Goal: Information Seeking & Learning: Check status

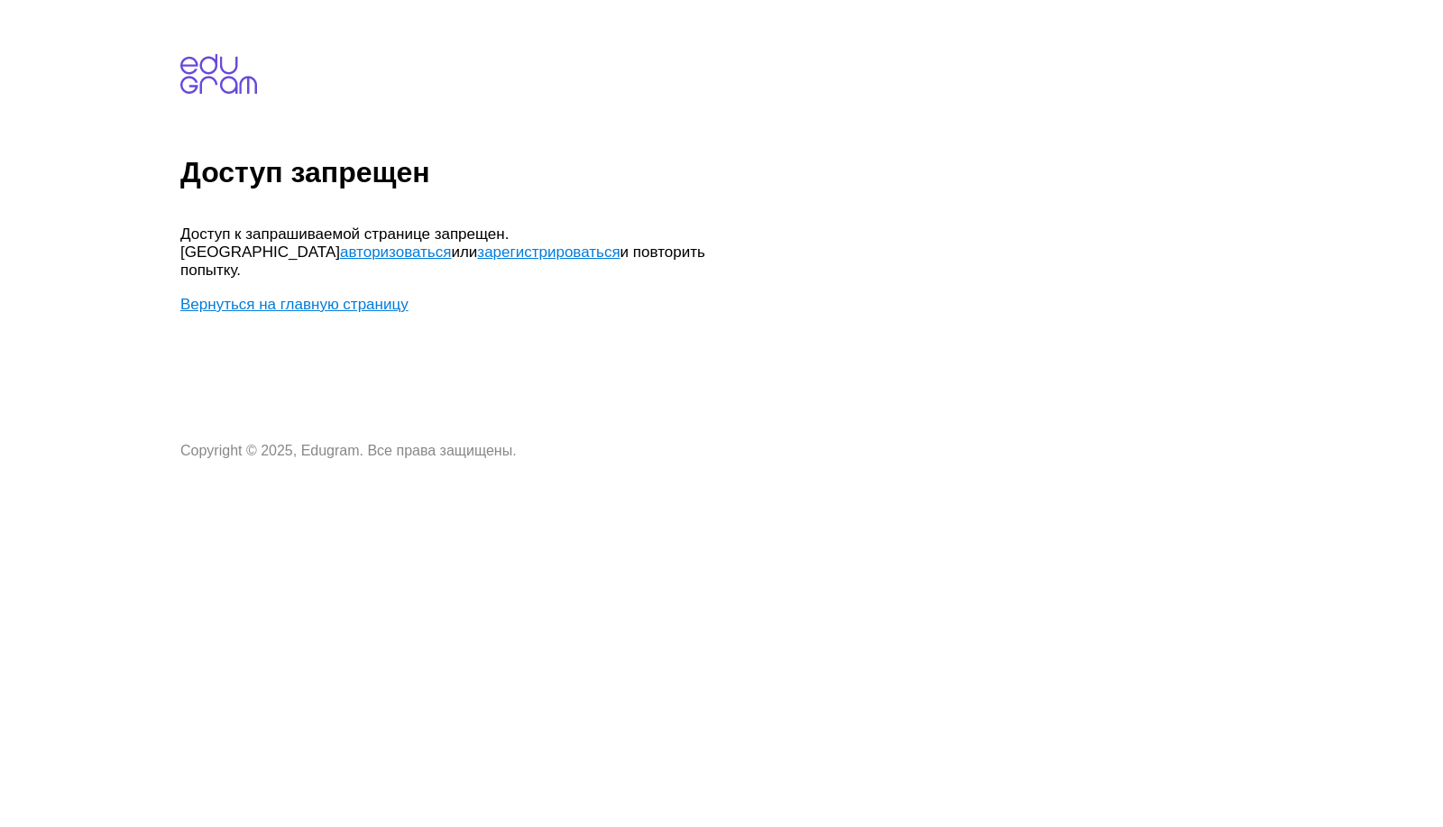
click at [279, 296] on link "Вернуться на главную страницу" at bounding box center [294, 304] width 228 height 17
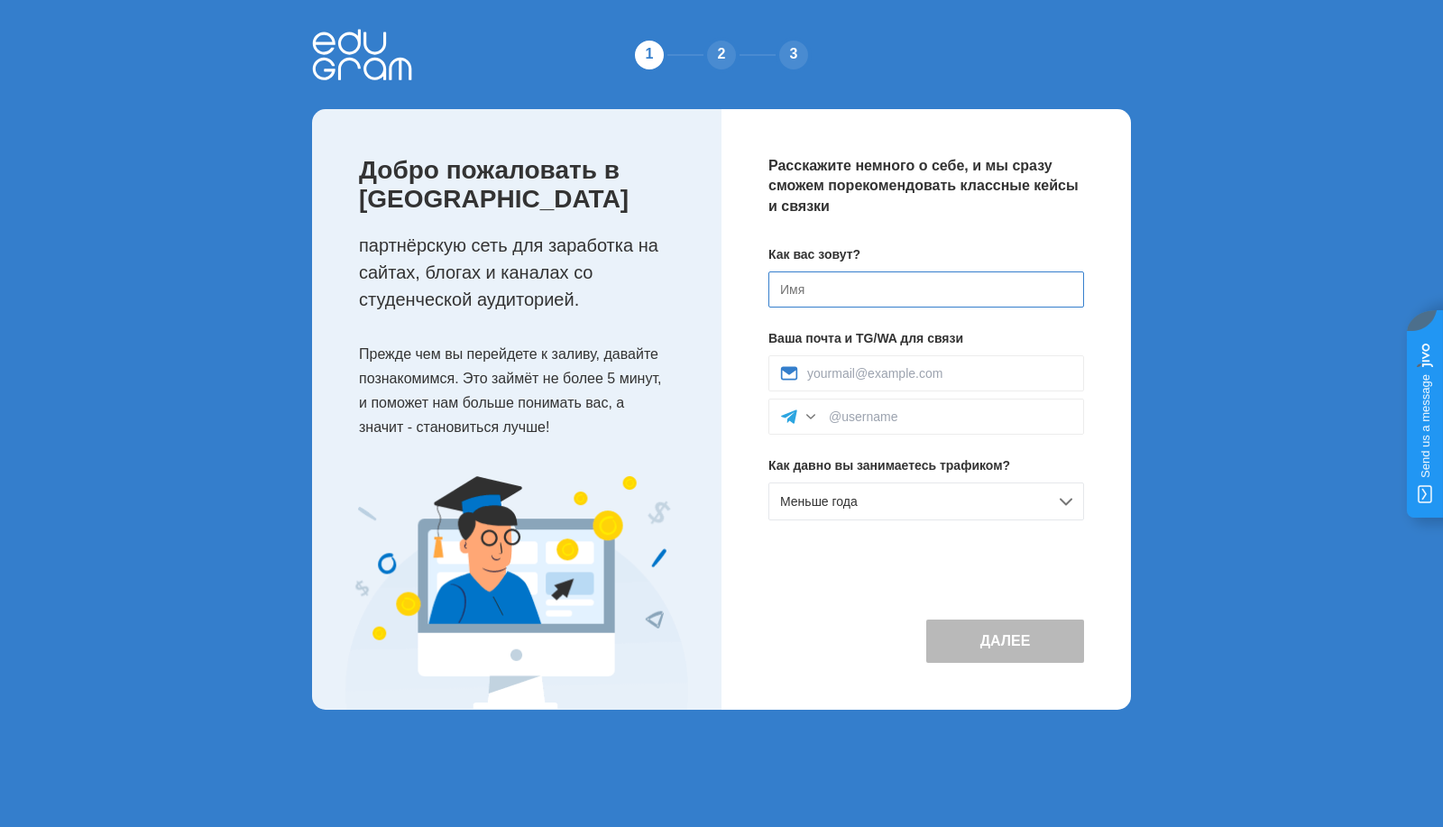
click at [860, 278] on input at bounding box center [926, 289] width 316 height 36
click at [857, 661] on div "Далее" at bounding box center [926, 640] width 316 height 43
click at [939, 364] on div at bounding box center [926, 373] width 316 height 36
click at [960, 367] on input at bounding box center [939, 373] width 265 height 14
type input "your.mm@gmail.com"
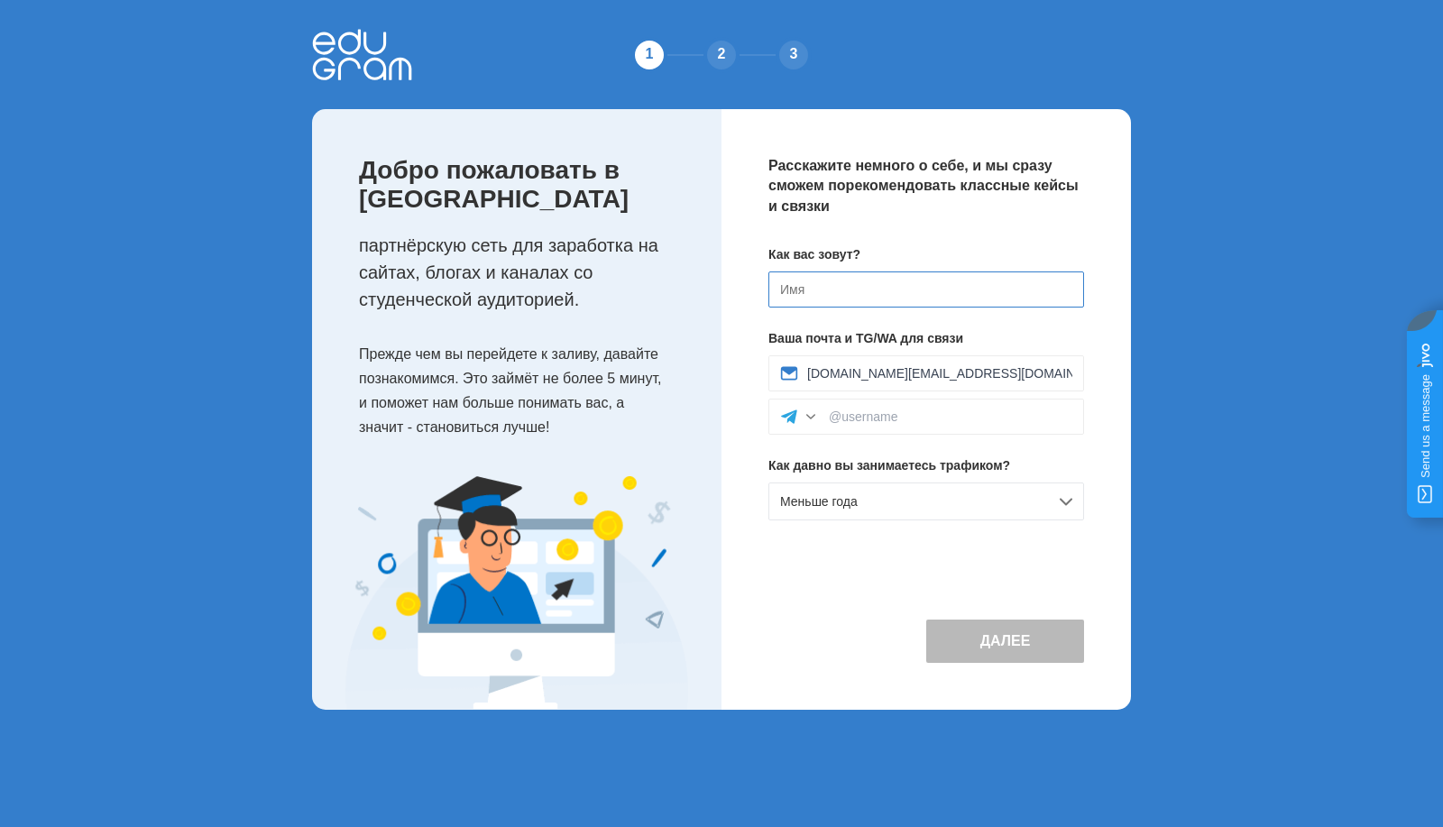
click at [923, 276] on input at bounding box center [926, 289] width 316 height 36
type input "Hey"
click at [931, 497] on div "Меньше года" at bounding box center [926, 501] width 316 height 38
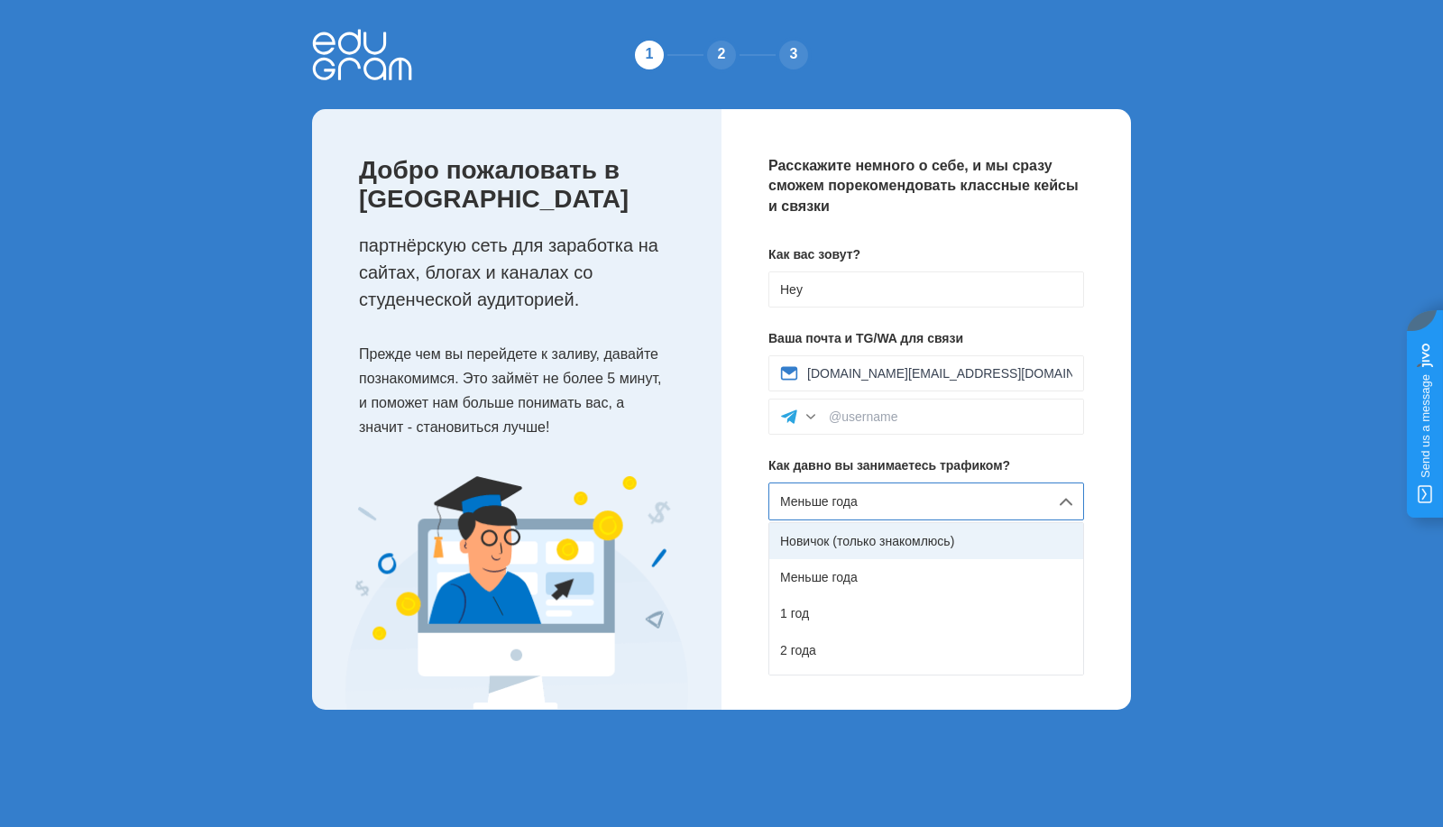
click at [930, 537] on div "Новичок (только знакомлюсь)" at bounding box center [926, 541] width 314 height 36
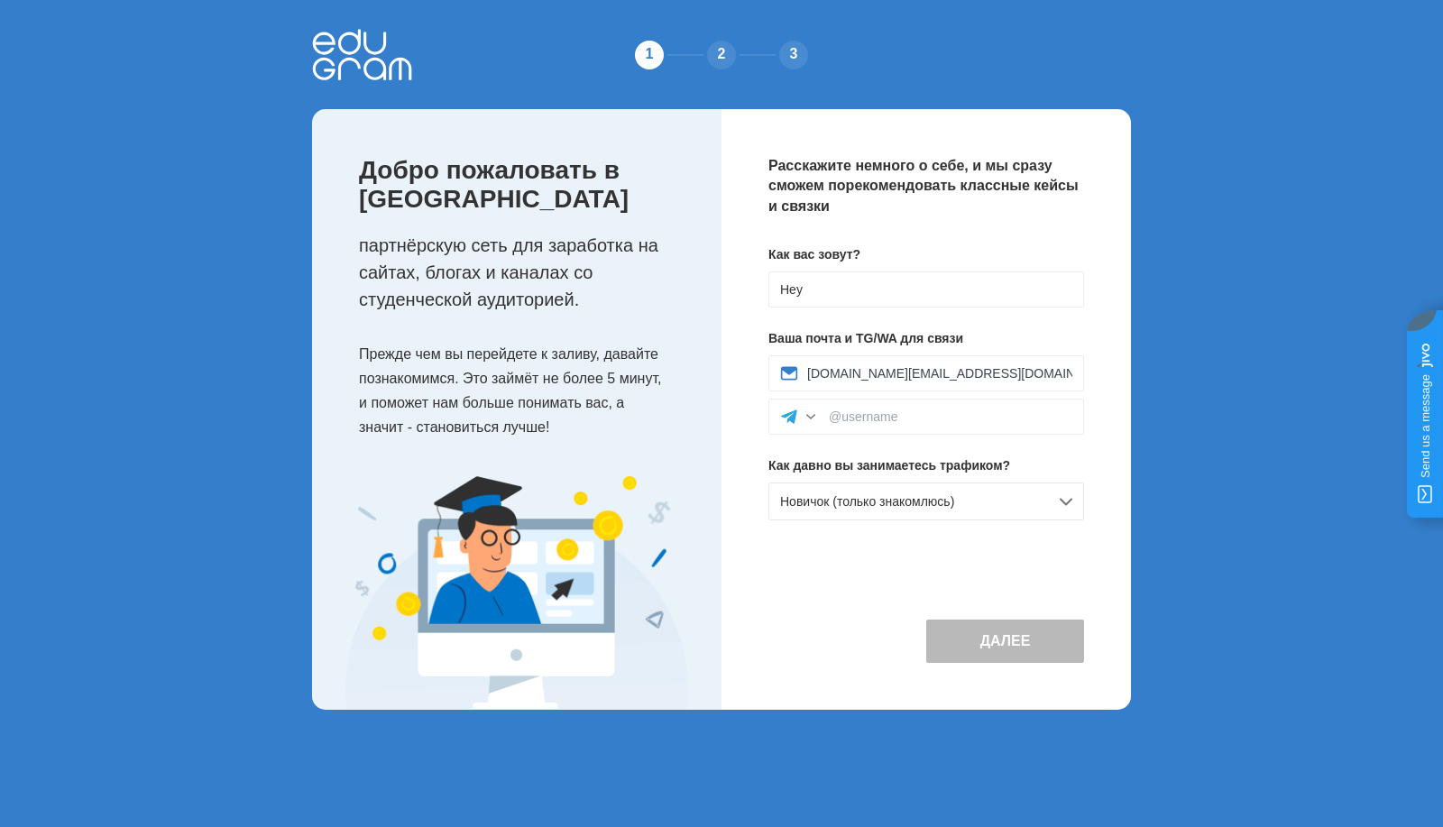
click at [999, 639] on button "Далее" at bounding box center [1005, 640] width 158 height 43
click at [1003, 641] on button "Далее" at bounding box center [1005, 640] width 158 height 43
click at [921, 424] on input at bounding box center [950, 416] width 243 height 14
type input "nastya_edugram"
click at [999, 640] on button "Далее" at bounding box center [1005, 640] width 158 height 43
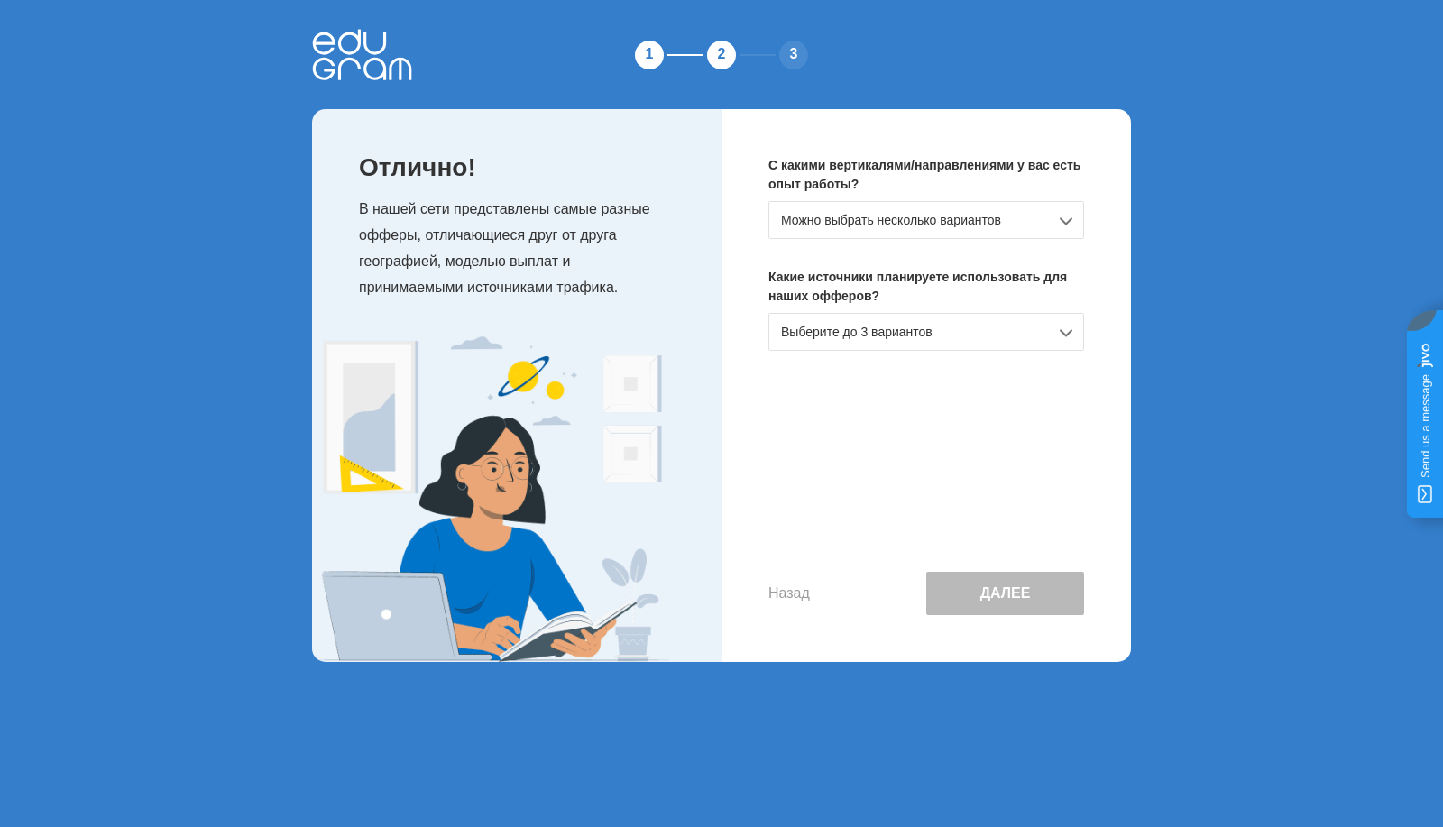
click at [963, 216] on div "Можно выбрать несколько вариантов" at bounding box center [926, 220] width 316 height 38
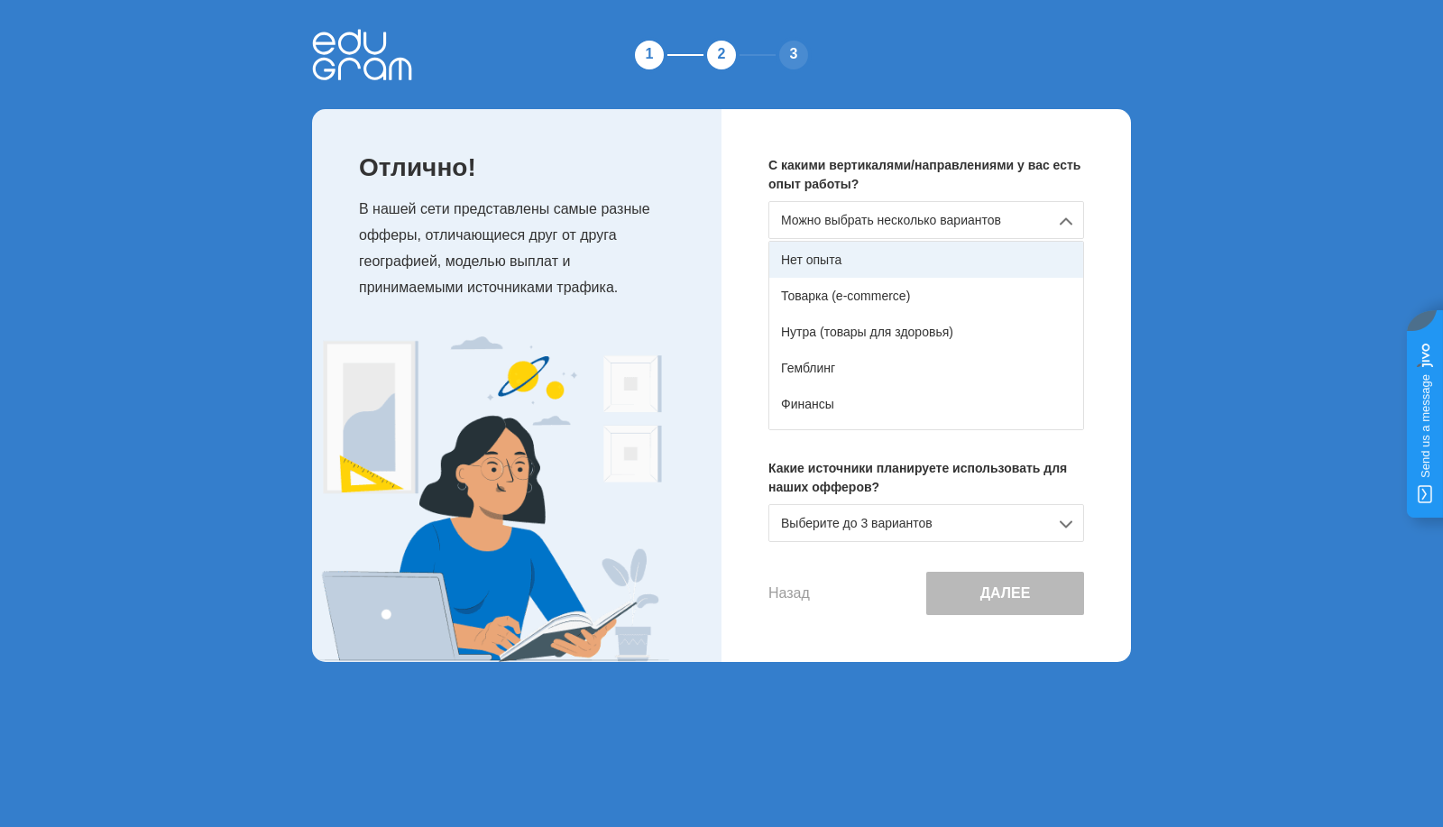
click at [934, 246] on div "Нет опыта" at bounding box center [926, 260] width 314 height 36
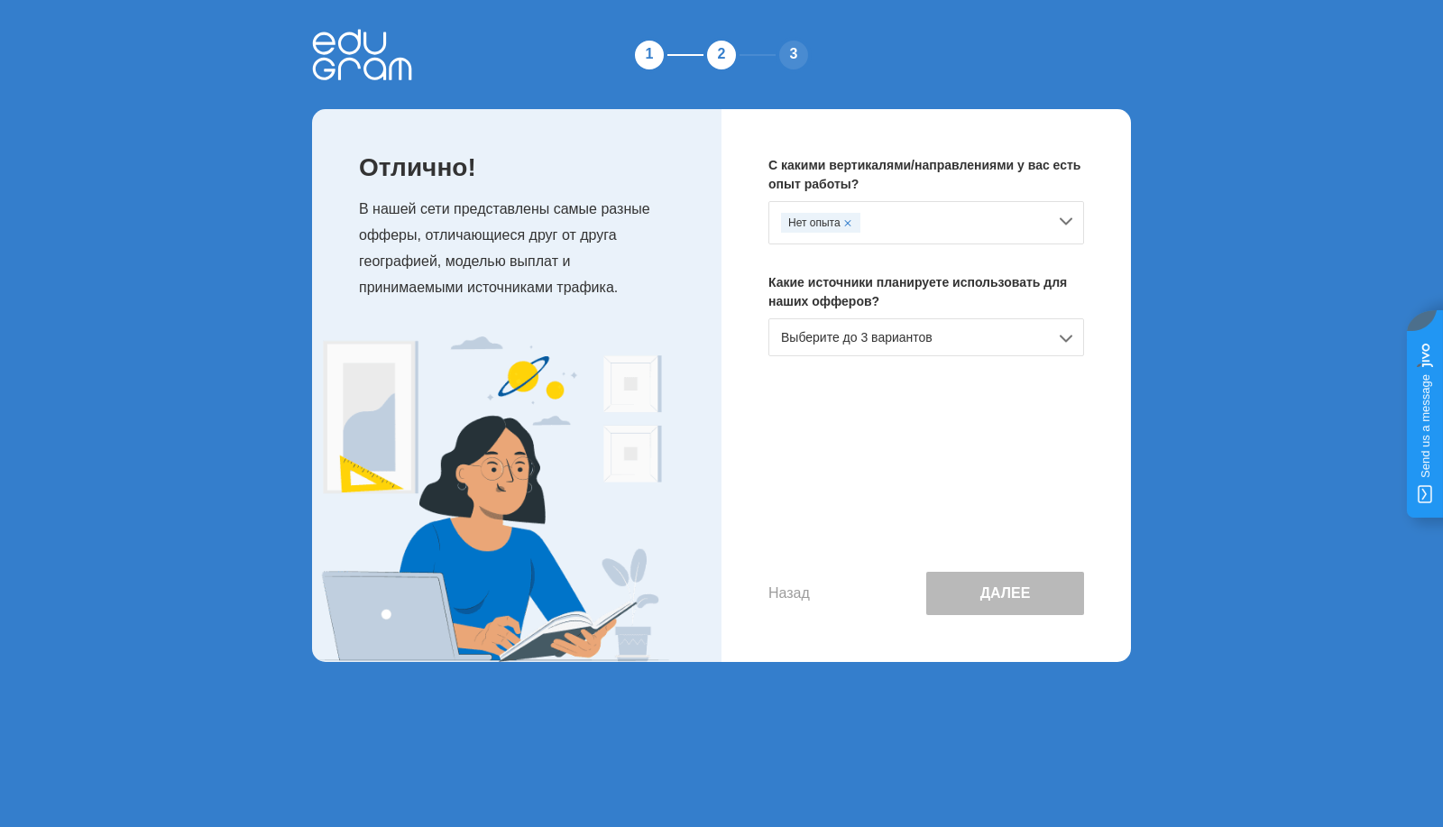
click at [910, 334] on div "Выберите до 3 вариантов" at bounding box center [926, 337] width 316 height 38
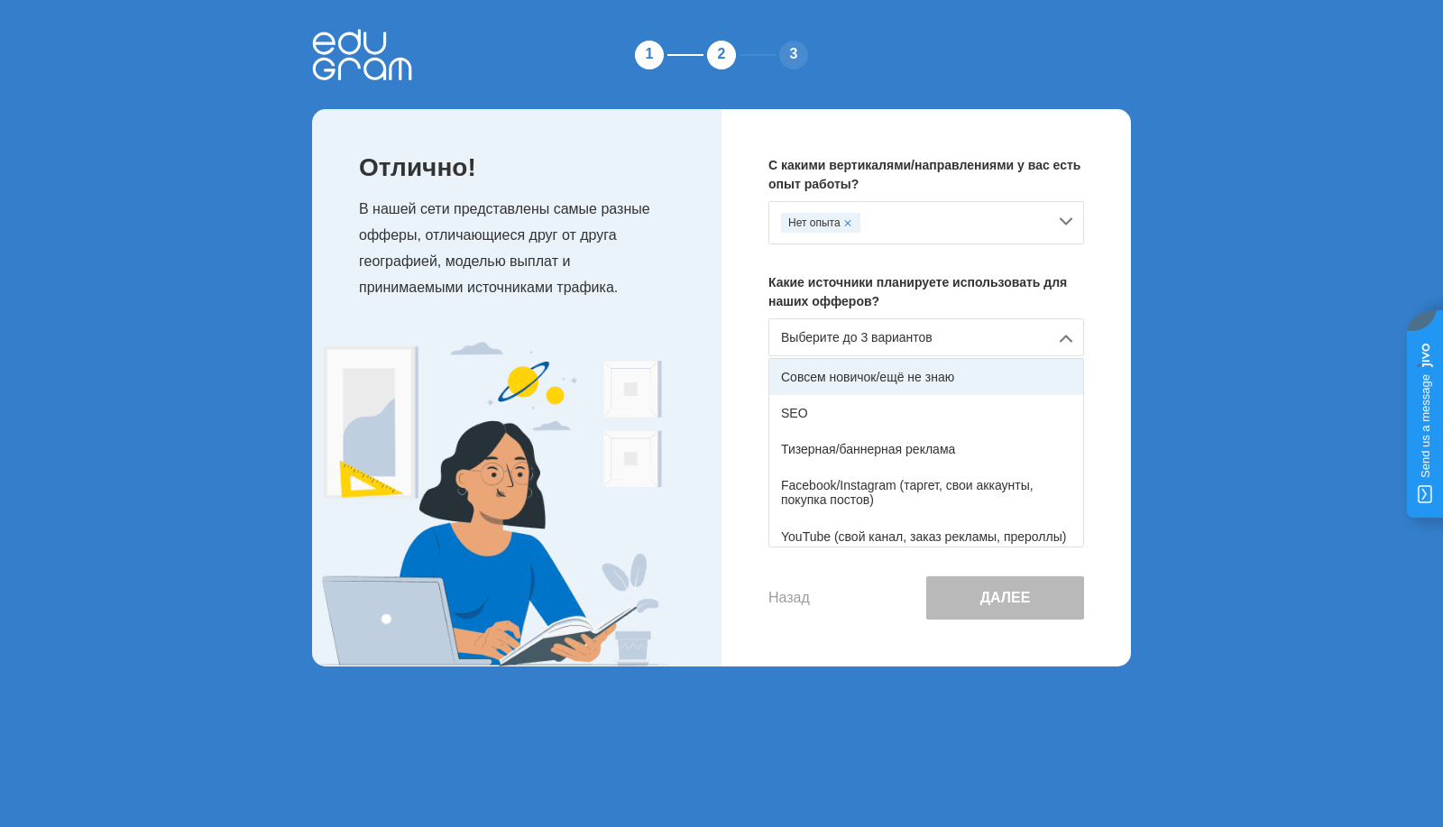
click at [980, 371] on div "Совсем новичок/ещё не знаю" at bounding box center [926, 377] width 314 height 36
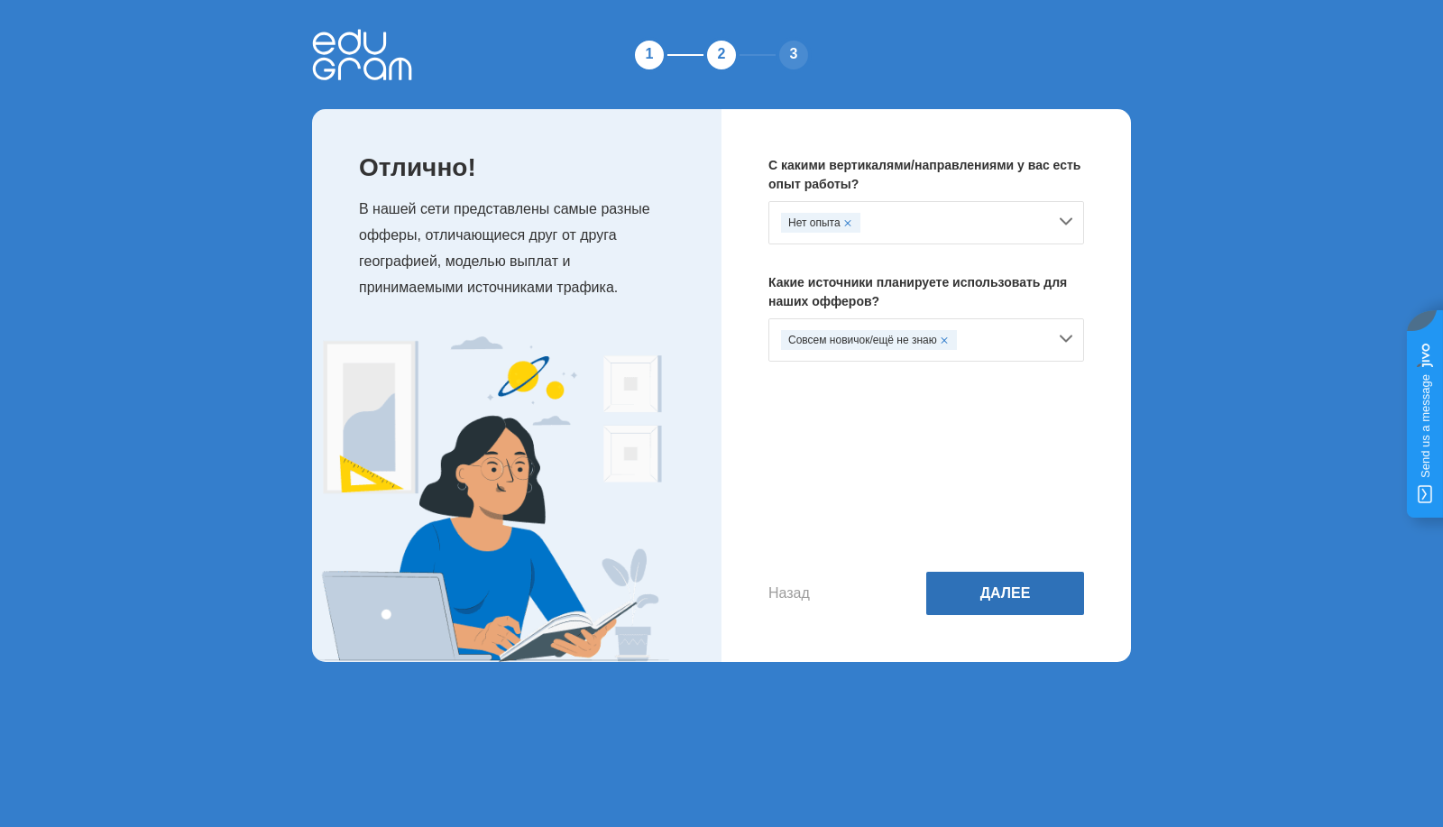
drag, startPoint x: 1029, startPoint y: 581, endPoint x: 948, endPoint y: 611, distance: 86.7
click at [1023, 581] on button "Далее" at bounding box center [1005, 593] width 158 height 43
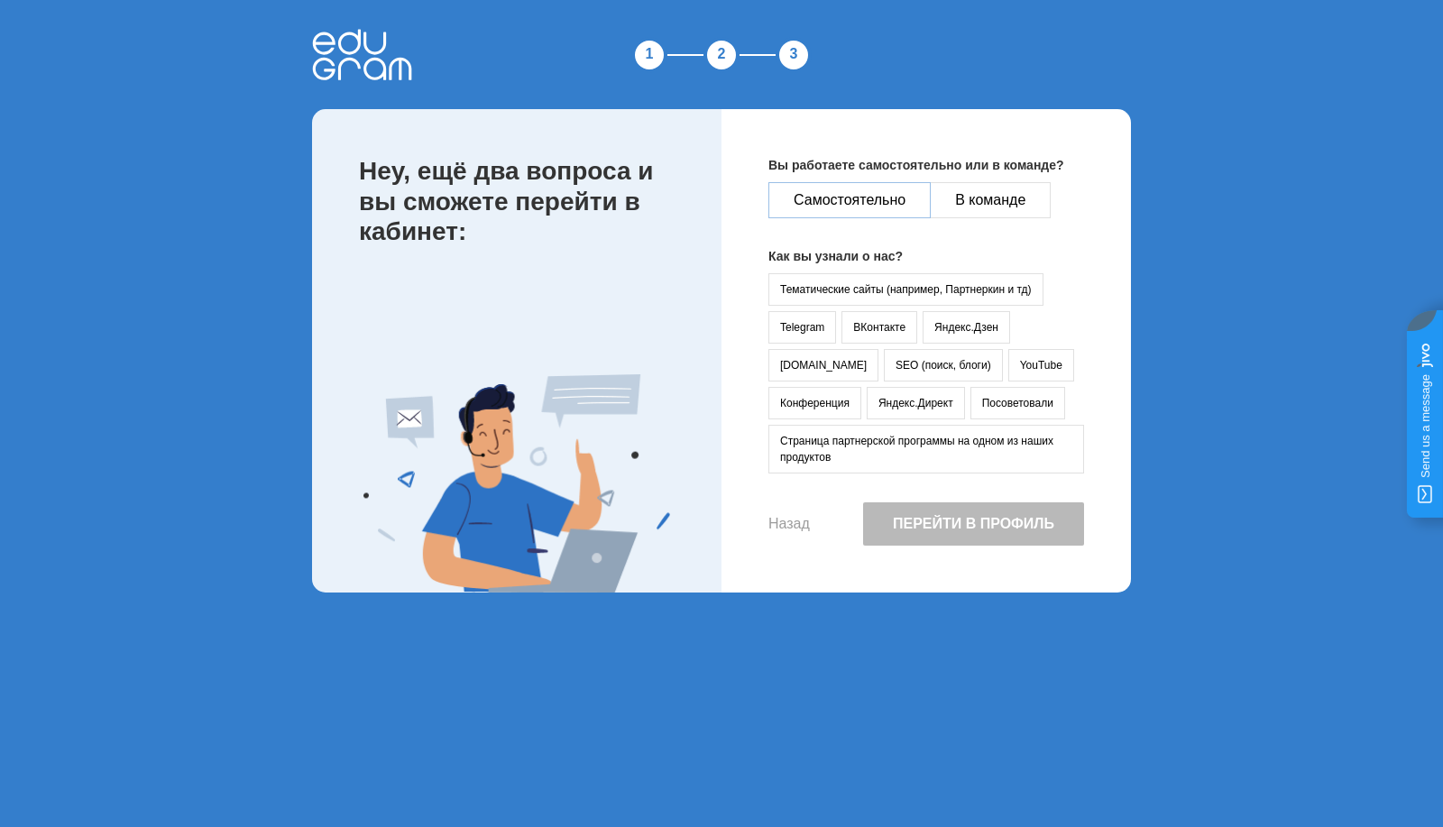
click at [797, 198] on button "Самостоятельно" at bounding box center [849, 200] width 162 height 36
click at [878, 293] on button "Тематические сайты (например, Партнеркин и тд)" at bounding box center [905, 289] width 275 height 32
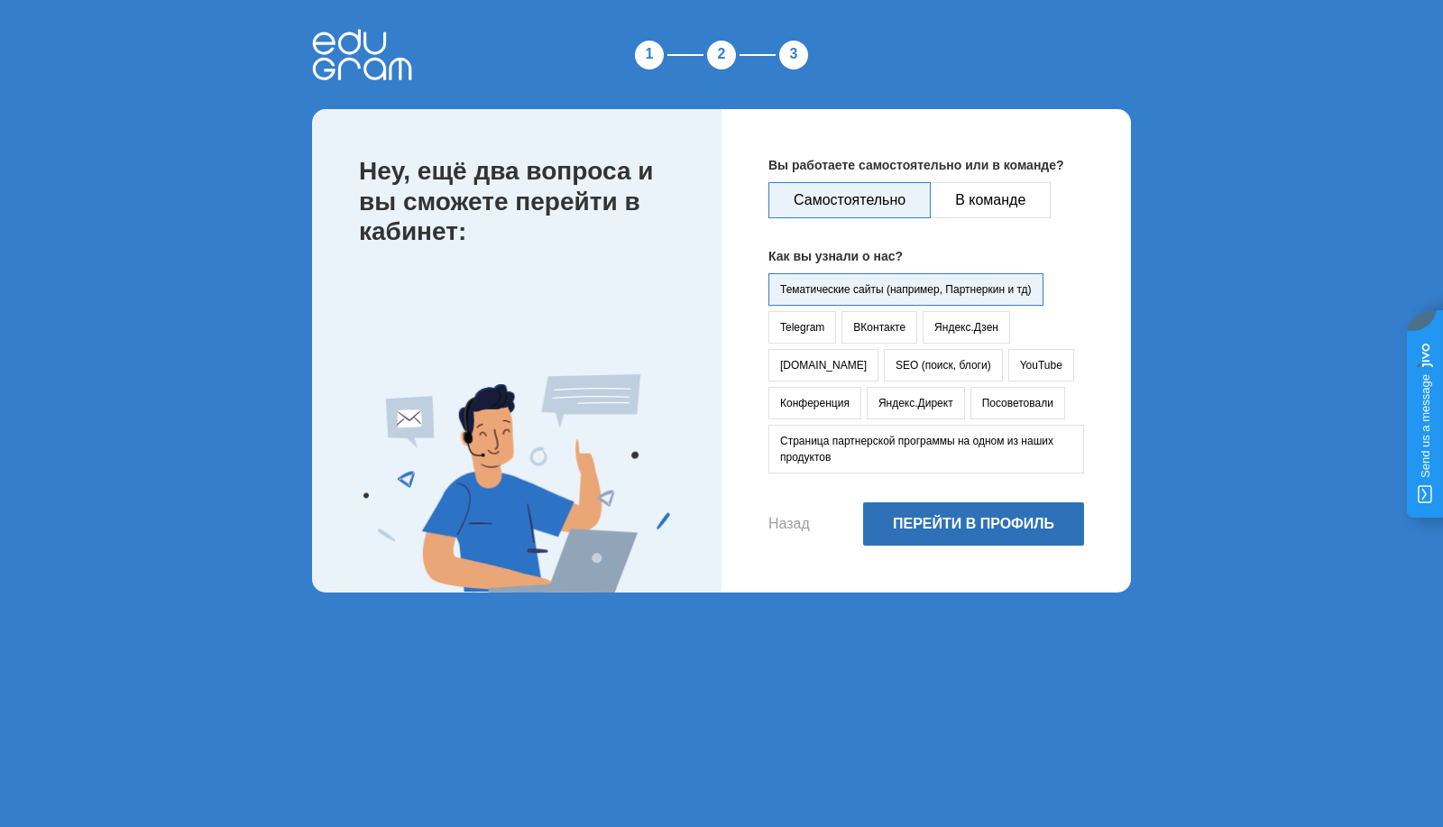
drag, startPoint x: 966, startPoint y: 521, endPoint x: 634, endPoint y: 473, distance: 335.2
click at [966, 522] on button "Перейти в профиль" at bounding box center [973, 523] width 221 height 43
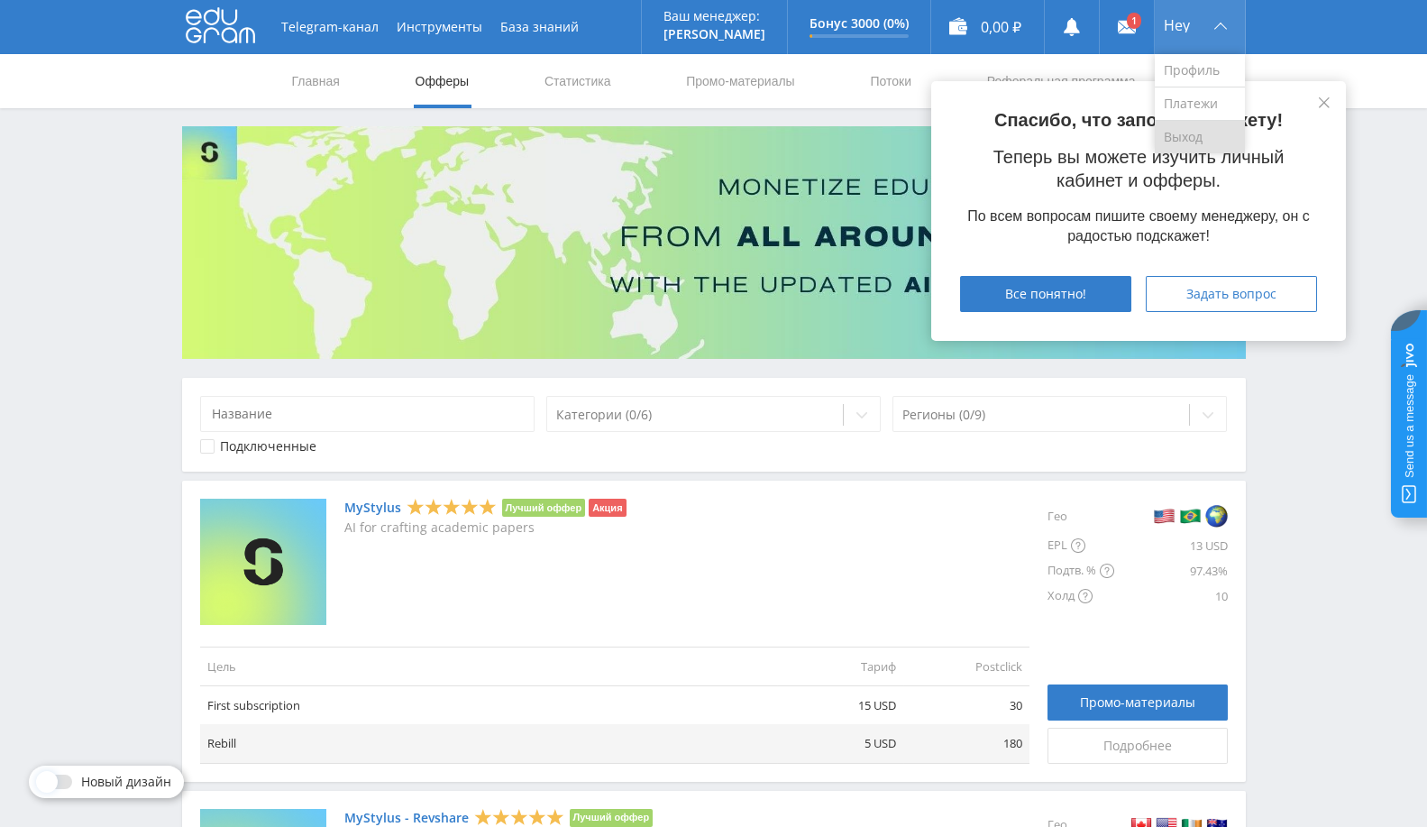
click at [1213, 129] on link "Выход" at bounding box center [1200, 137] width 90 height 32
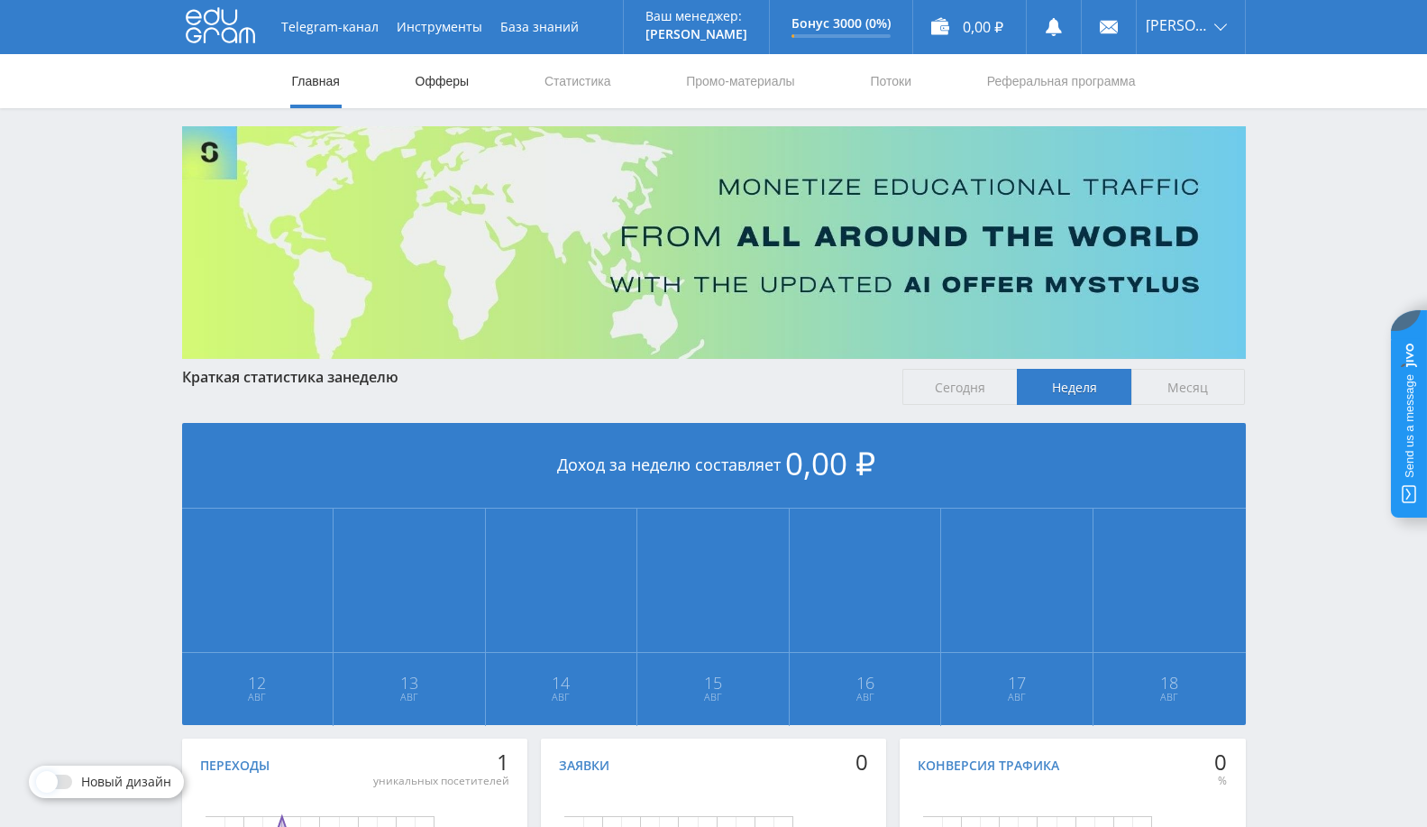
click at [469, 65] on link "Офферы" at bounding box center [443, 81] width 58 height 54
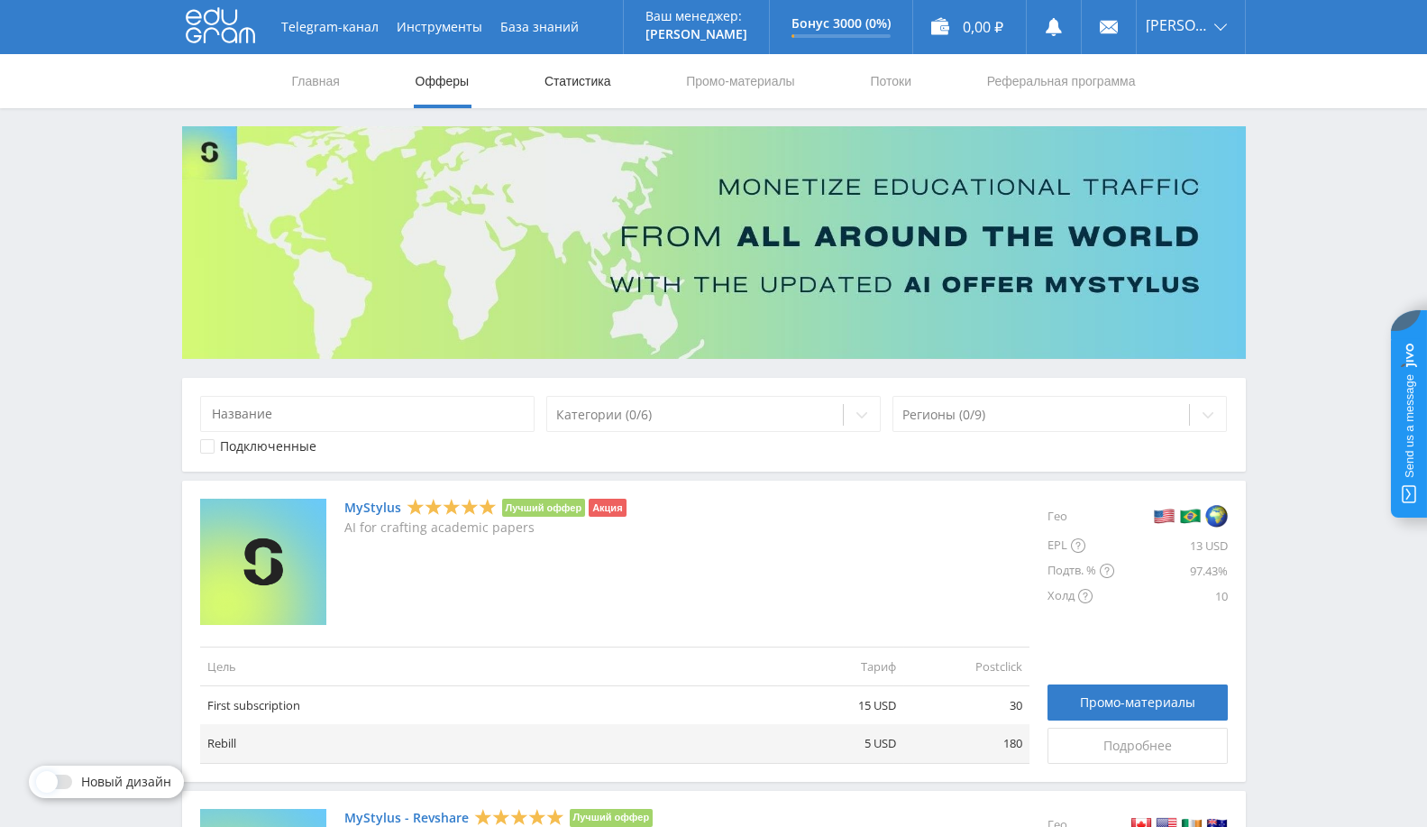
click at [583, 73] on link "Статистика" at bounding box center [578, 81] width 70 height 54
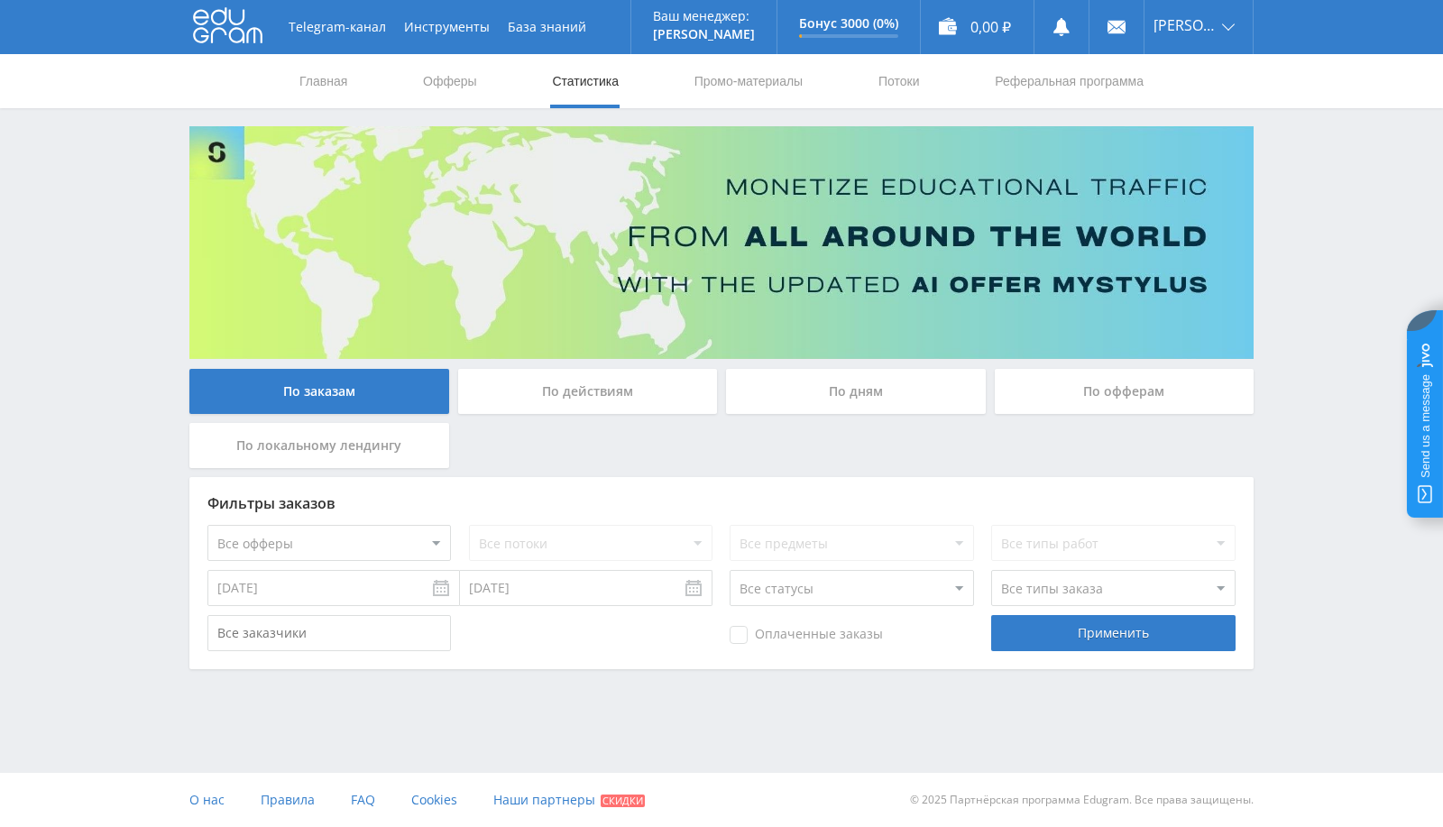
click at [442, 593] on input "11.08.2025" at bounding box center [333, 588] width 252 height 36
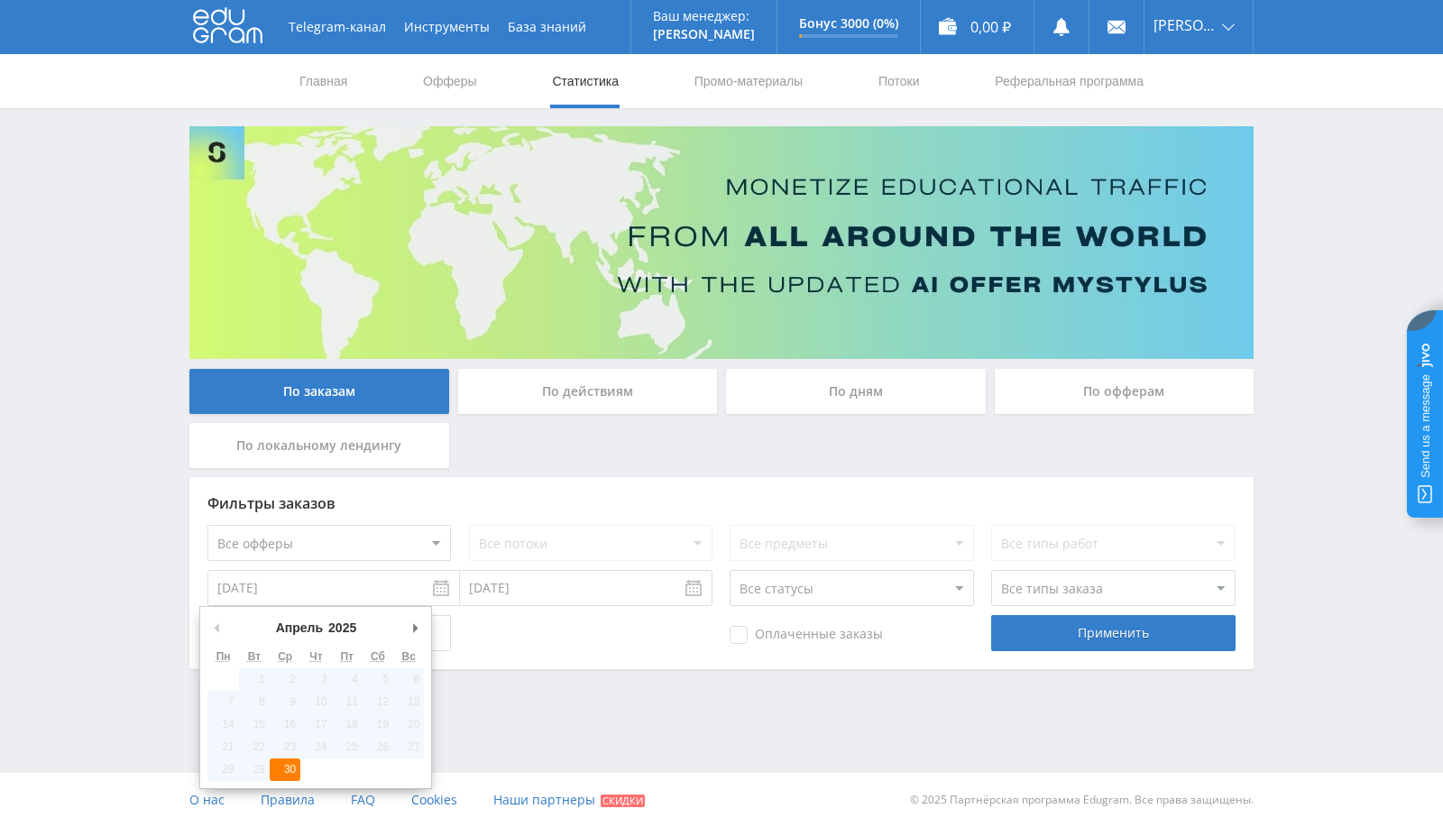
type input "30.04.2025"
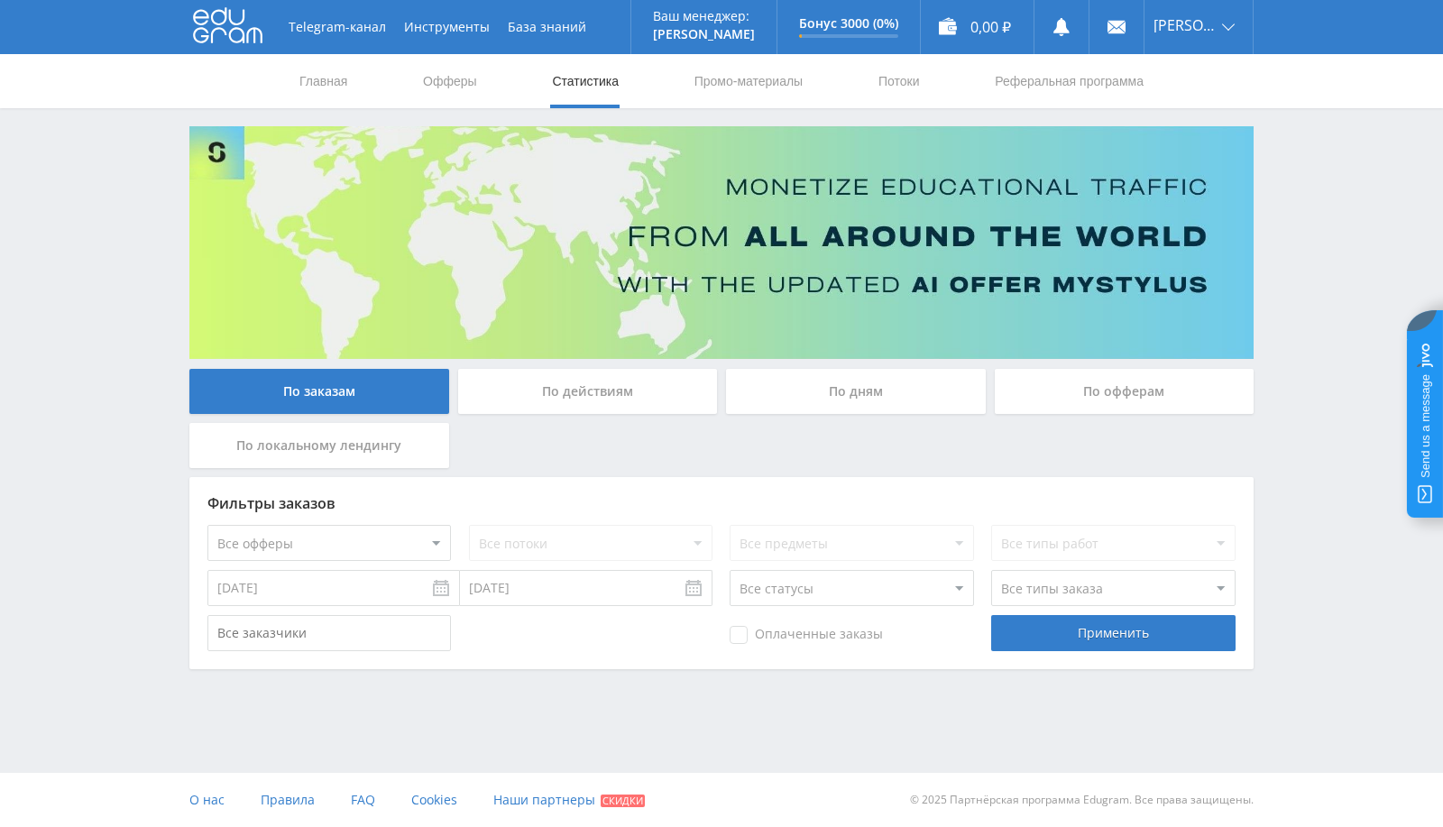
click at [819, 588] on select "Все статусы В аукционе В работе На гарантии Завершен Возврат Черновик" at bounding box center [850, 588] width 243 height 36
click at [513, 659] on div "Фильтры заказов Все офферы MyStylus MyStylus - Revshare Кампус AI Studybay Авто…" at bounding box center [721, 573] width 1064 height 192
drag, startPoint x: 299, startPoint y: 549, endPoint x: 360, endPoint y: 543, distance: 60.7
click at [298, 549] on select "Все офферы MyStylus MyStylus - Revshare Кампус AI Studybay Автор24 Studybay Bra…" at bounding box center [328, 543] width 243 height 36
drag, startPoint x: 767, startPoint y: 650, endPoint x: 780, endPoint y: 650, distance: 12.6
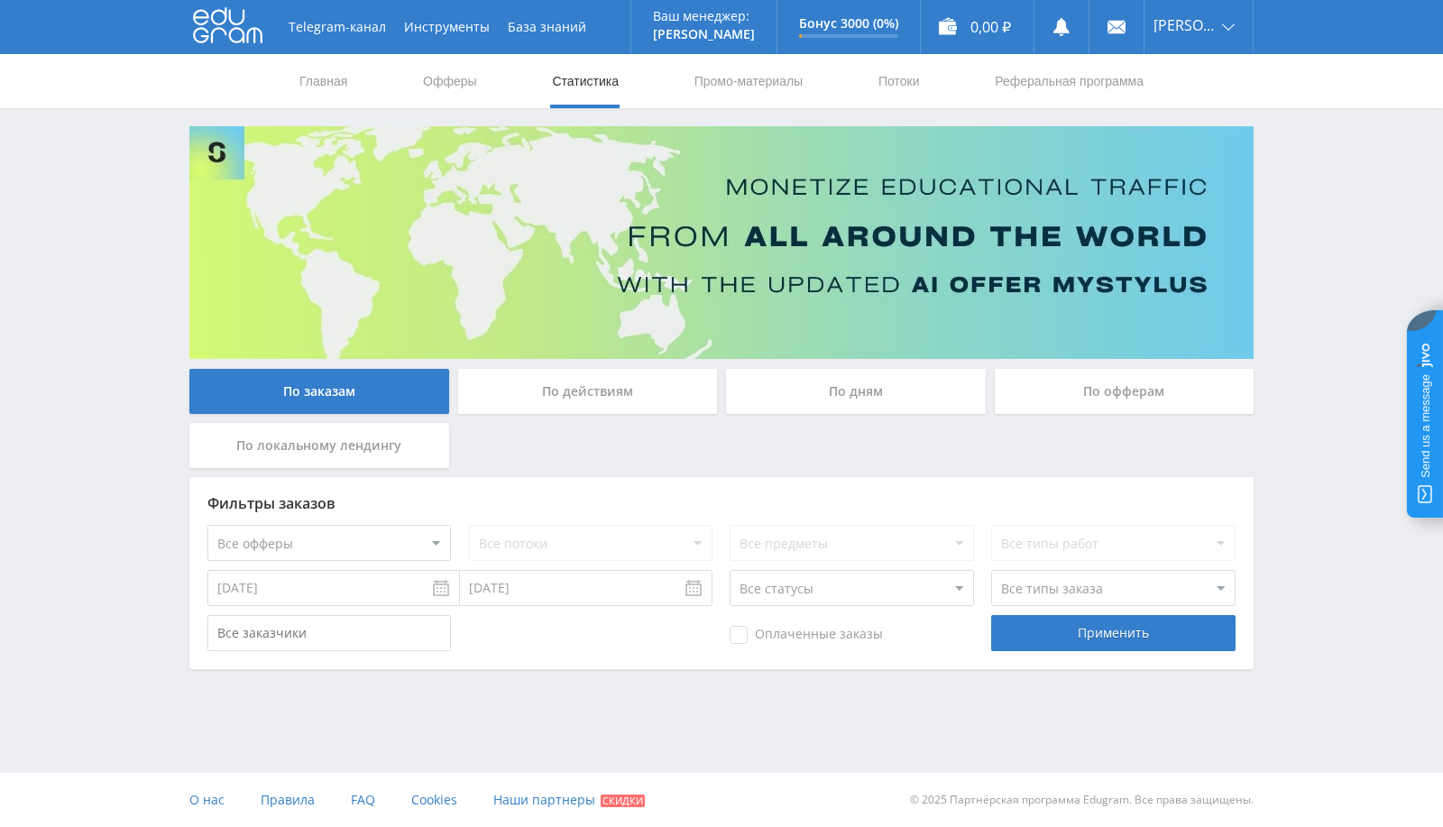
click at [767, 650] on div "Оплаченные заказы" at bounding box center [850, 633] width 243 height 36
click at [1122, 626] on div "Применить" at bounding box center [1112, 633] width 243 height 36
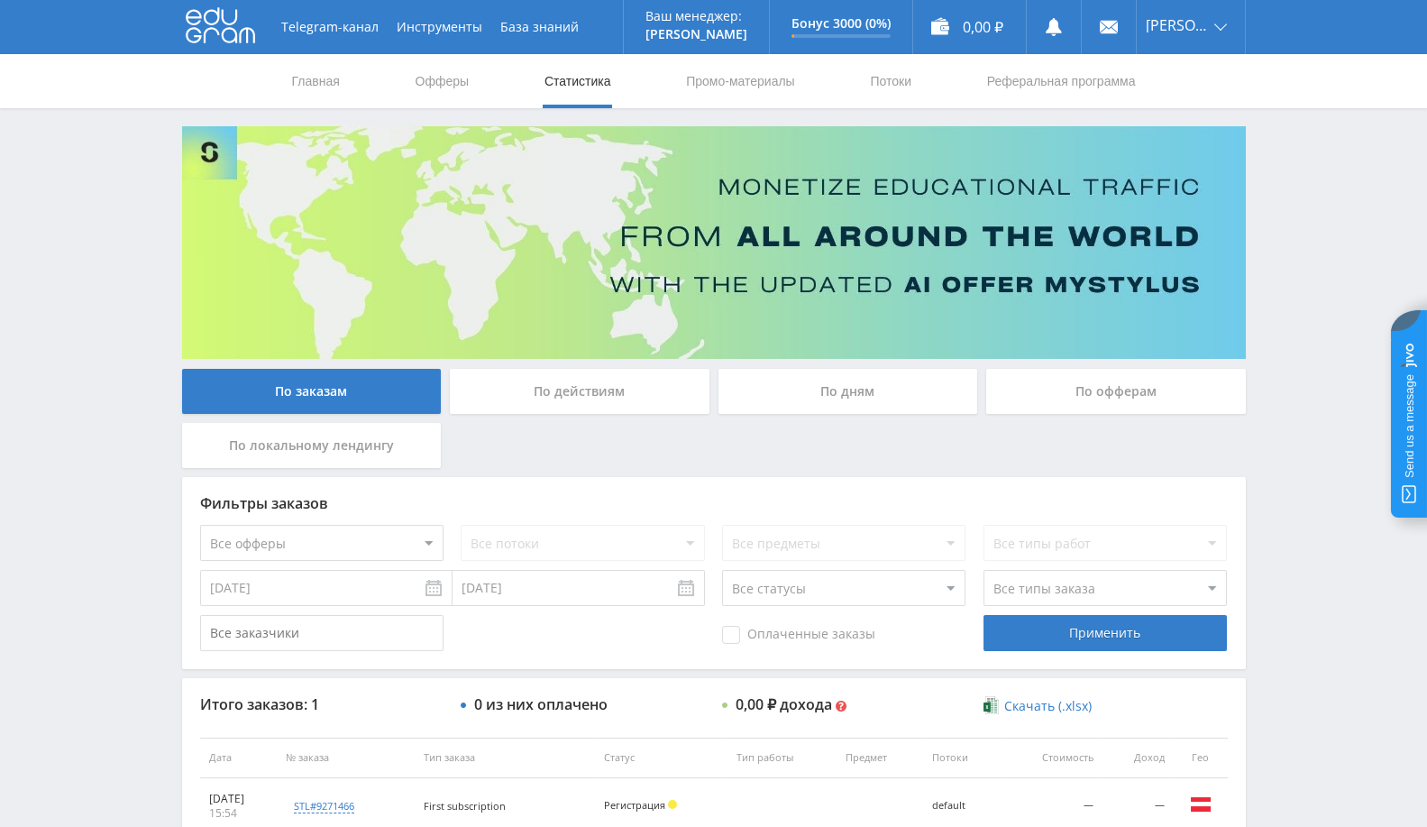
scroll to position [138, 0]
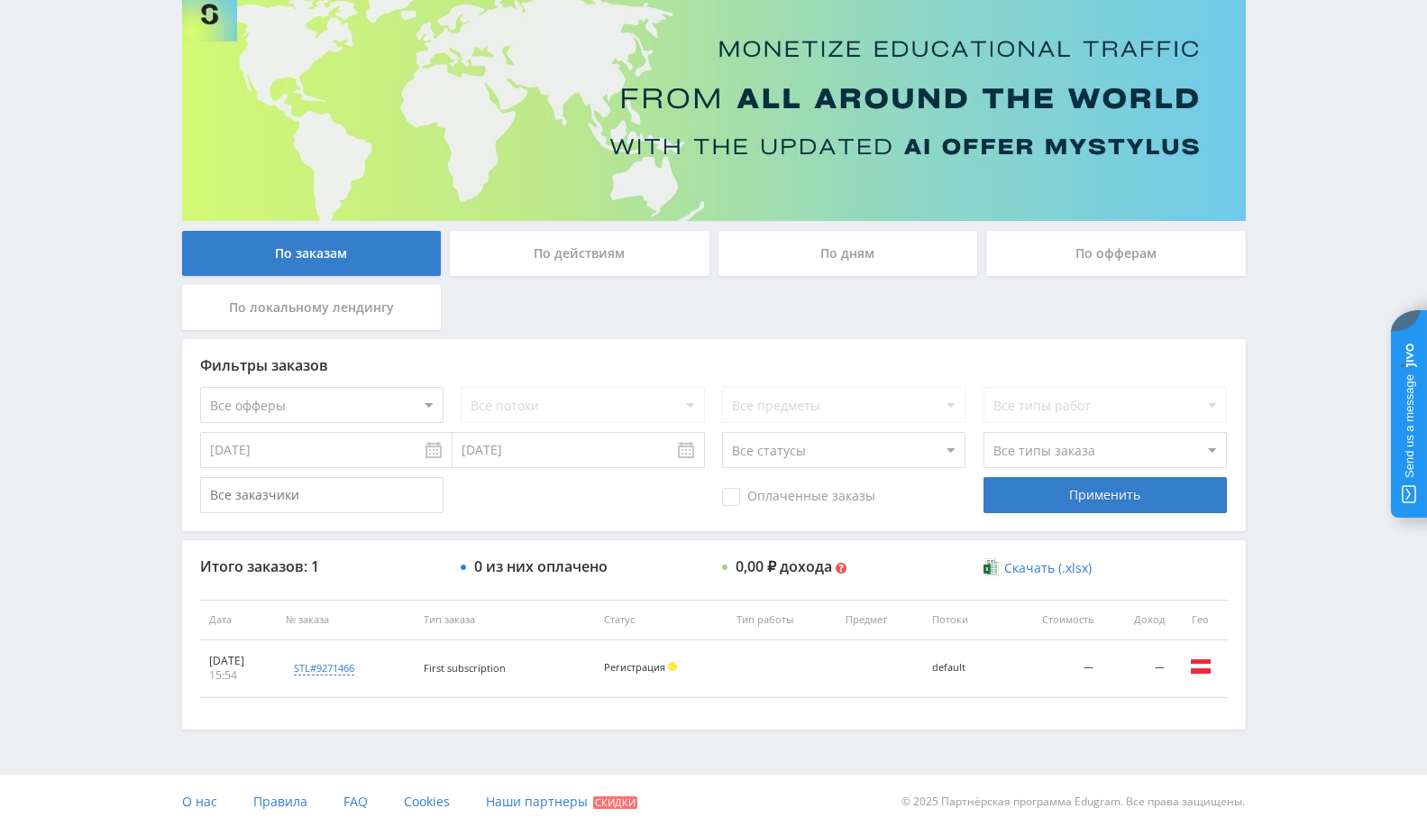
click at [1111, 243] on div "По офферам" at bounding box center [1116, 253] width 260 height 45
click at [0, 0] on input "По офферам" at bounding box center [0, 0] width 0 height 0
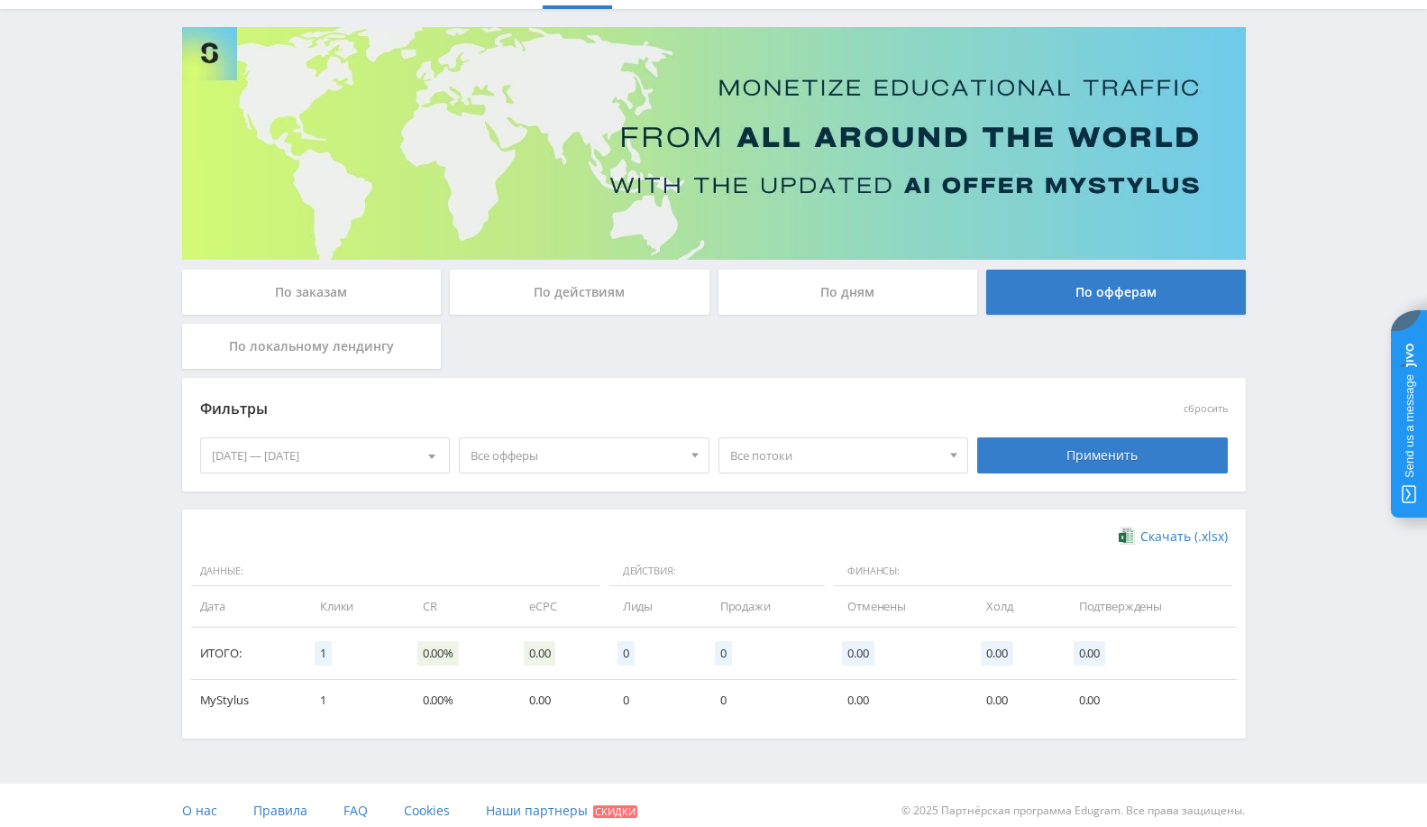
scroll to position [109, 0]
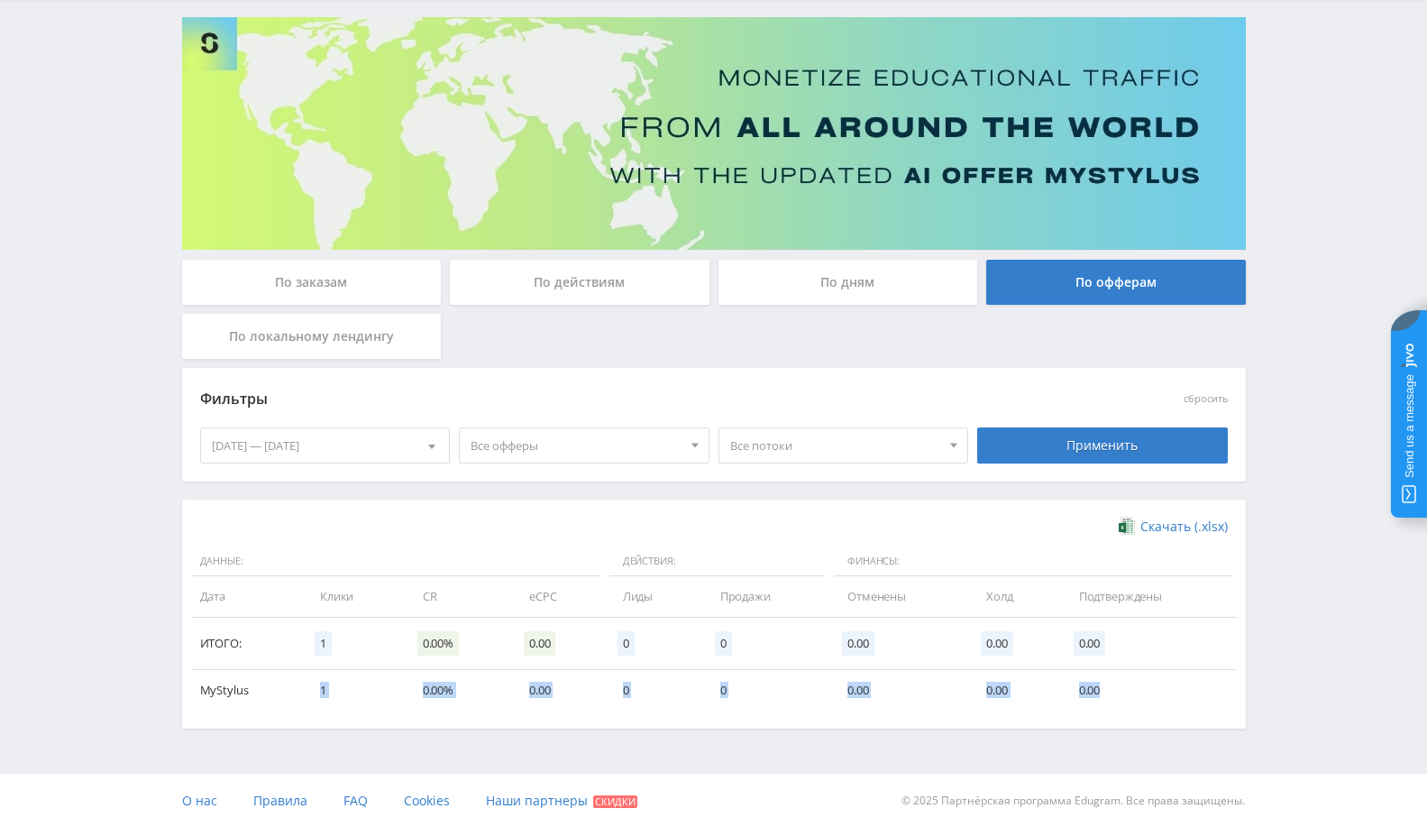
drag, startPoint x: 311, startPoint y: 689, endPoint x: 1118, endPoint y: 697, distance: 807.0
click at [1118, 697] on tr "MyStylus 1 0.00% 0.00 0 0 0.00 0.00 0.00" at bounding box center [714, 690] width 1046 height 41
click at [677, 710] on div "Скачать (.xlsx) Данные: Действия: Финансы: Дата Клики CR eCPC Лиды Продажи Отме…" at bounding box center [714, 613] width 1064 height 229
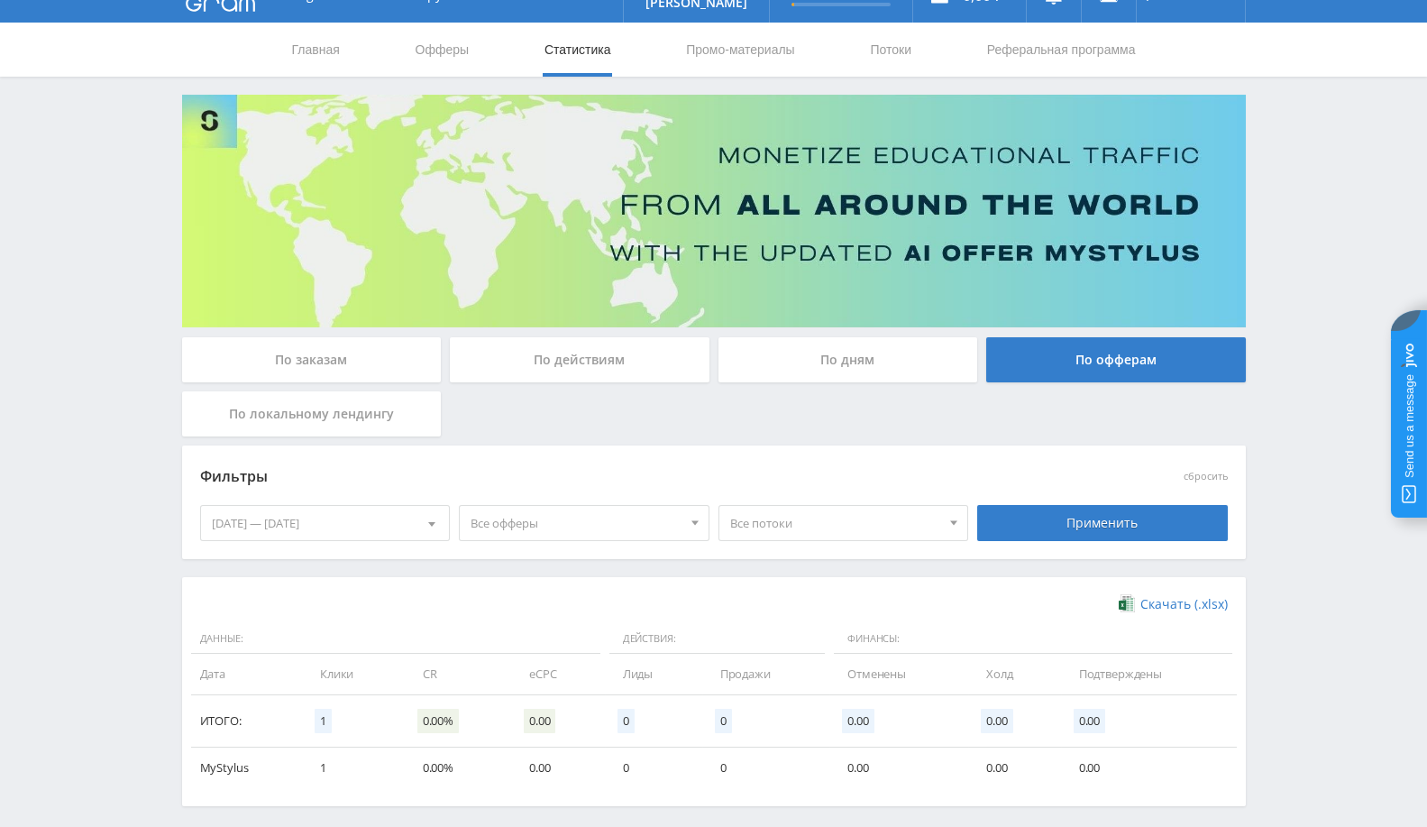
scroll to position [0, 0]
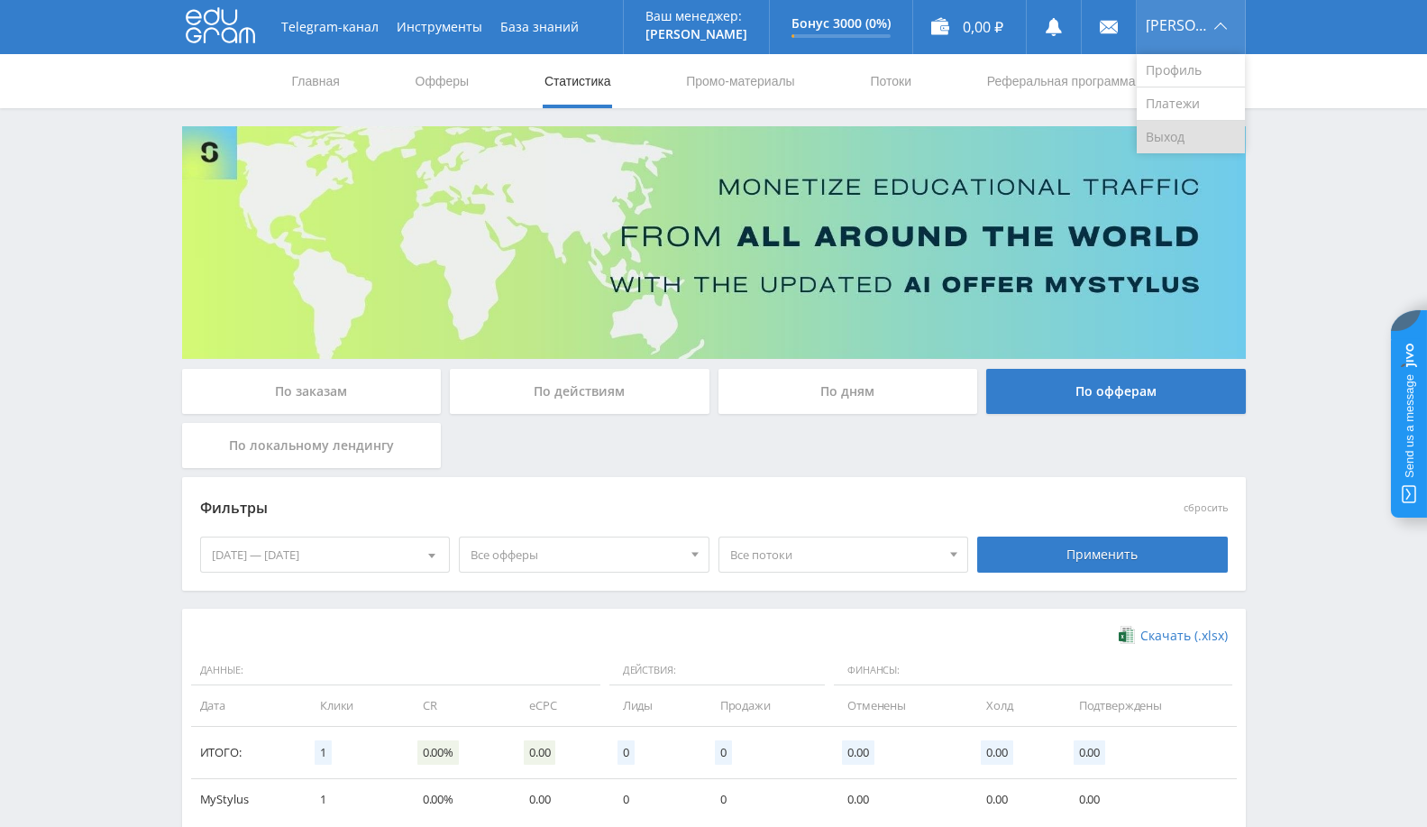
click at [1191, 143] on link "Выход" at bounding box center [1191, 137] width 108 height 32
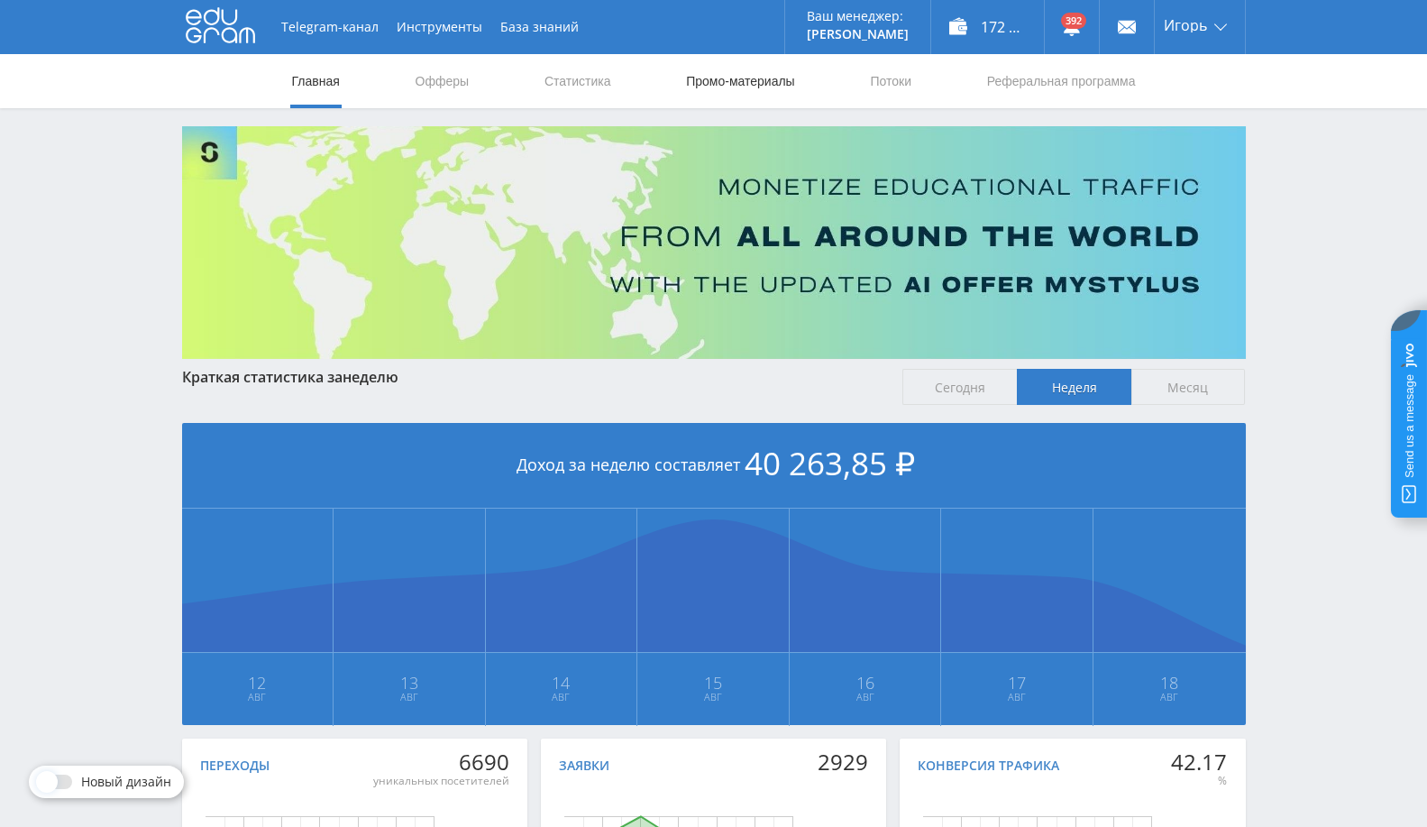
click at [716, 76] on link "Промо-материалы" at bounding box center [740, 81] width 112 height 54
select select "376"
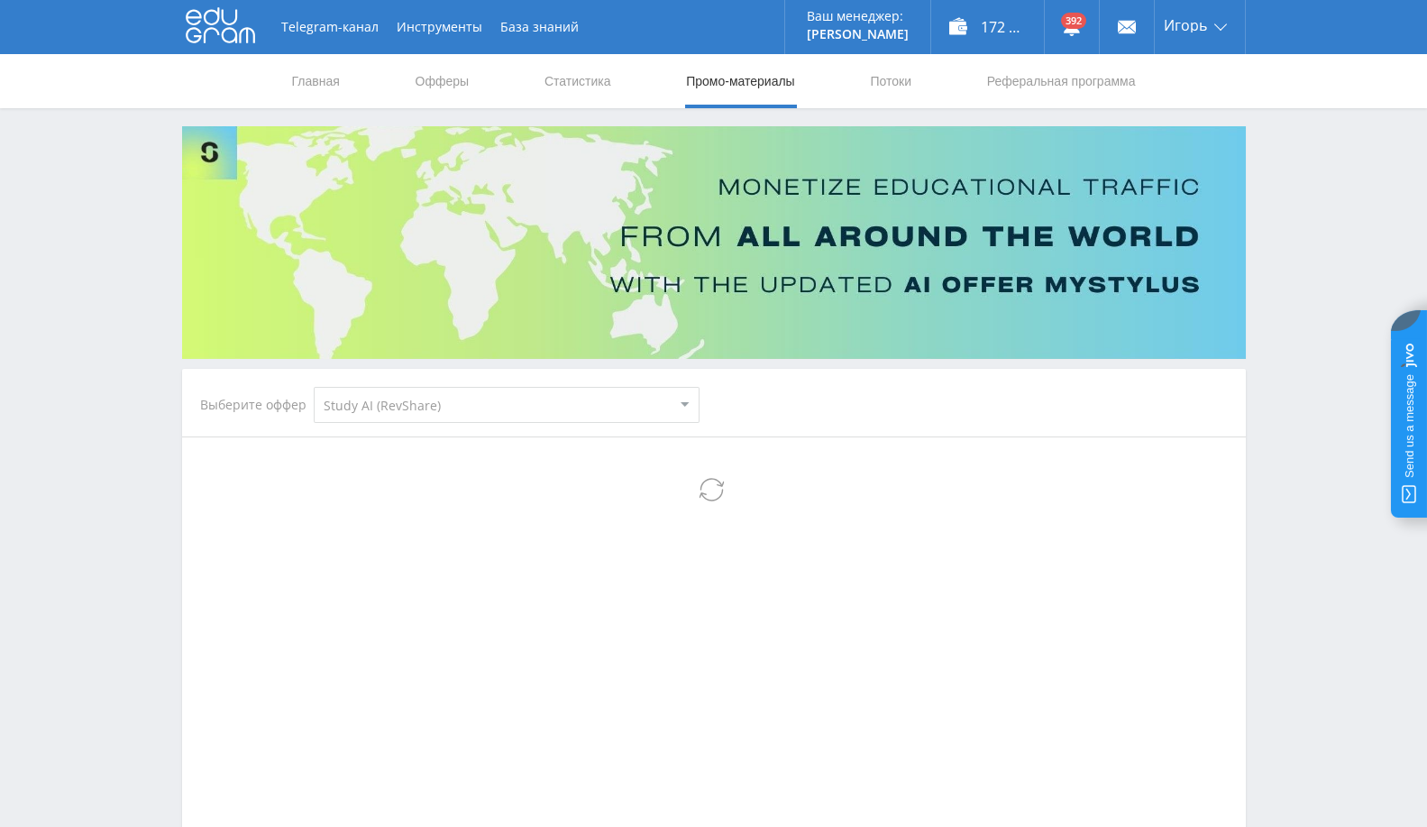
select select "376"
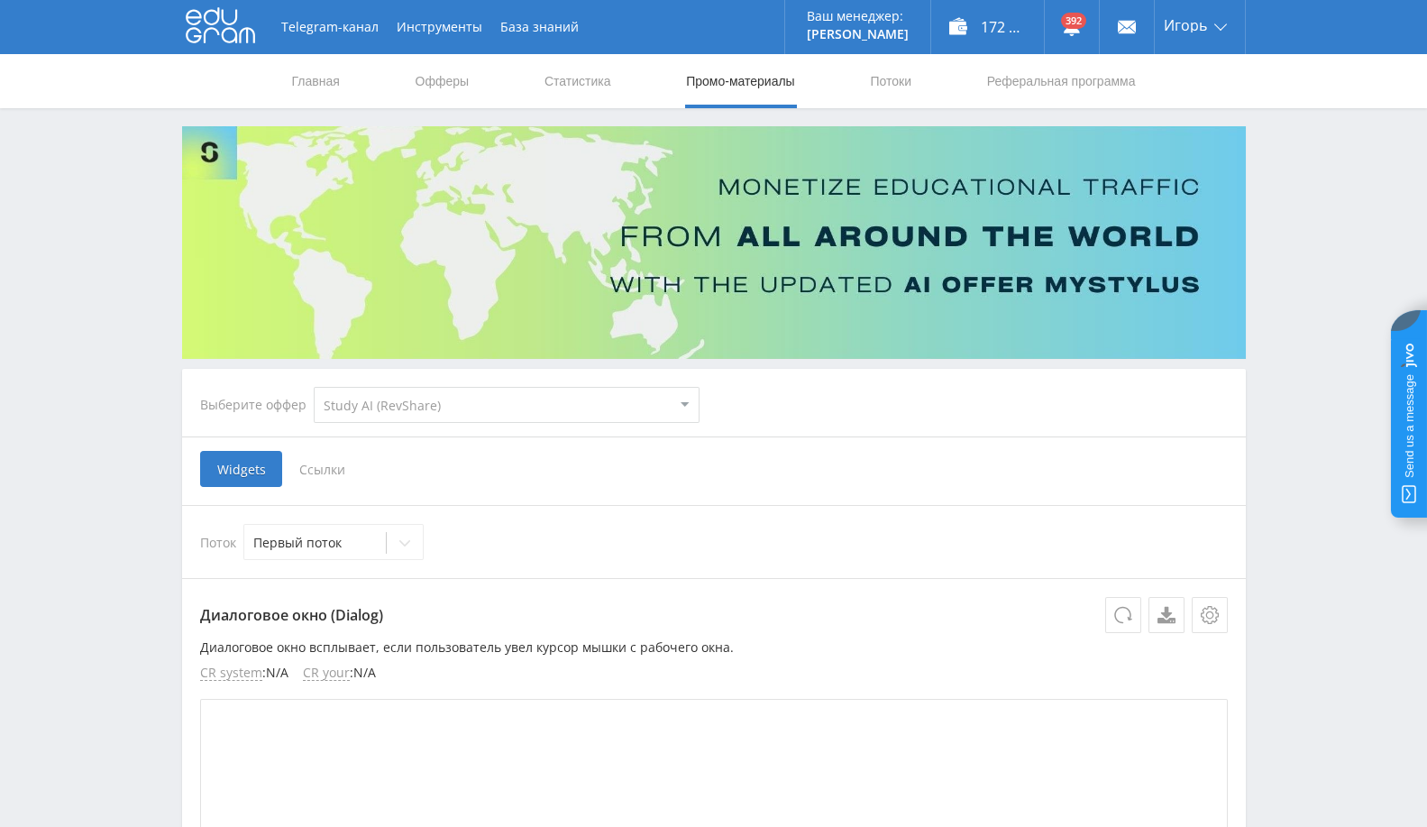
click at [476, 412] on select "MyStylus MyStylus - Revshare Кампус AI Studybay Автор24 Studybay Brazil Study A…" at bounding box center [507, 405] width 386 height 36
click at [458, 397] on select "MyStylus MyStylus - Revshare Кампус AI Studybay Автор24 Studybay Brazil Study A…" at bounding box center [507, 405] width 386 height 36
click at [319, 457] on span "Ссылки" at bounding box center [322, 469] width 80 height 36
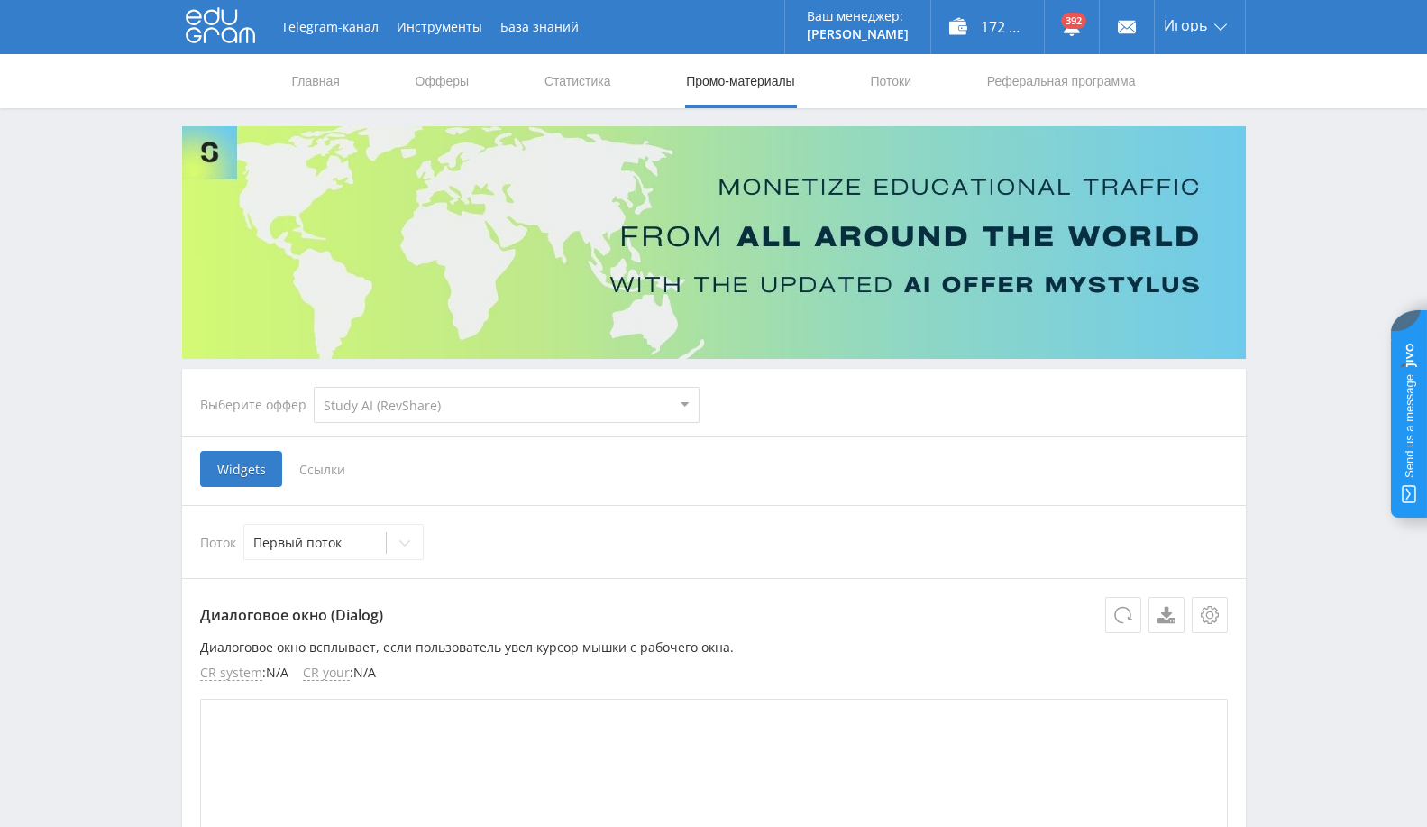
click at [0, 0] on input "Ссылки" at bounding box center [0, 0] width 0 height 0
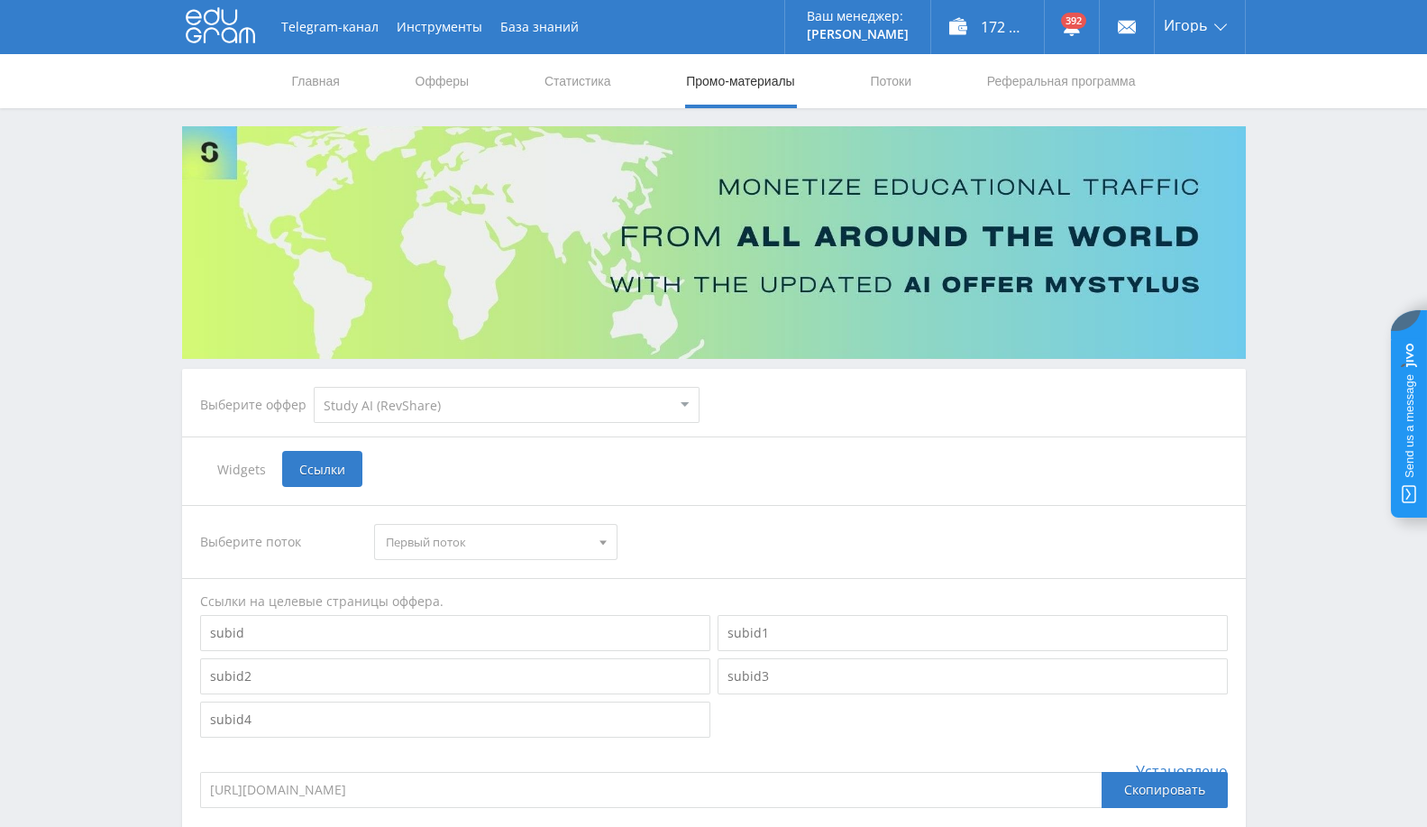
click at [467, 399] on select "MyStylus MyStylus - Revshare Кампус AI Studybay Автор24 Studybay Brazil Study A…" at bounding box center [507, 405] width 386 height 36
click at [314, 387] on select "MyStylus MyStylus - Revshare Кампус AI Studybay Автор24 Studybay Brazil Study A…" at bounding box center [507, 405] width 386 height 36
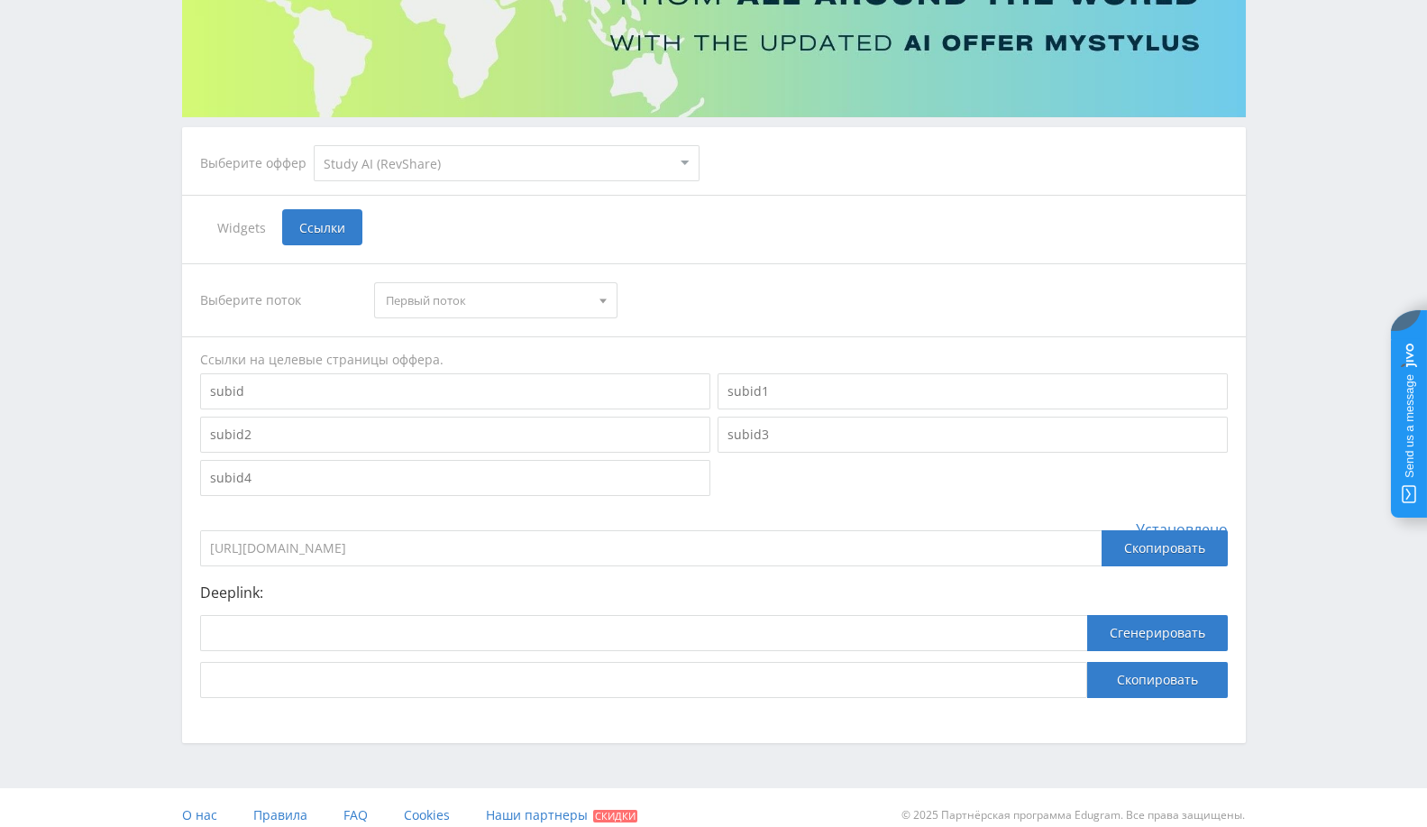
scroll to position [256, 0]
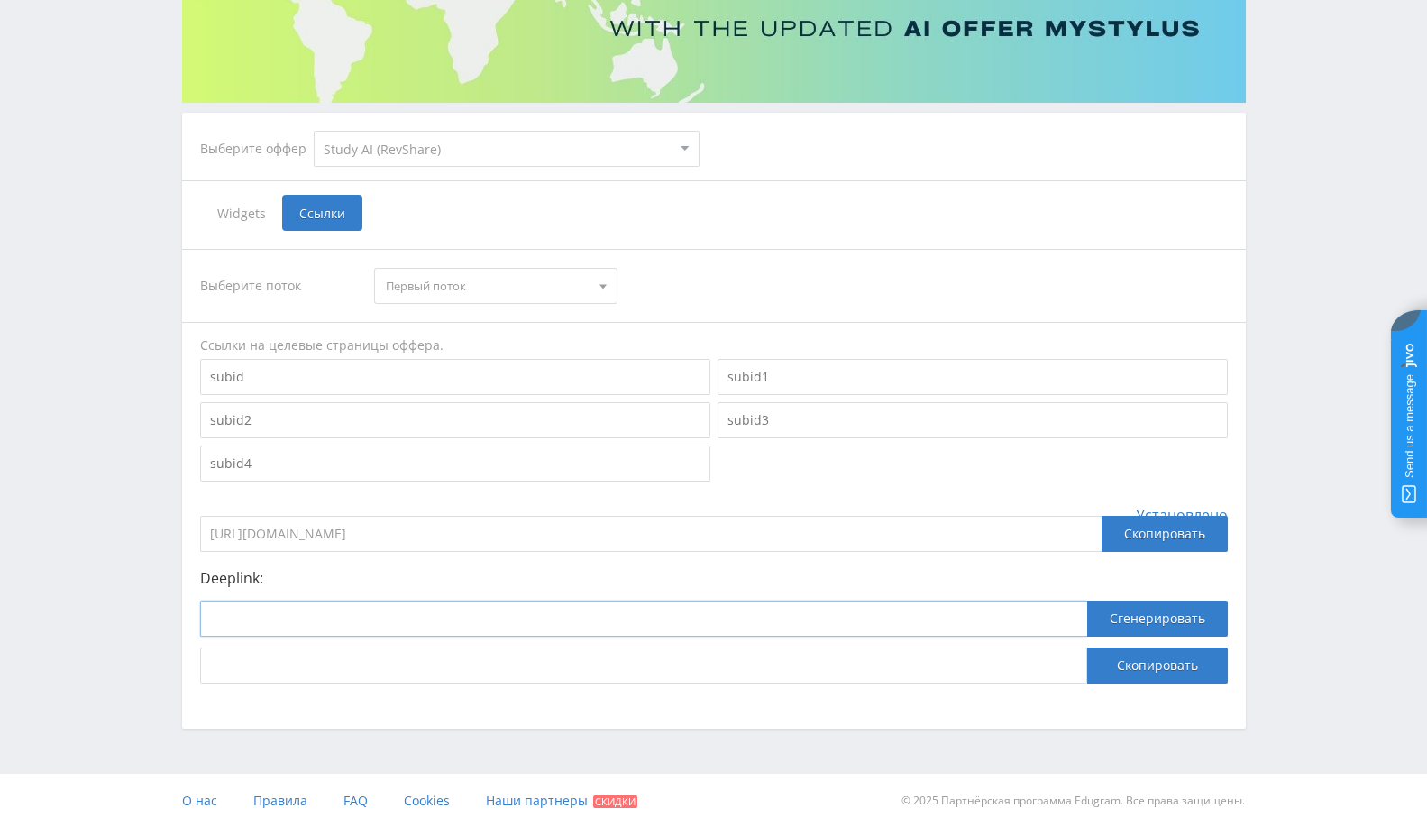
click at [499, 615] on input at bounding box center [643, 618] width 887 height 36
paste input "626610"
click at [448, 610] on input "626610" at bounding box center [643, 618] width 887 height 36
paste input "https://study24.ai/chat/generate_presentation_plus_bo"
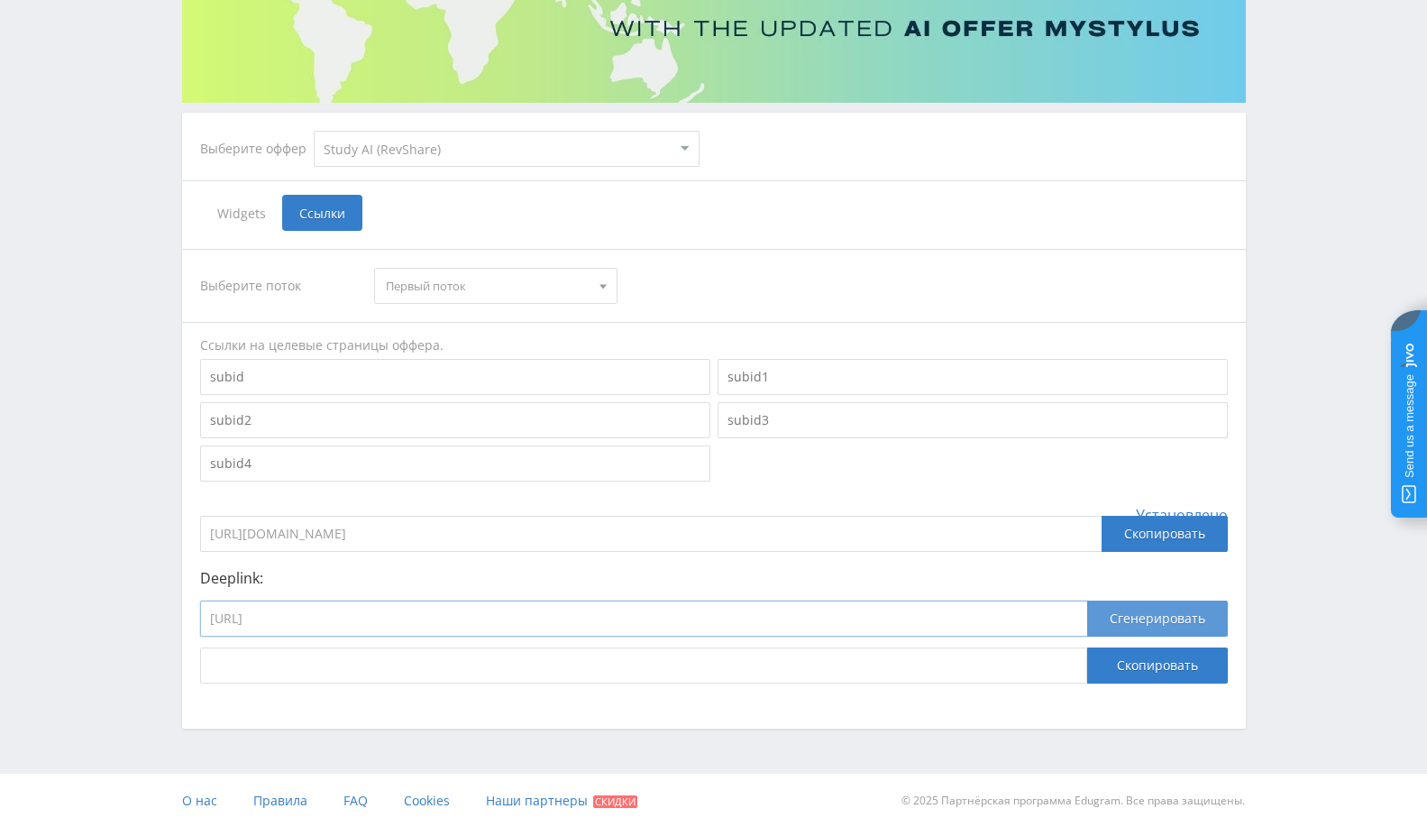
type input "https://study24.ai/chat/generate_presentation_plus_bo"
click at [1203, 614] on button "Сгенерировать" at bounding box center [1157, 618] width 141 height 36
click at [740, 663] on input "https://eduforms.org/?rid=10e8034c12615a2d&ulp=https%3A%2F%2Fstudy24.ai%2Fchat%…" at bounding box center [643, 665] width 887 height 36
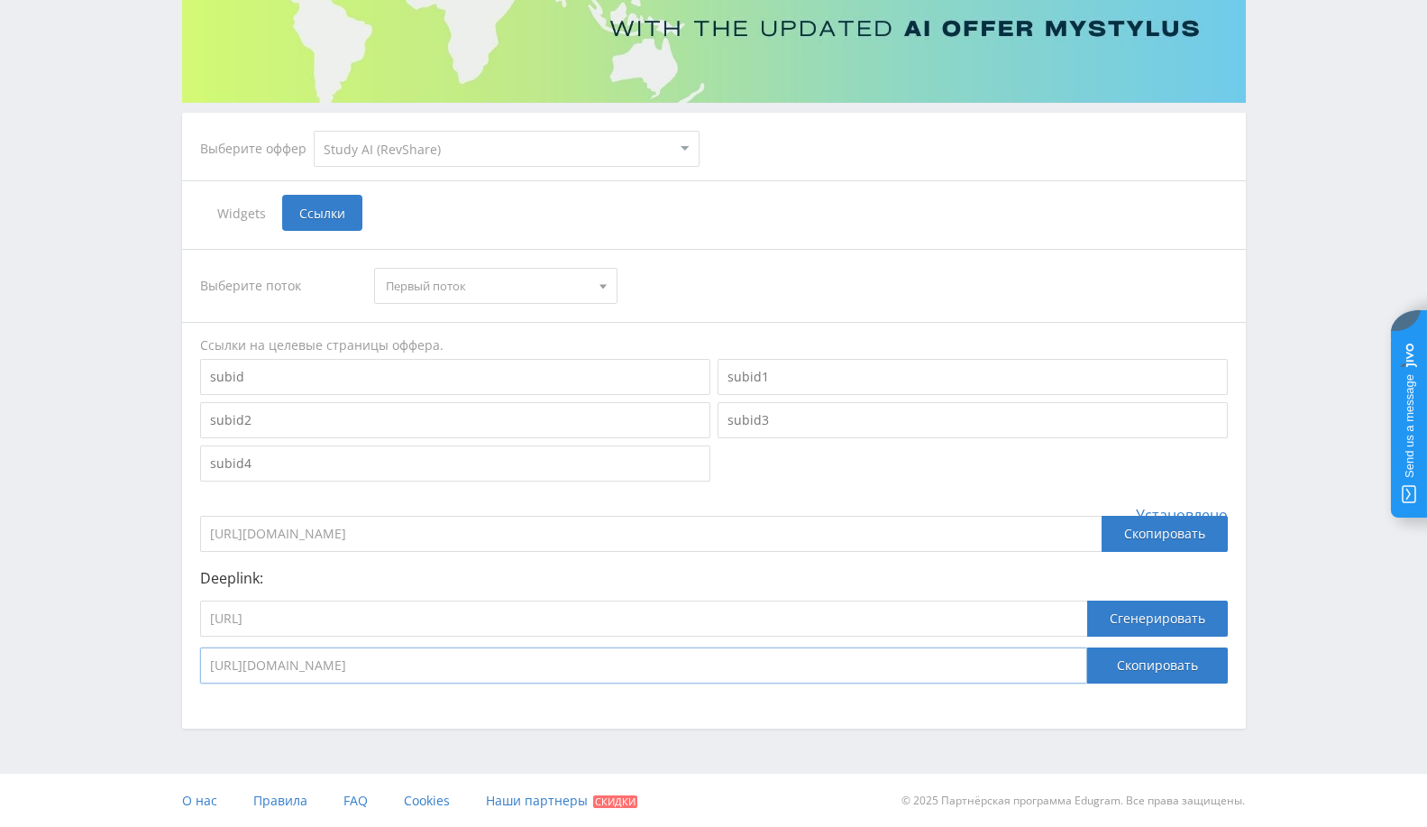
scroll to position [0, 0]
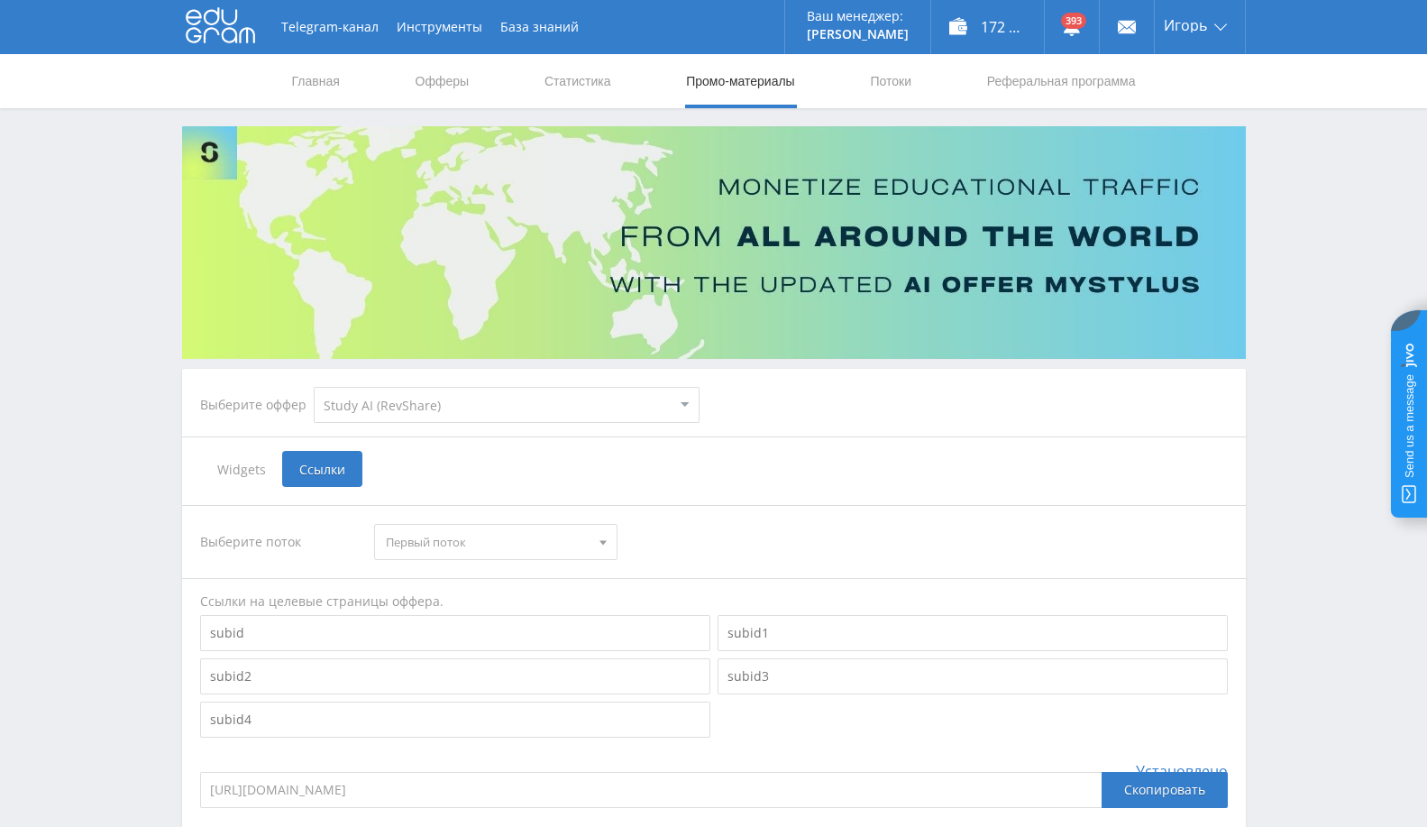
click at [845, 515] on div "Выберите поток Первый поток Первый поток Ссылки на целевые страницы оффера. Уст…" at bounding box center [714, 722] width 1028 height 435
click at [1215, 140] on link "Выход" at bounding box center [1200, 137] width 90 height 32
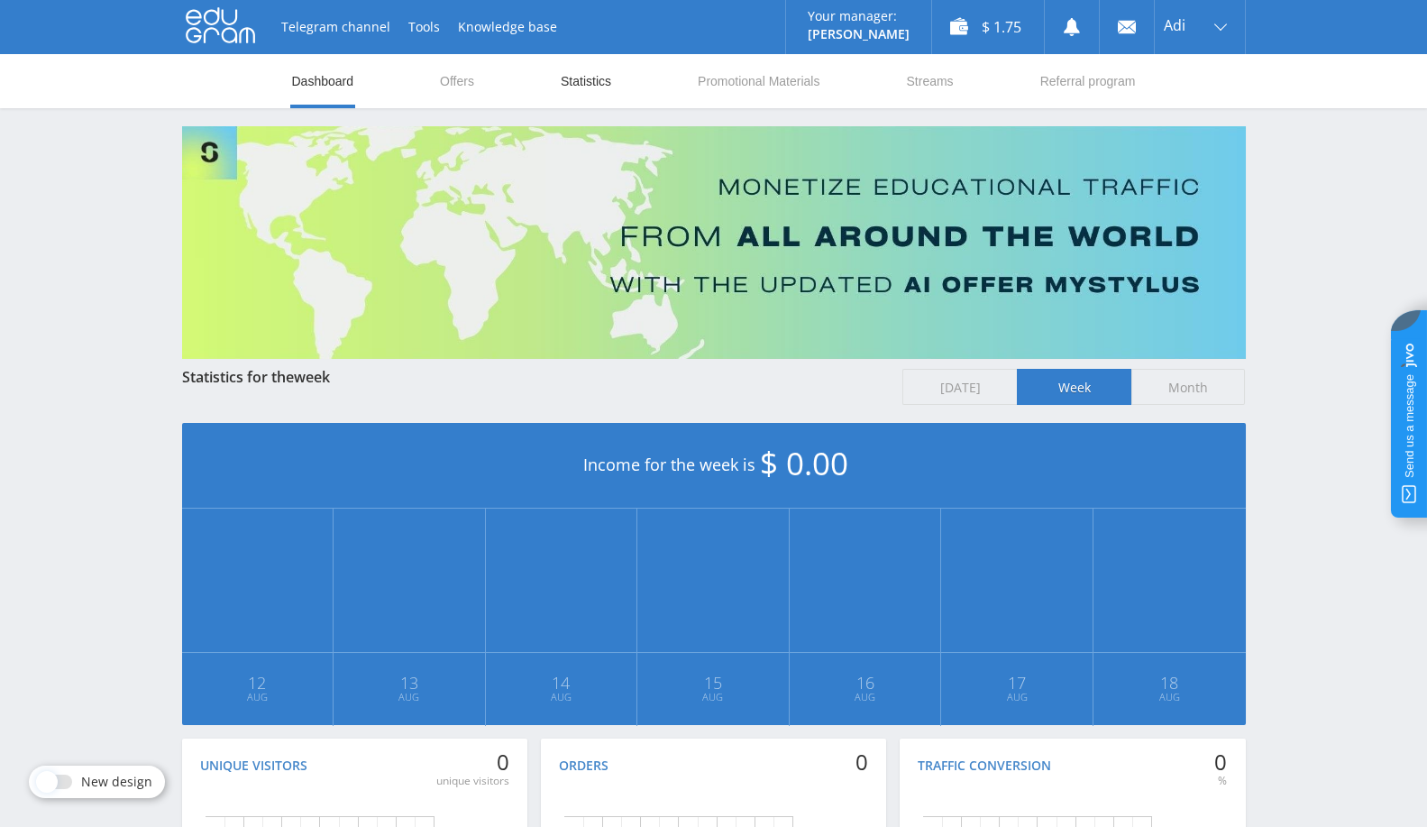
click at [594, 92] on link "Statistics" at bounding box center [586, 81] width 54 height 54
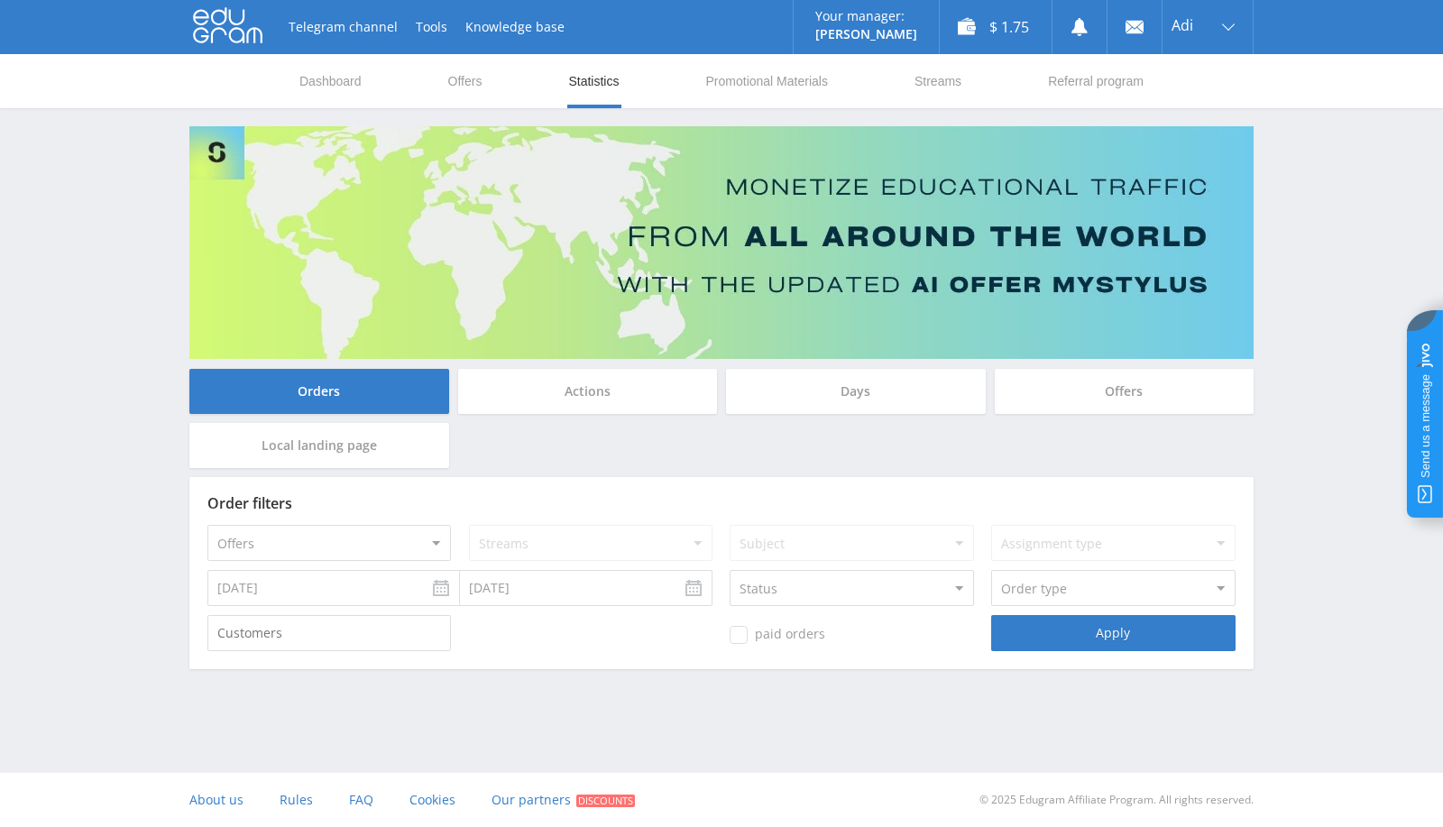
click at [281, 635] on input "text" at bounding box center [328, 633] width 243 height 36
click at [535, 694] on div "Telegram channel Tools Knowledge base Your manager: Alex Alex Online @edugram_s…" at bounding box center [721, 384] width 1443 height 768
click at [391, 631] on input "text" at bounding box center [328, 633] width 243 height 36
click at [393, 634] on input "text" at bounding box center [328, 633] width 243 height 36
paste input "8550179"
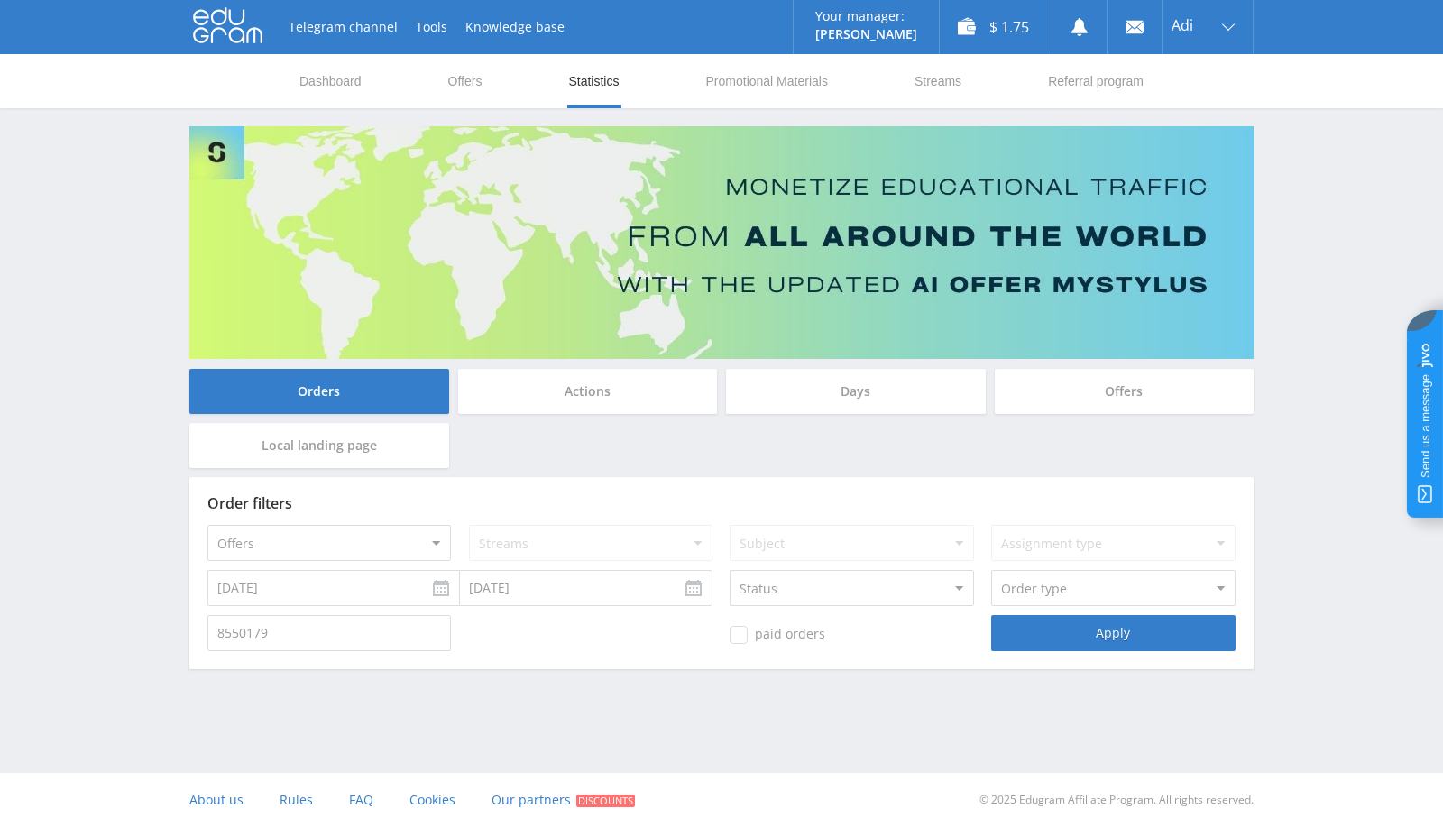
type input "8550179"
click at [382, 593] on input "08.11.2025" at bounding box center [333, 588] width 252 height 36
type input "01.02.2025"
click at [1170, 631] on div "Apply" at bounding box center [1112, 633] width 243 height 36
click at [1122, 627] on div "Apply" at bounding box center [1112, 633] width 243 height 36
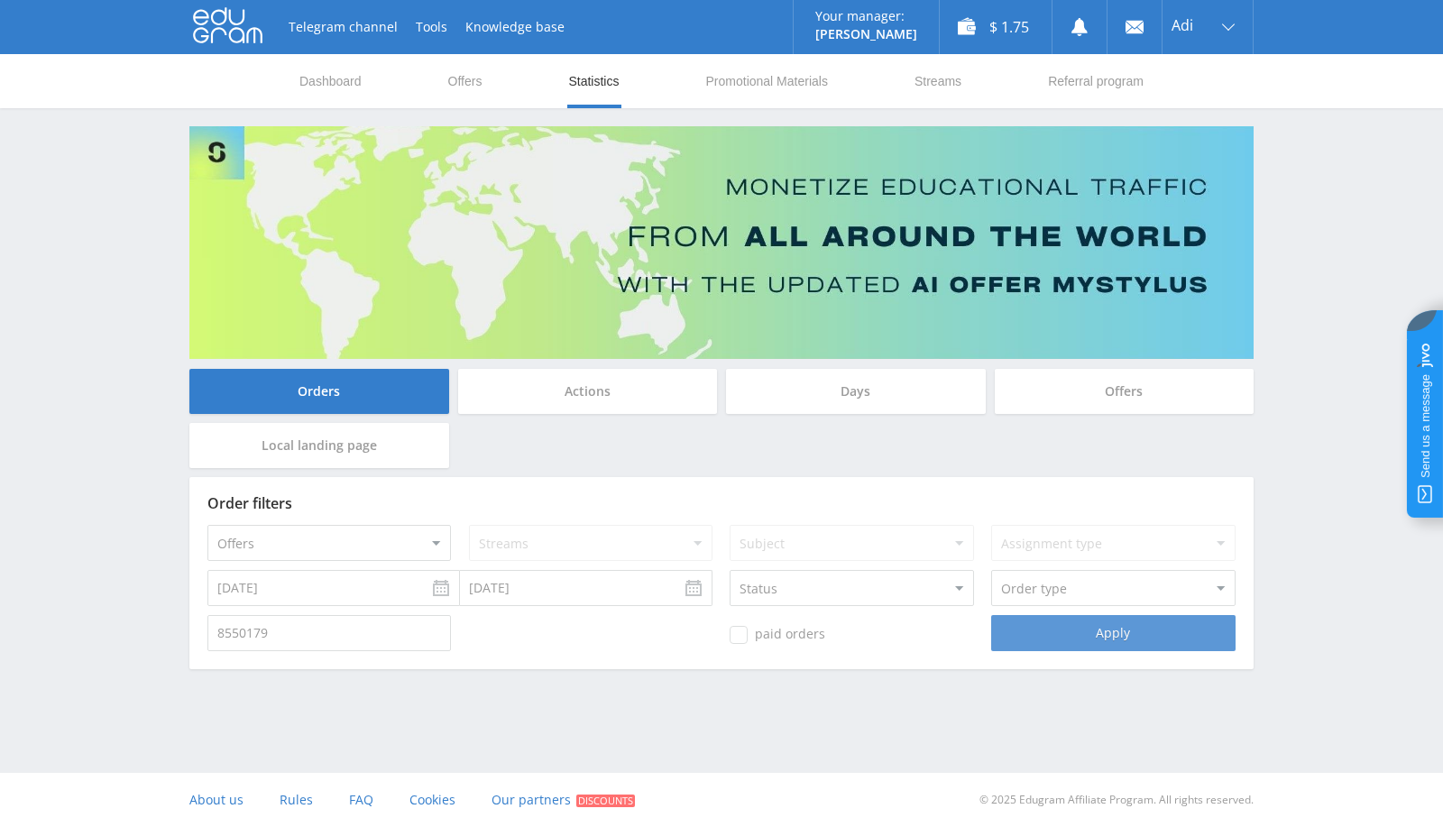
click at [1122, 627] on div "Apply" at bounding box center [1112, 633] width 243 height 36
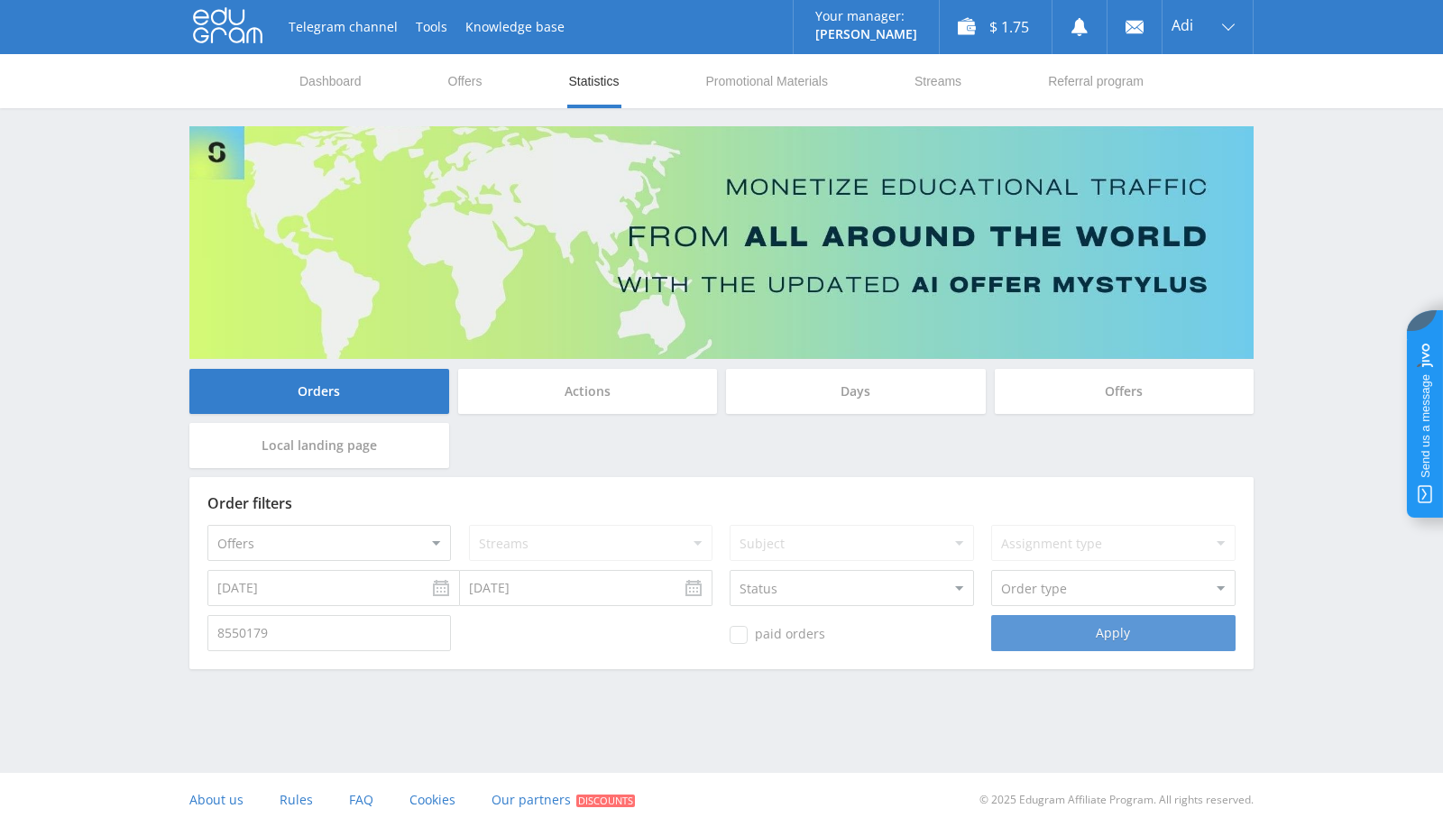
click at [1122, 627] on div "Apply" at bounding box center [1112, 633] width 243 height 36
click at [1131, 621] on div "Apply" at bounding box center [1112, 633] width 243 height 36
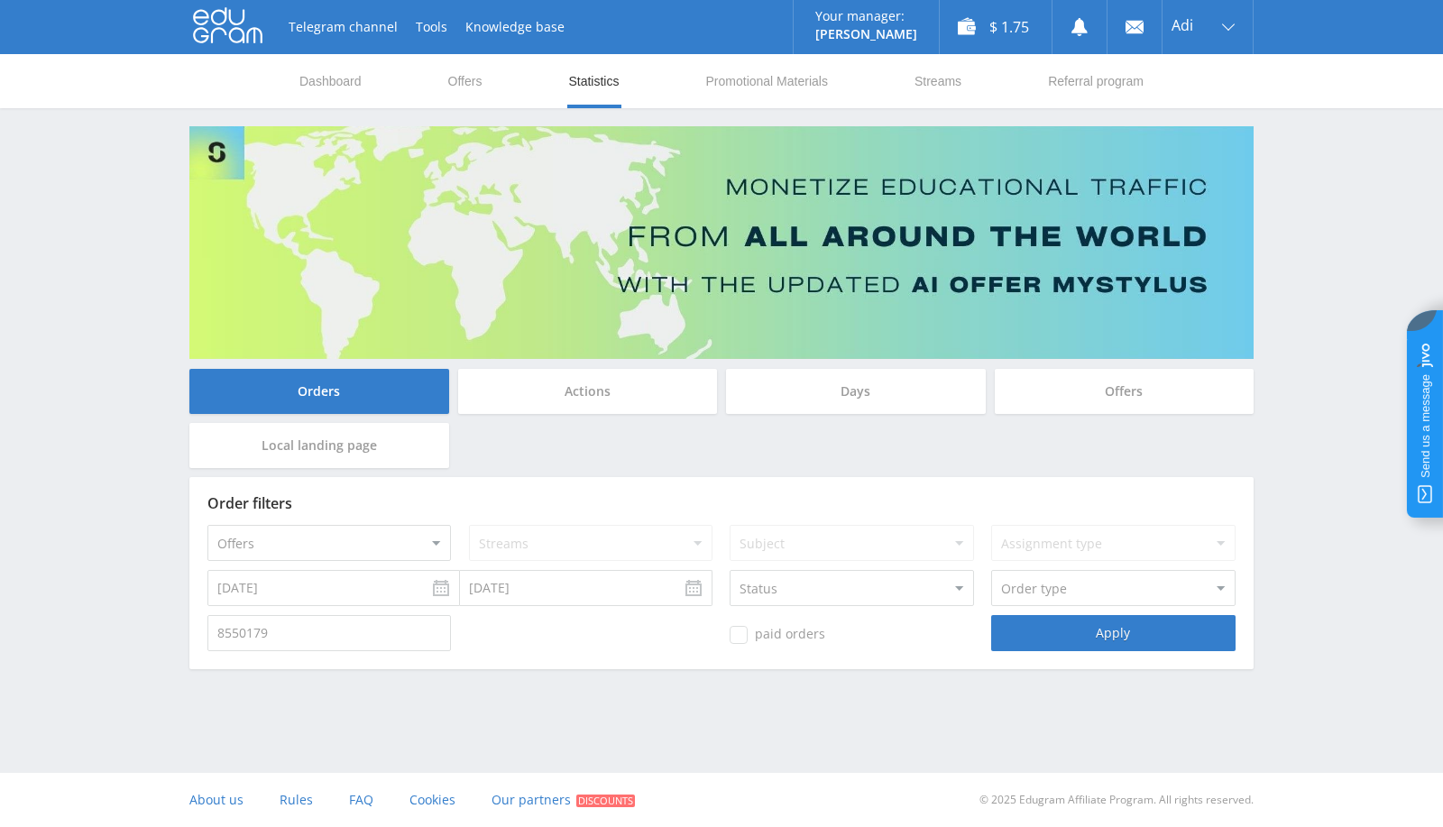
click at [290, 640] on input "8550179" at bounding box center [328, 633] width 243 height 36
click at [1141, 637] on div "Apply" at bounding box center [1112, 633] width 243 height 36
click at [1140, 636] on div "Apply" at bounding box center [1112, 633] width 243 height 36
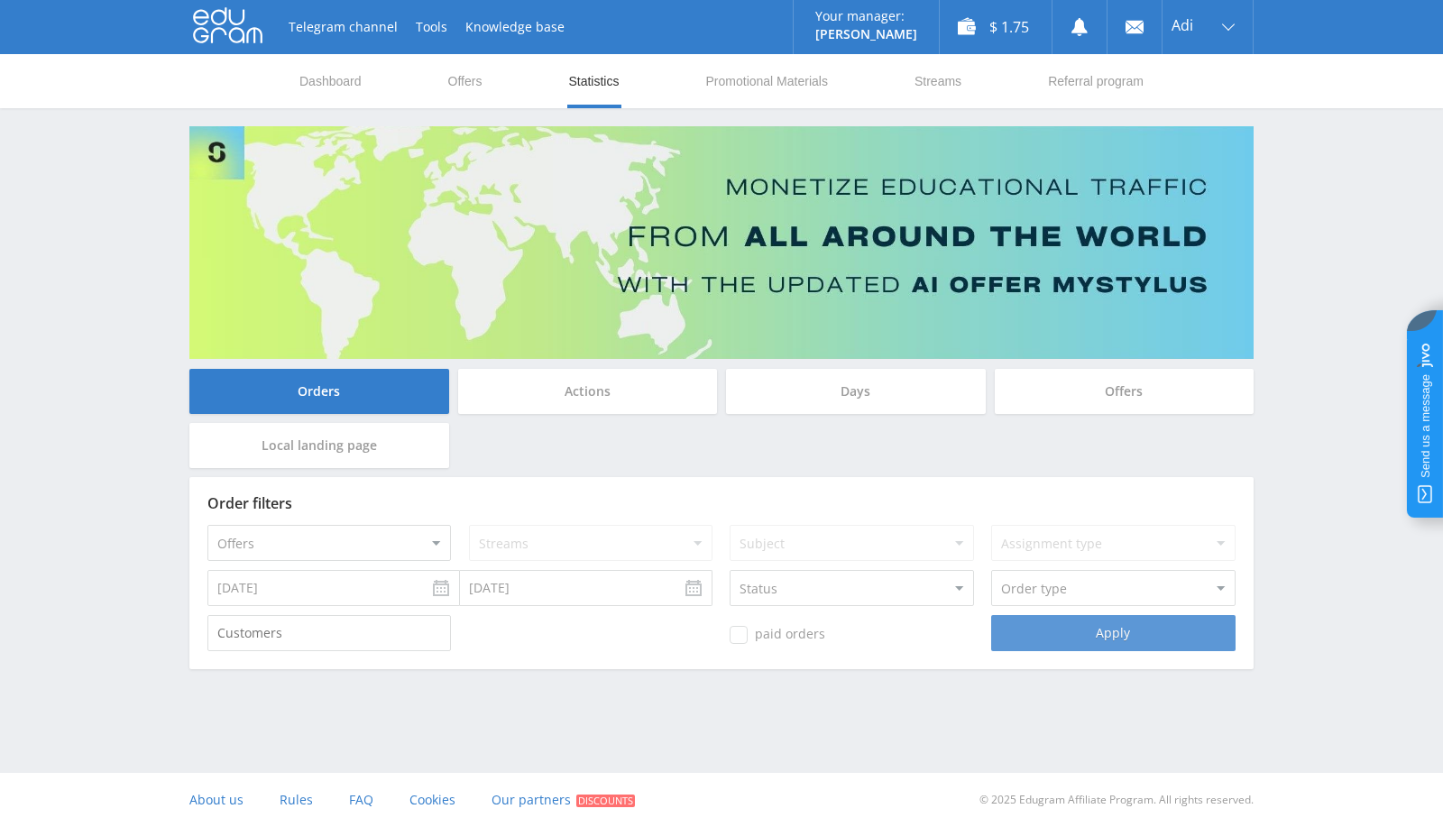
click at [1140, 636] on div "Apply" at bounding box center [1112, 633] width 243 height 36
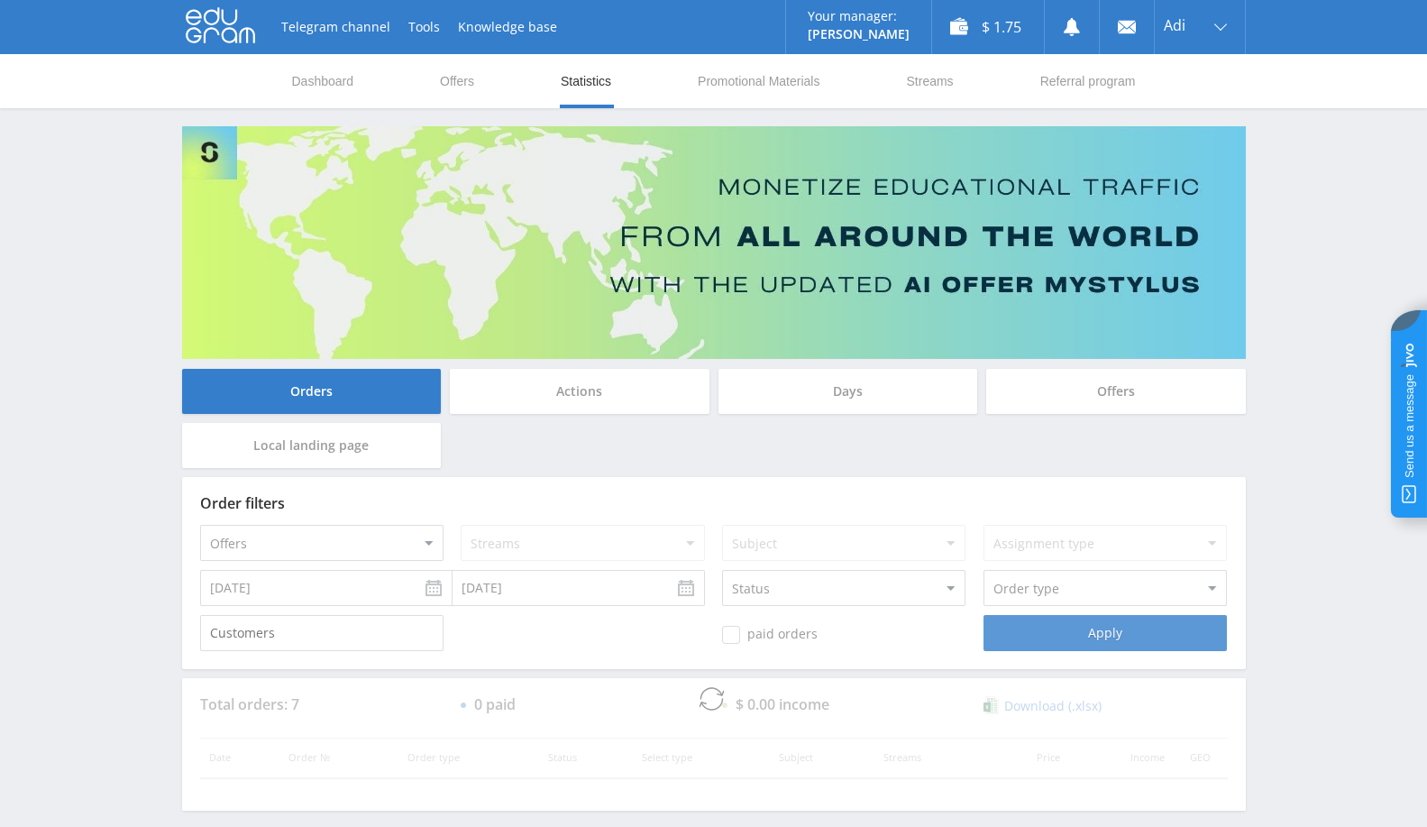
click at [1140, 636] on div "Apply" at bounding box center [1105, 633] width 243 height 36
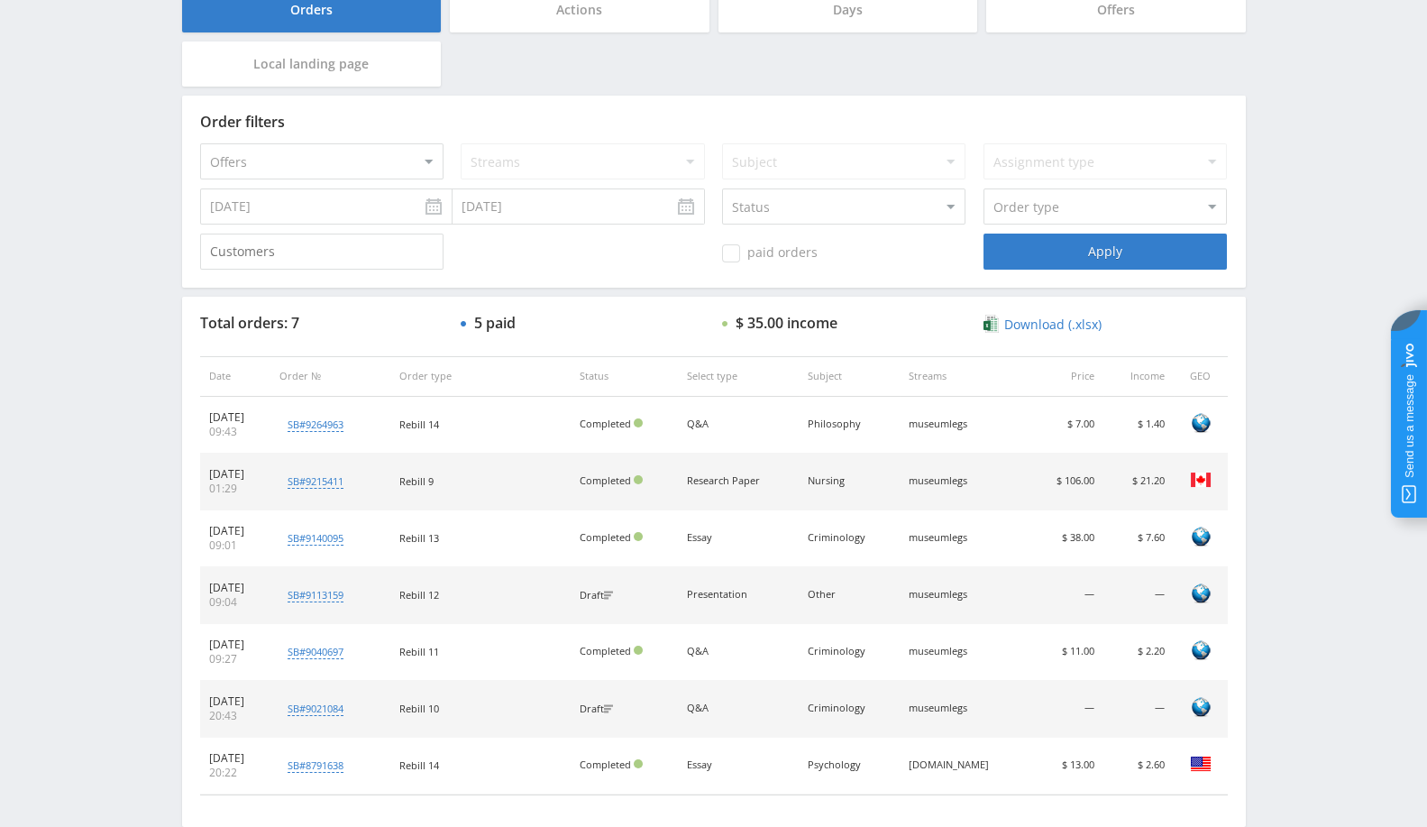
scroll to position [477, 0]
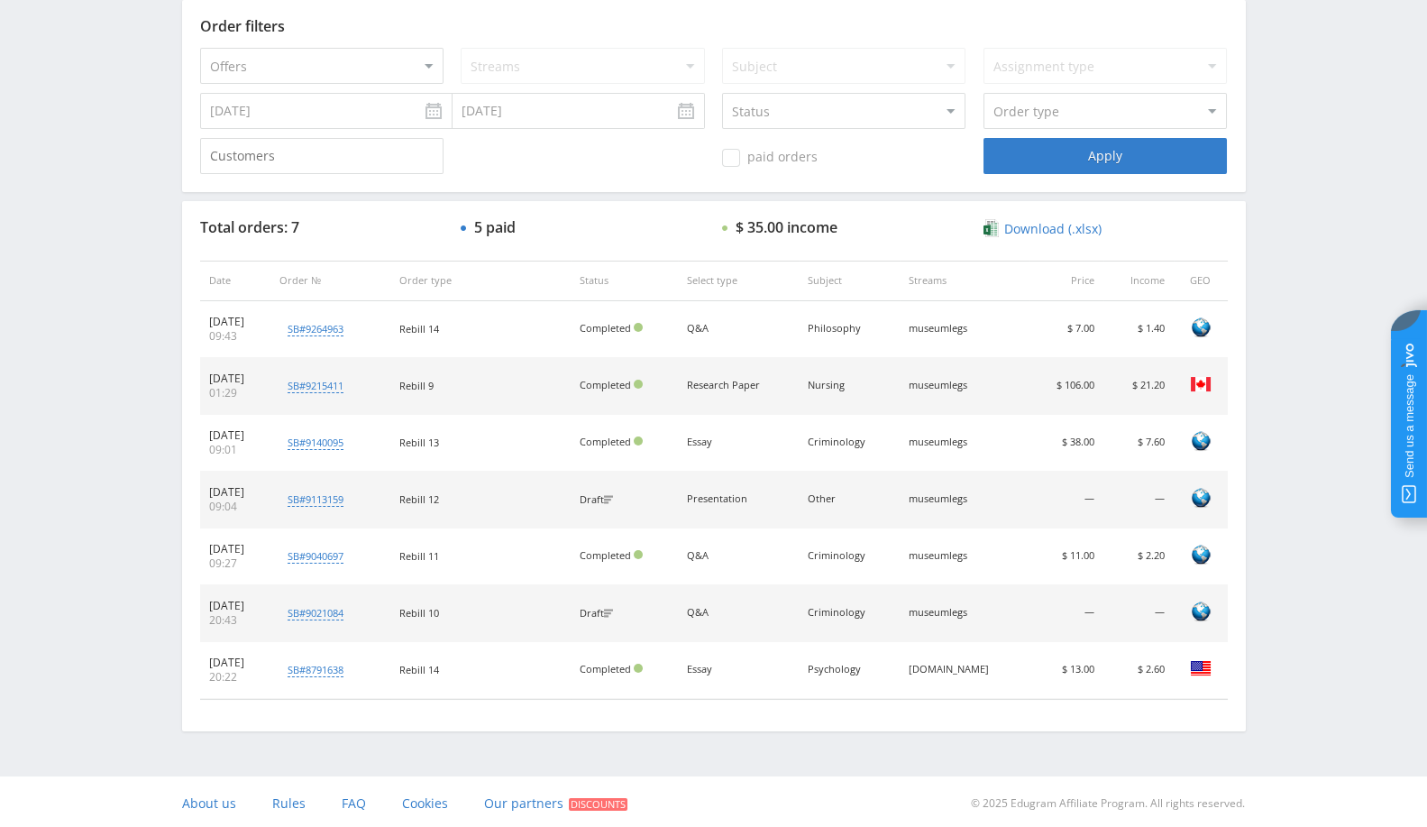
click at [306, 120] on input "01.02.2025" at bounding box center [326, 111] width 252 height 36
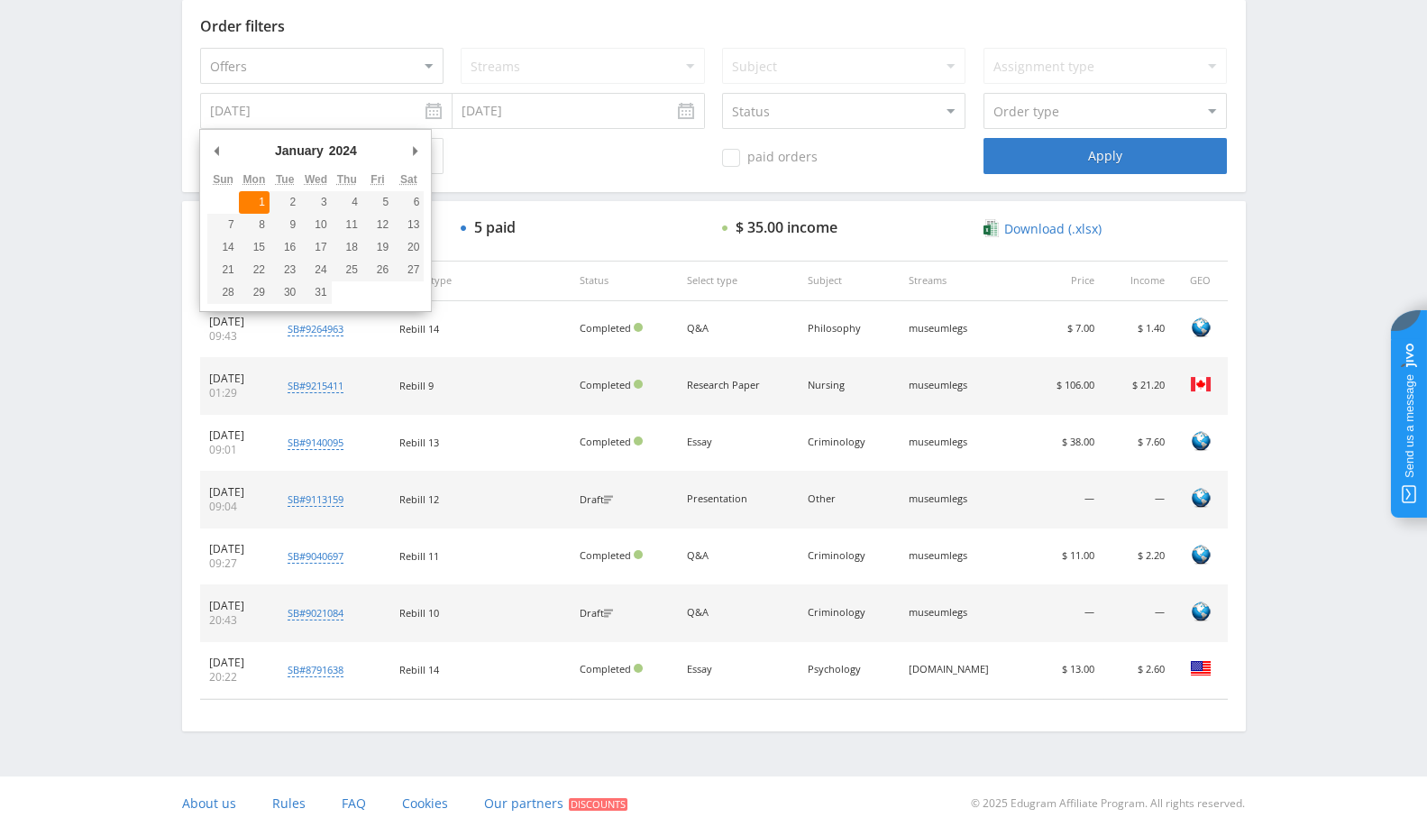
type input "01.01.2024"
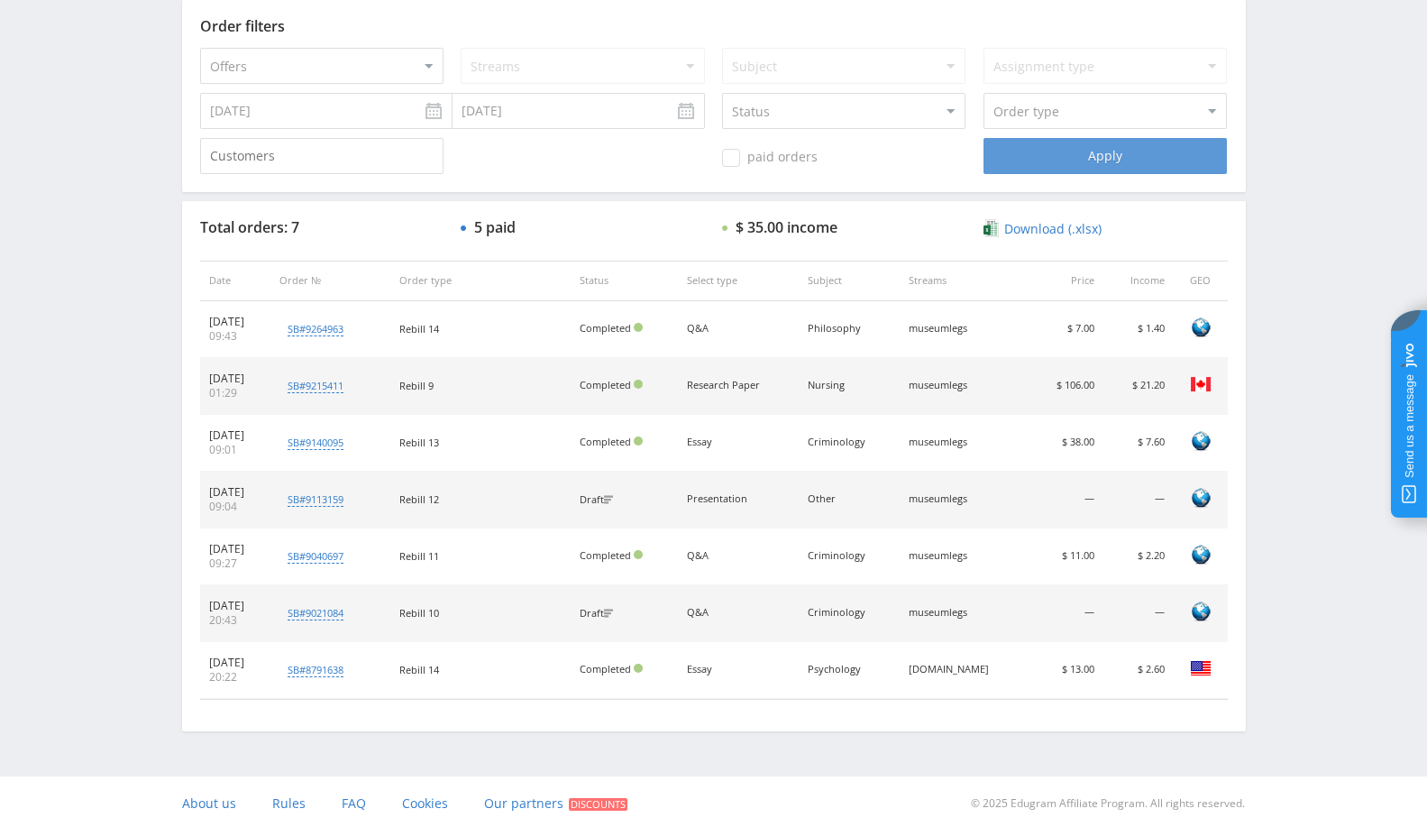
click at [1151, 160] on div "Apply" at bounding box center [1105, 156] width 243 height 36
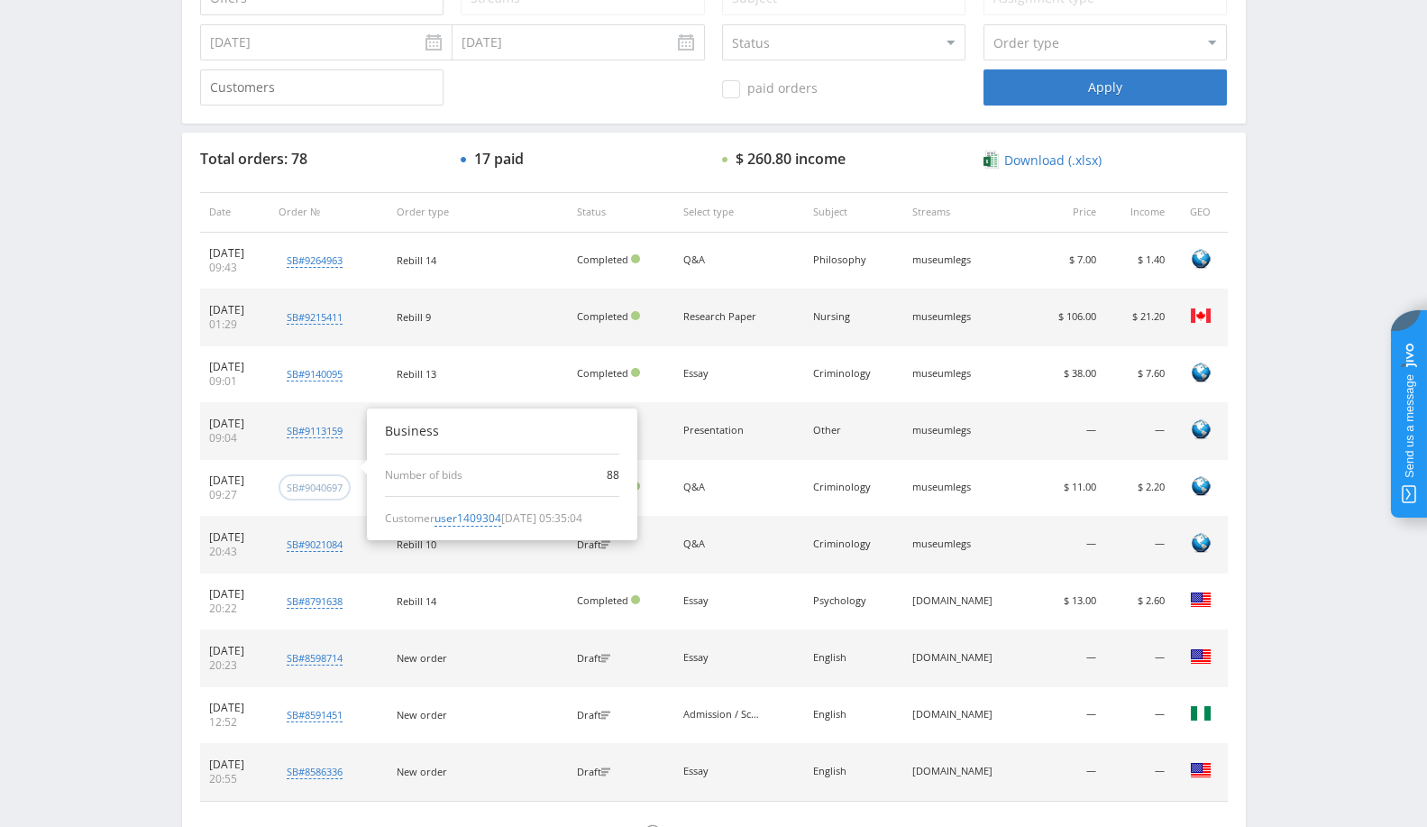
scroll to position [683, 0]
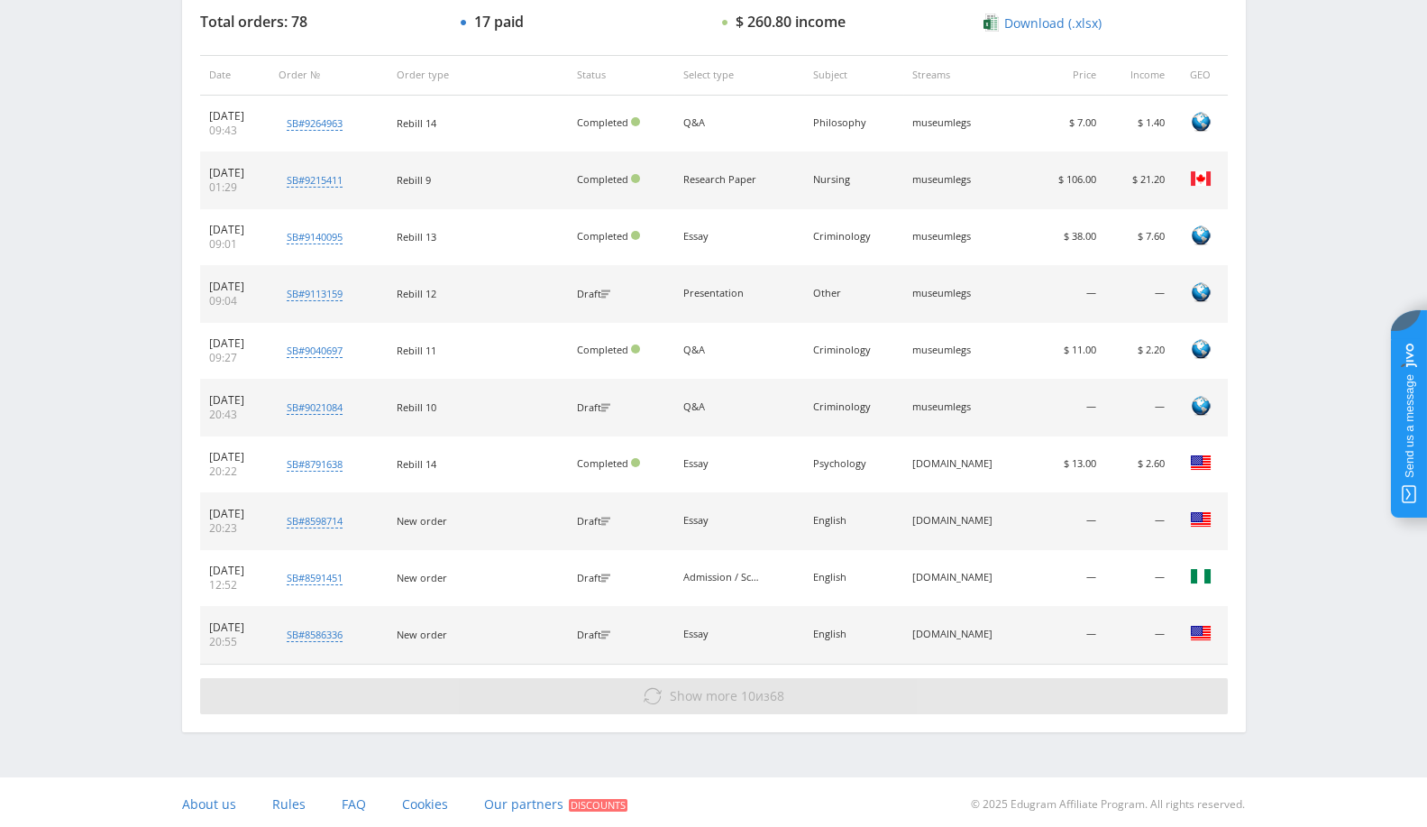
click at [770, 704] on button "Show more 10 из 68" at bounding box center [714, 696] width 1028 height 36
click at [710, 704] on button "Show more 10 из 68" at bounding box center [714, 696] width 1028 height 36
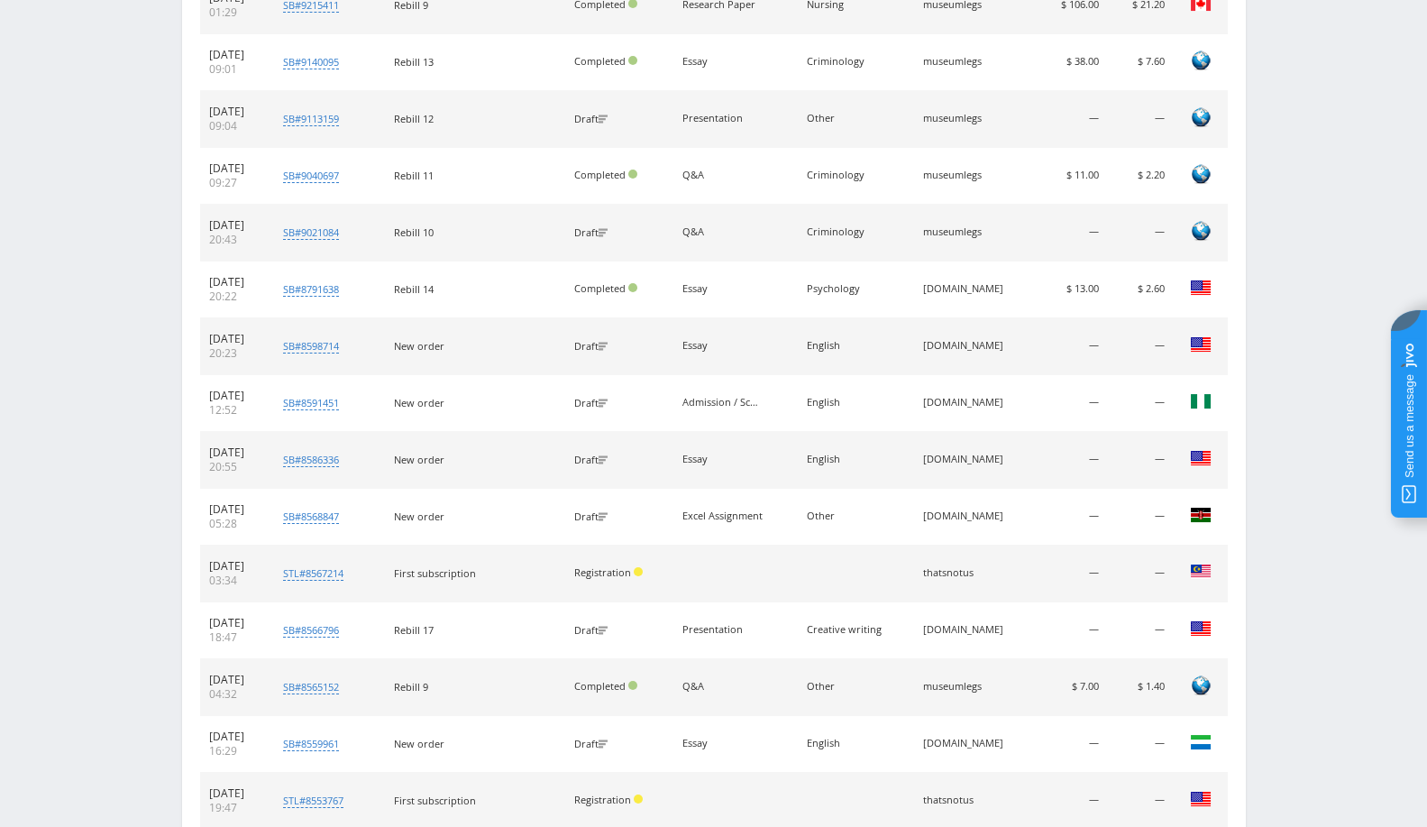
scroll to position [1184, 0]
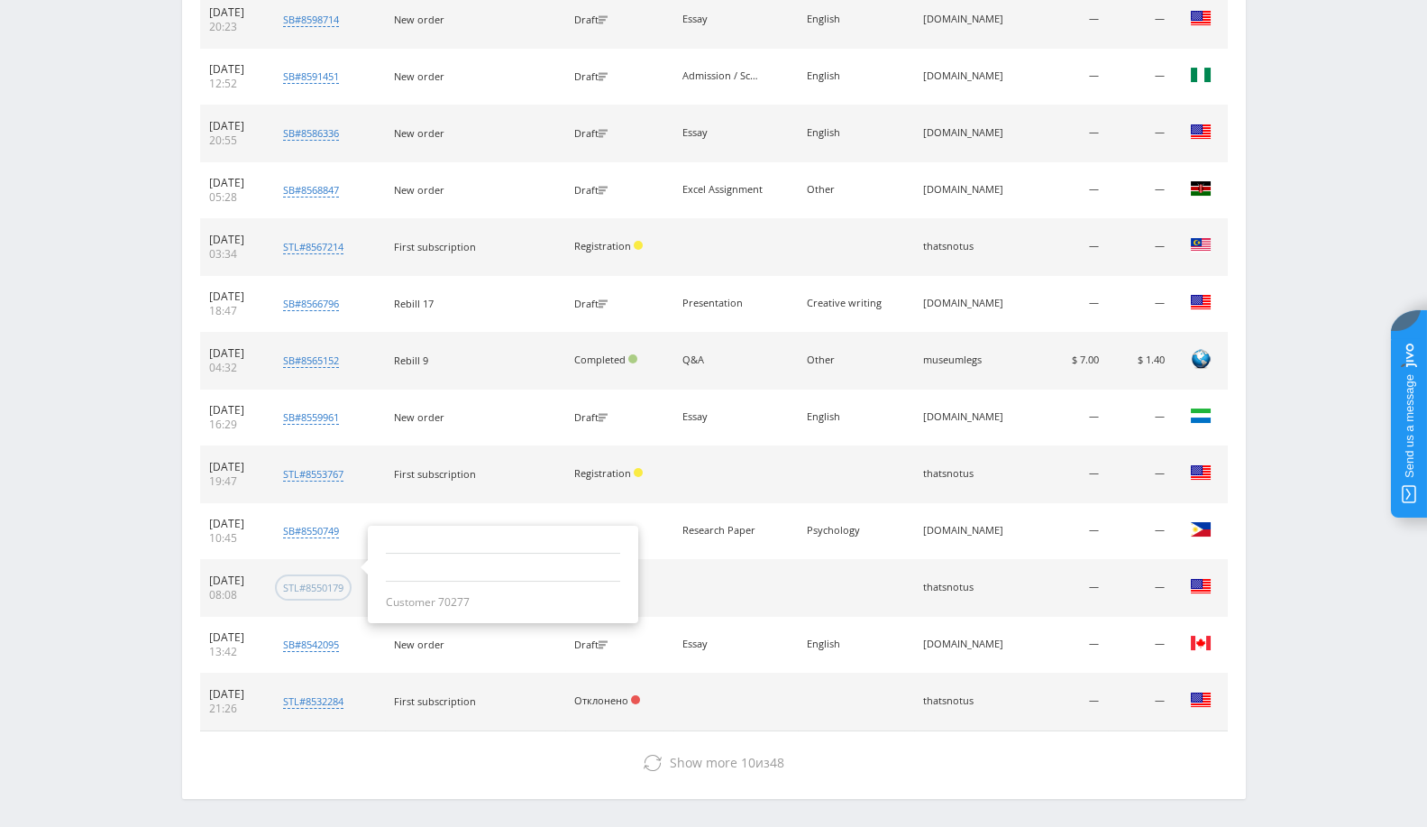
click at [328, 588] on div "stl#8550179" at bounding box center [313, 588] width 60 height 14
click at [468, 596] on div "Customer 70277" at bounding box center [503, 602] width 234 height 14
copy div "70277"
click at [616, 580] on span "Payment" at bounding box center [594, 587] width 41 height 14
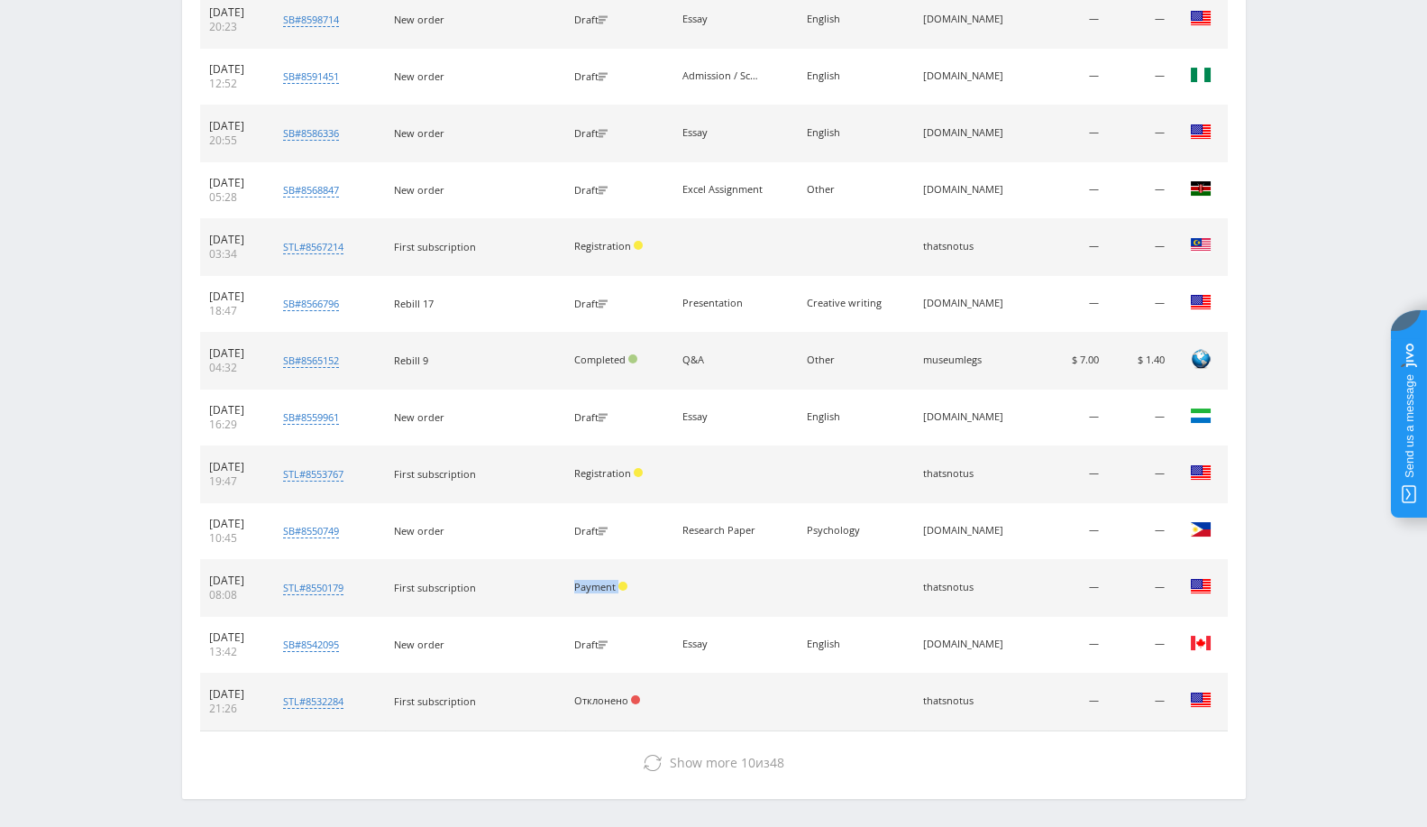
click at [616, 580] on span "Payment" at bounding box center [594, 587] width 41 height 14
click at [231, 579] on div "10.21.2024" at bounding box center [233, 580] width 49 height 14
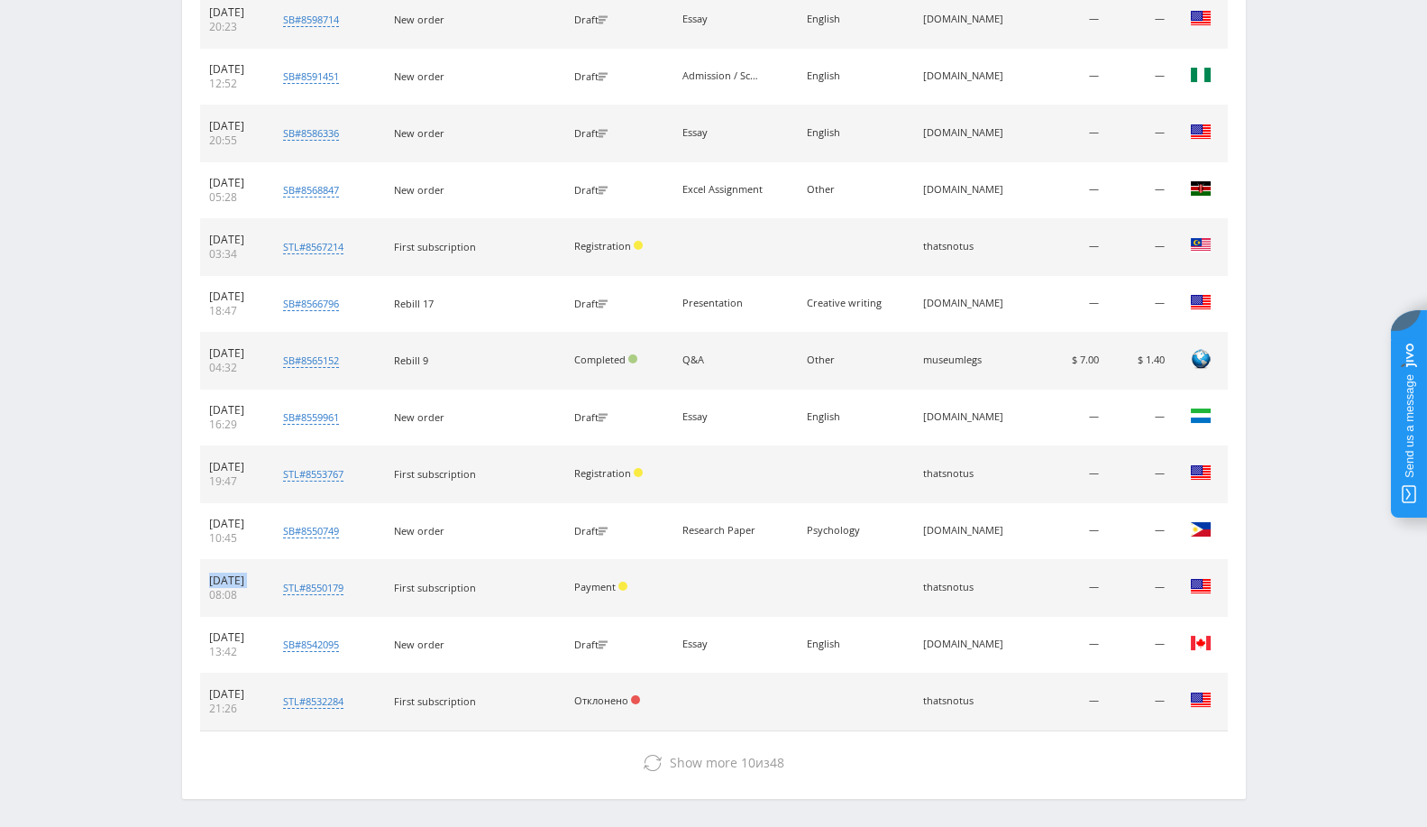
copy td "10.21.2024"
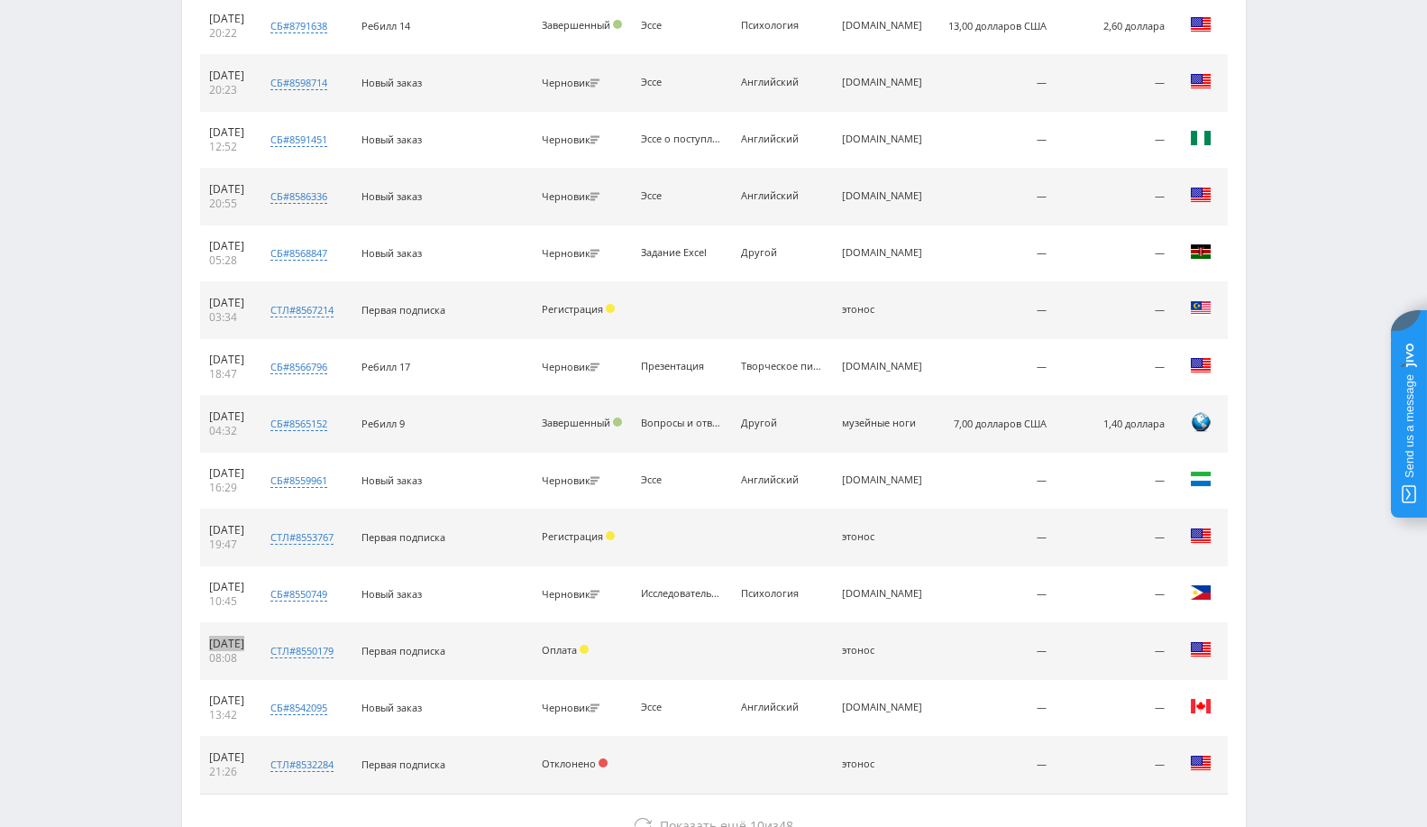
scroll to position [1202, 0]
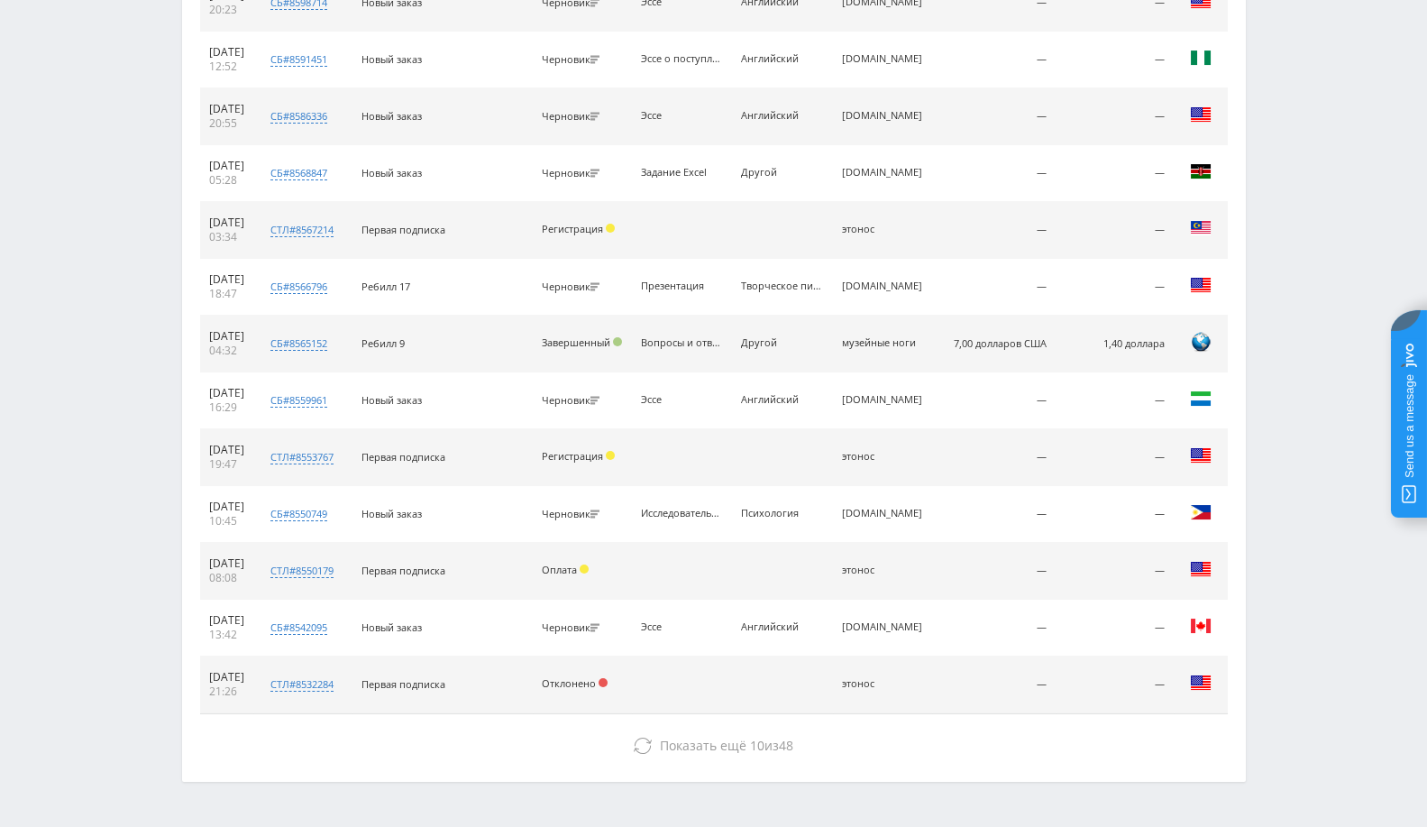
click at [875, 563] on font "этонос" at bounding box center [858, 570] width 32 height 14
click at [325, 564] on font "стл#8550179" at bounding box center [301, 570] width 63 height 14
click at [234, 555] on font "21.10.2024" at bounding box center [226, 562] width 35 height 15
click at [334, 567] on font "стл#8550179" at bounding box center [301, 570] width 63 height 14
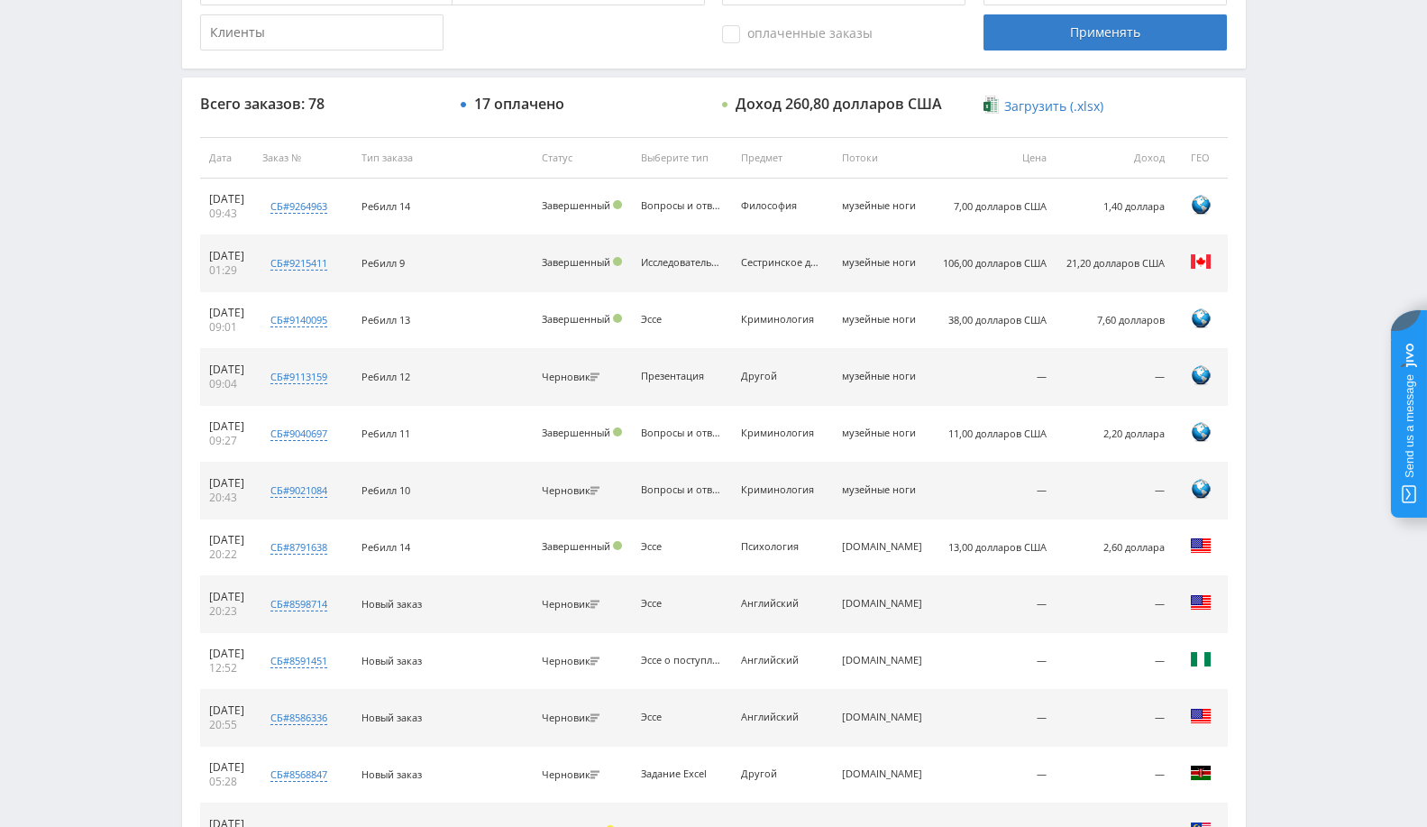
scroll to position [0, 0]
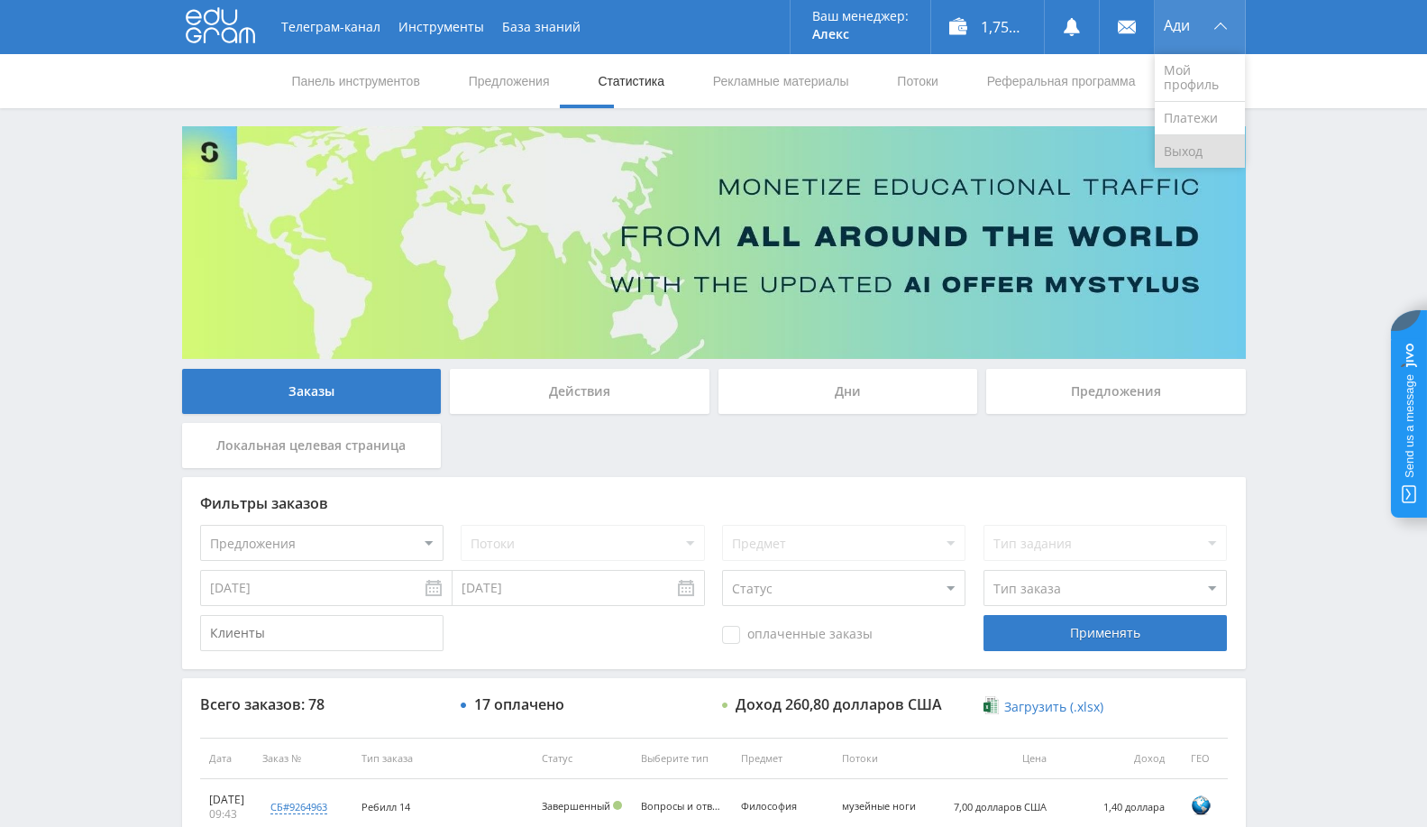
click at [1177, 150] on font "Выход" at bounding box center [1183, 150] width 39 height 17
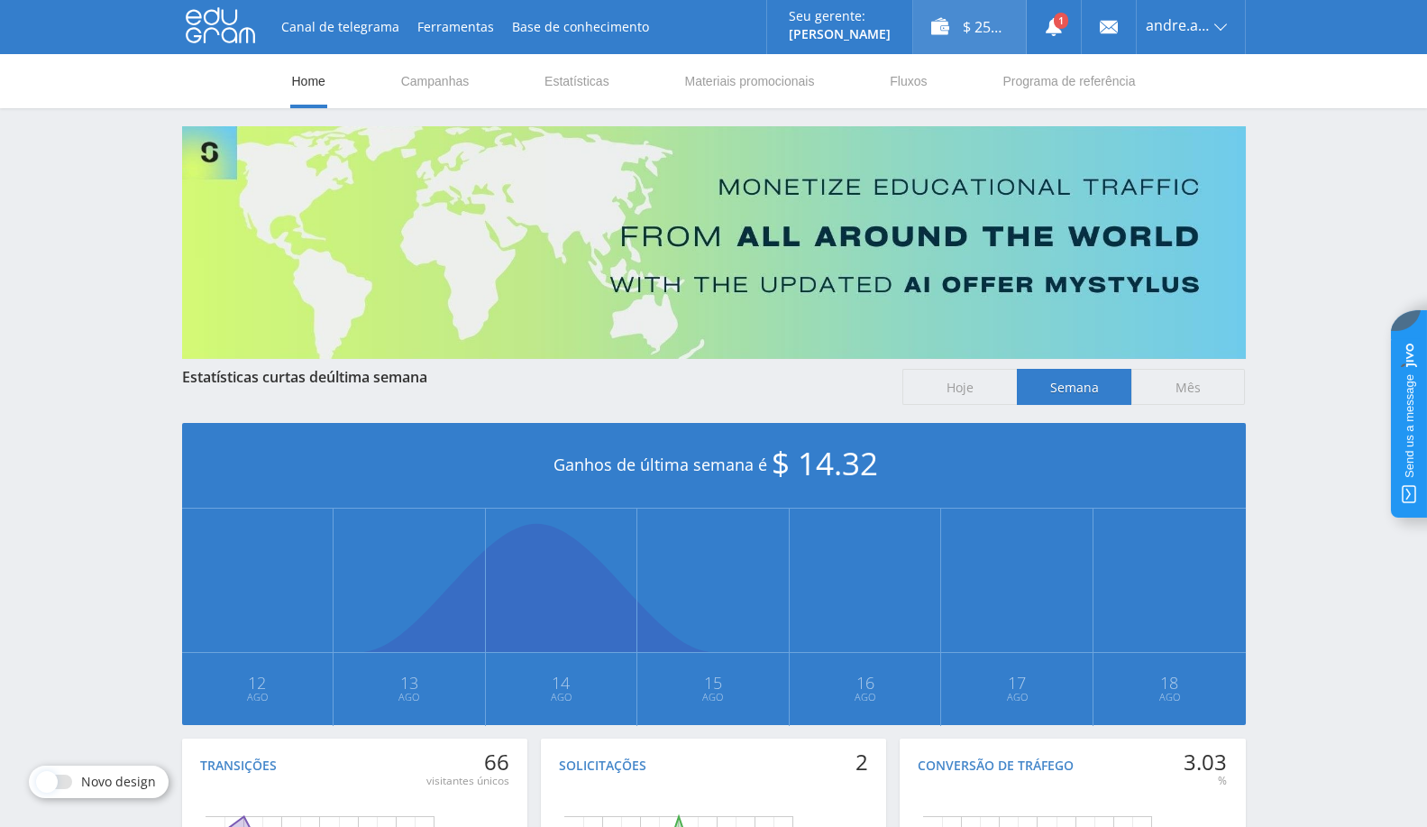
drag, startPoint x: 974, startPoint y: 30, endPoint x: 973, endPoint y: 45, distance: 15.4
click at [974, 30] on div "$ 25.11" at bounding box center [969, 27] width 113 height 54
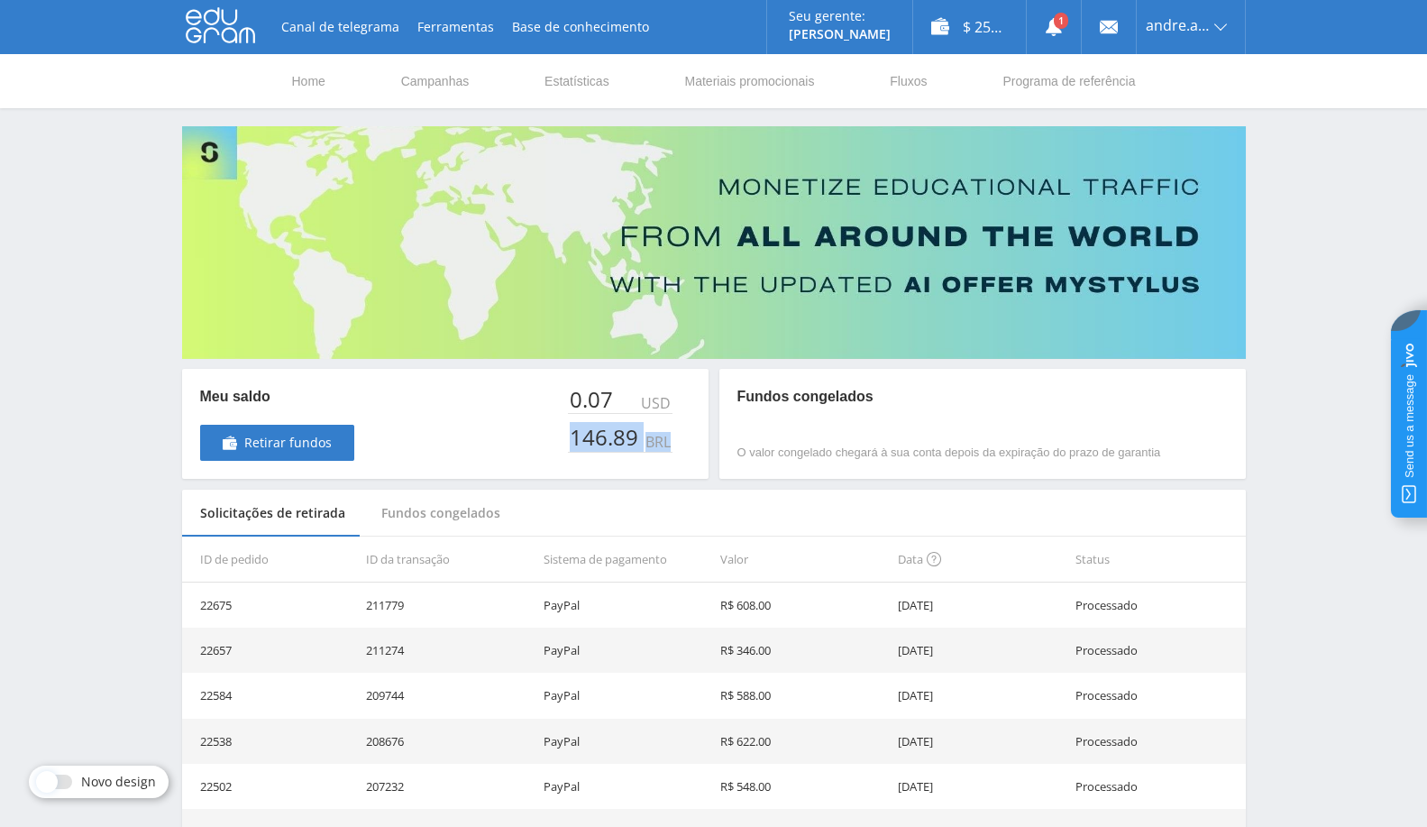
drag, startPoint x: 689, startPoint y: 443, endPoint x: 567, endPoint y: 439, distance: 121.8
click at [568, 439] on div "0.07 USD 146.89 BRL" at bounding box center [629, 424] width 123 height 74
copy div "146.89 BRL"
click at [1183, 132] on link "Sair" at bounding box center [1191, 137] width 108 height 32
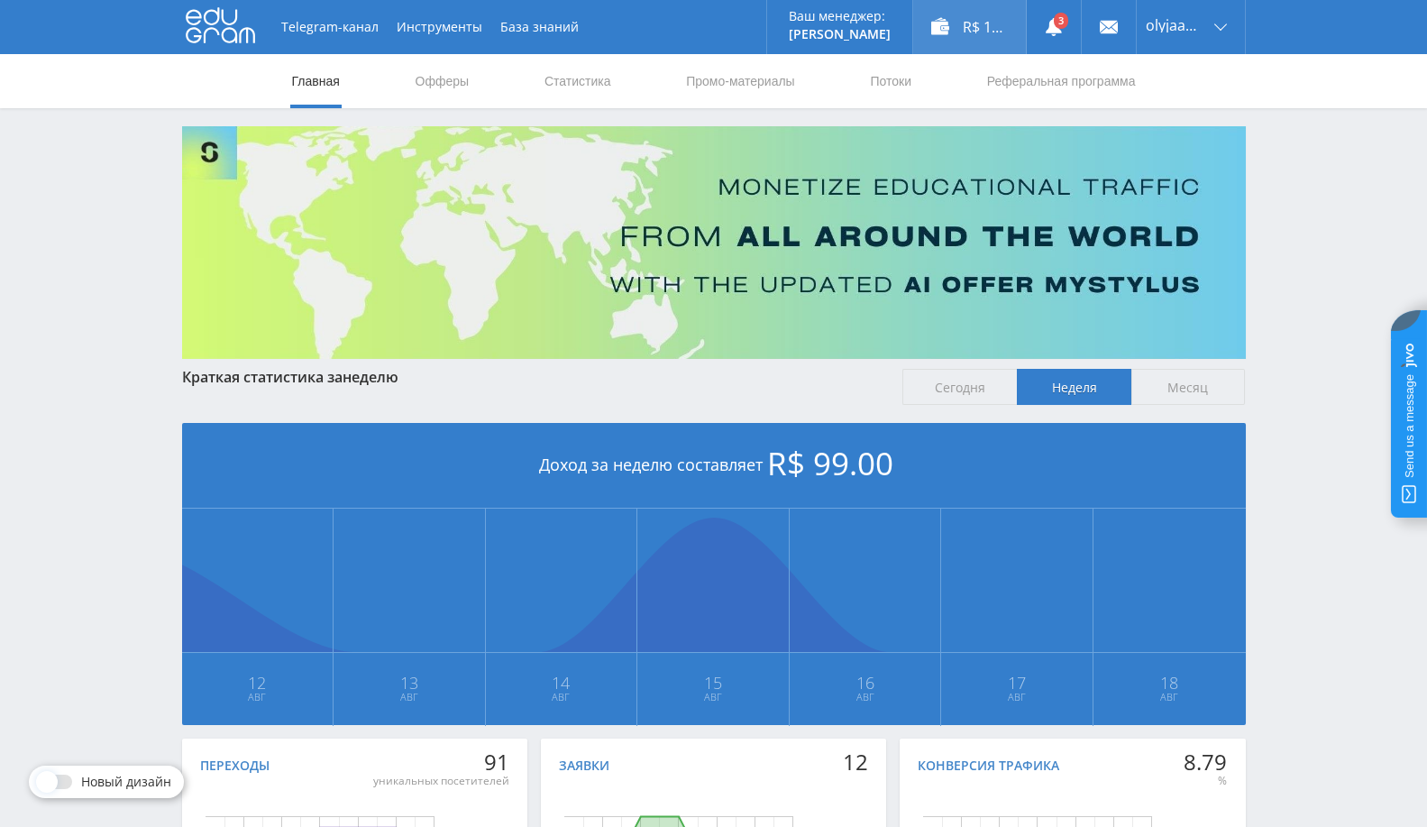
click at [939, 34] on div "R$ 1,032.50" at bounding box center [969, 27] width 113 height 54
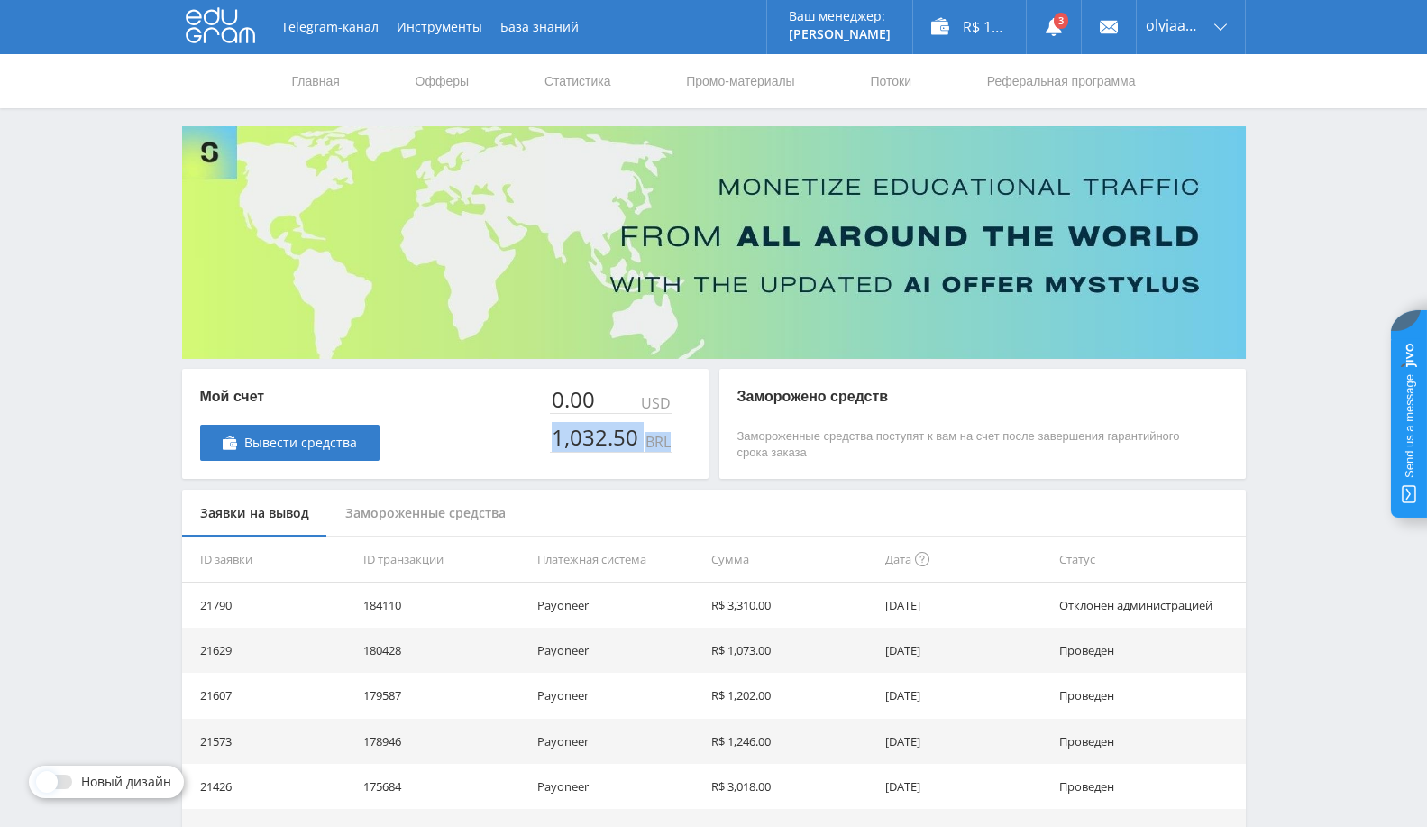
drag, startPoint x: 533, startPoint y: 446, endPoint x: 667, endPoint y: 446, distance: 134.3
click at [667, 446] on div "Мой счет Вывести средства 0.00 USD 1,032.50 BRL" at bounding box center [445, 424] width 527 height 110
copy div "1,032.50 BRL"
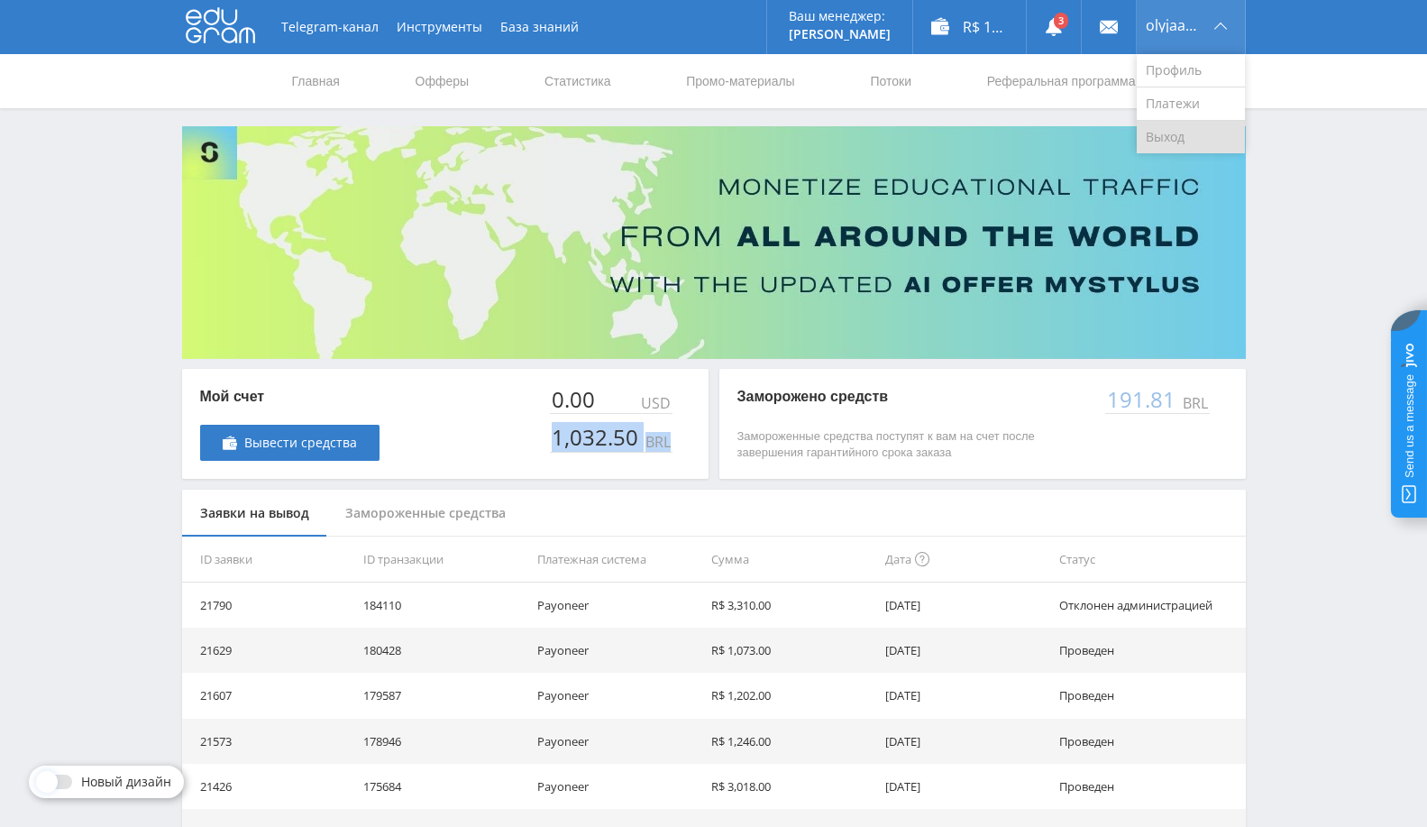
click at [1183, 137] on link "Выход" at bounding box center [1191, 137] width 108 height 32
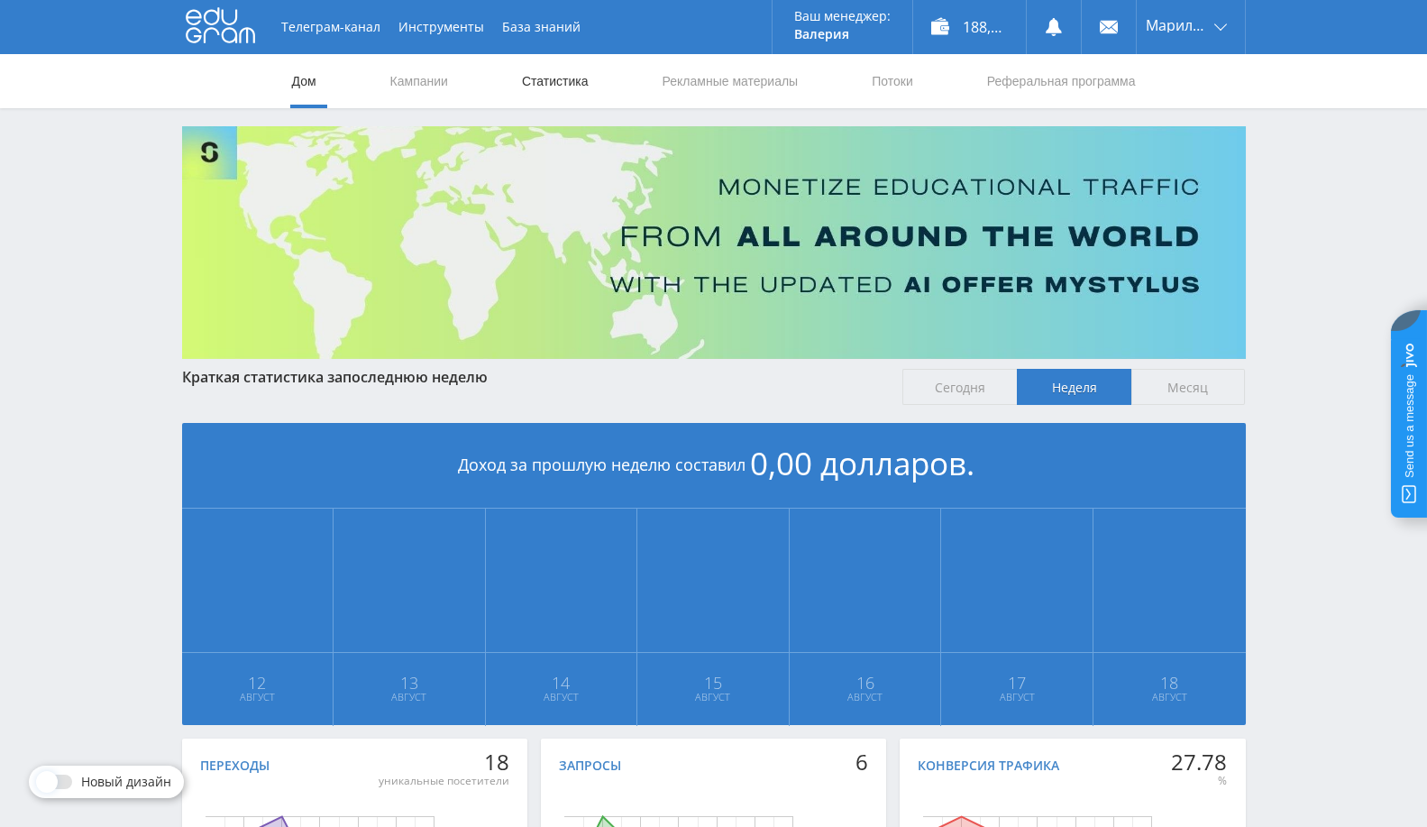
click at [553, 94] on link "Статистика" at bounding box center [555, 81] width 70 height 54
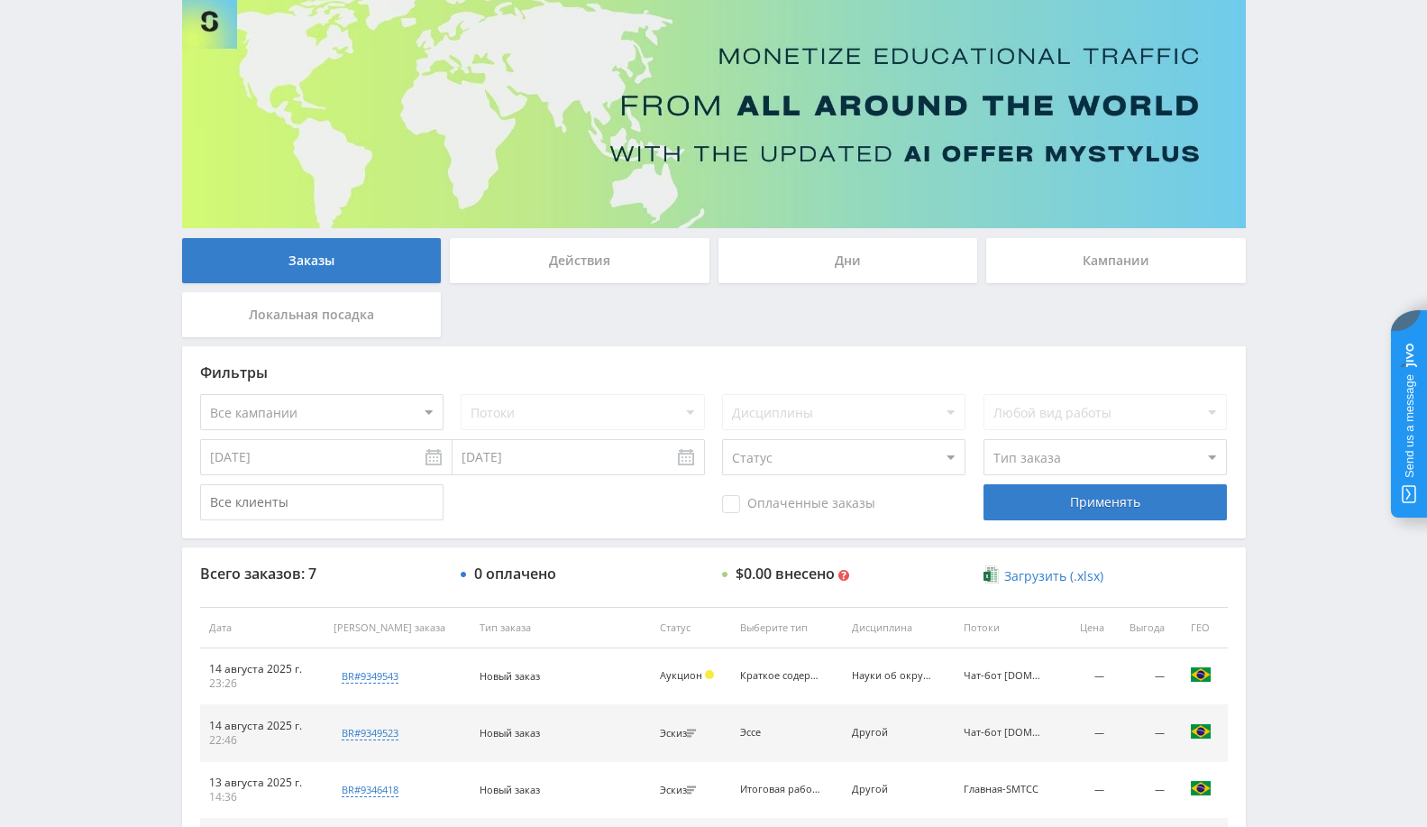
scroll to position [100, 0]
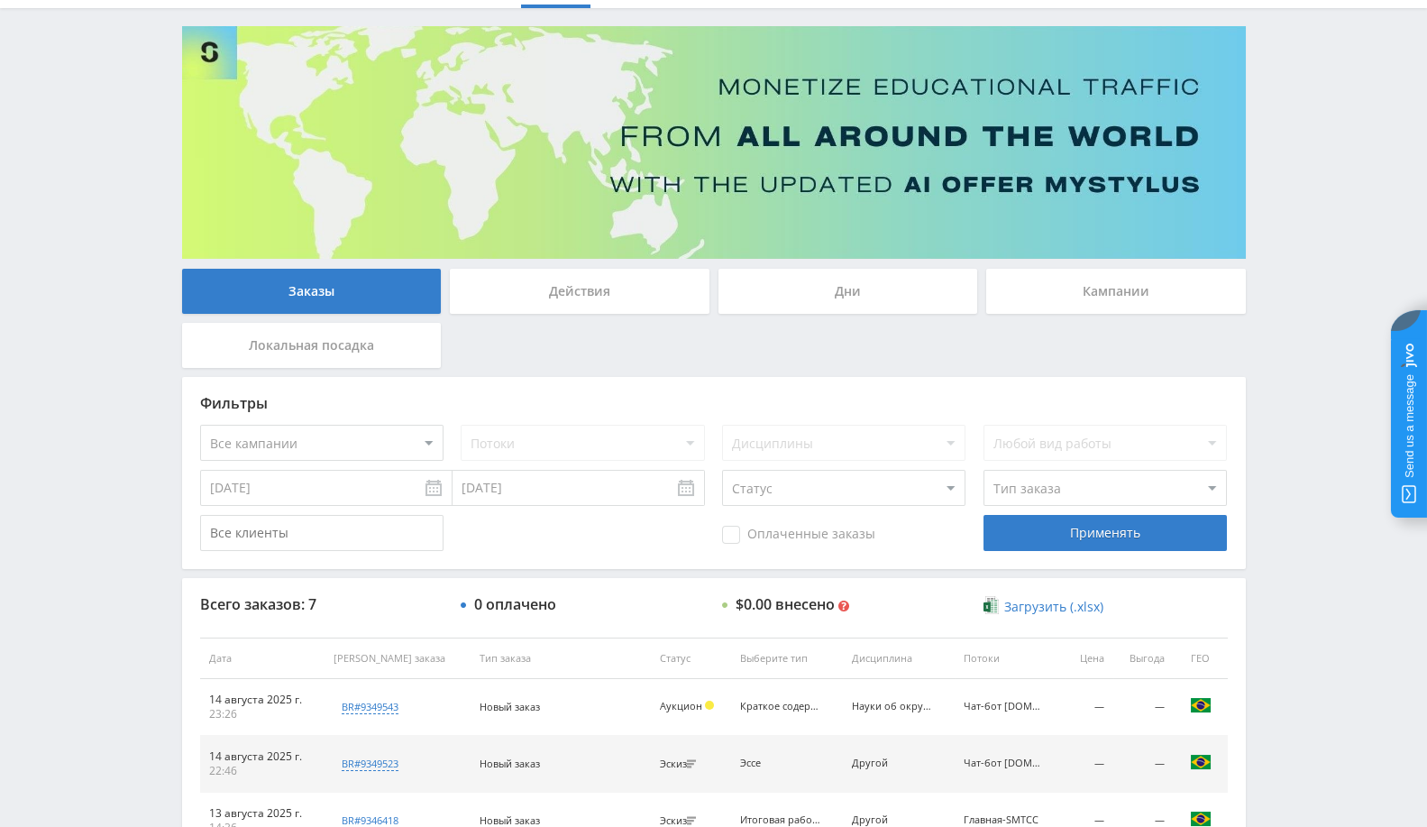
click at [618, 282] on div "Действия" at bounding box center [580, 291] width 260 height 45
click at [0, 0] on input "Действия" at bounding box center [0, 0] width 0 height 0
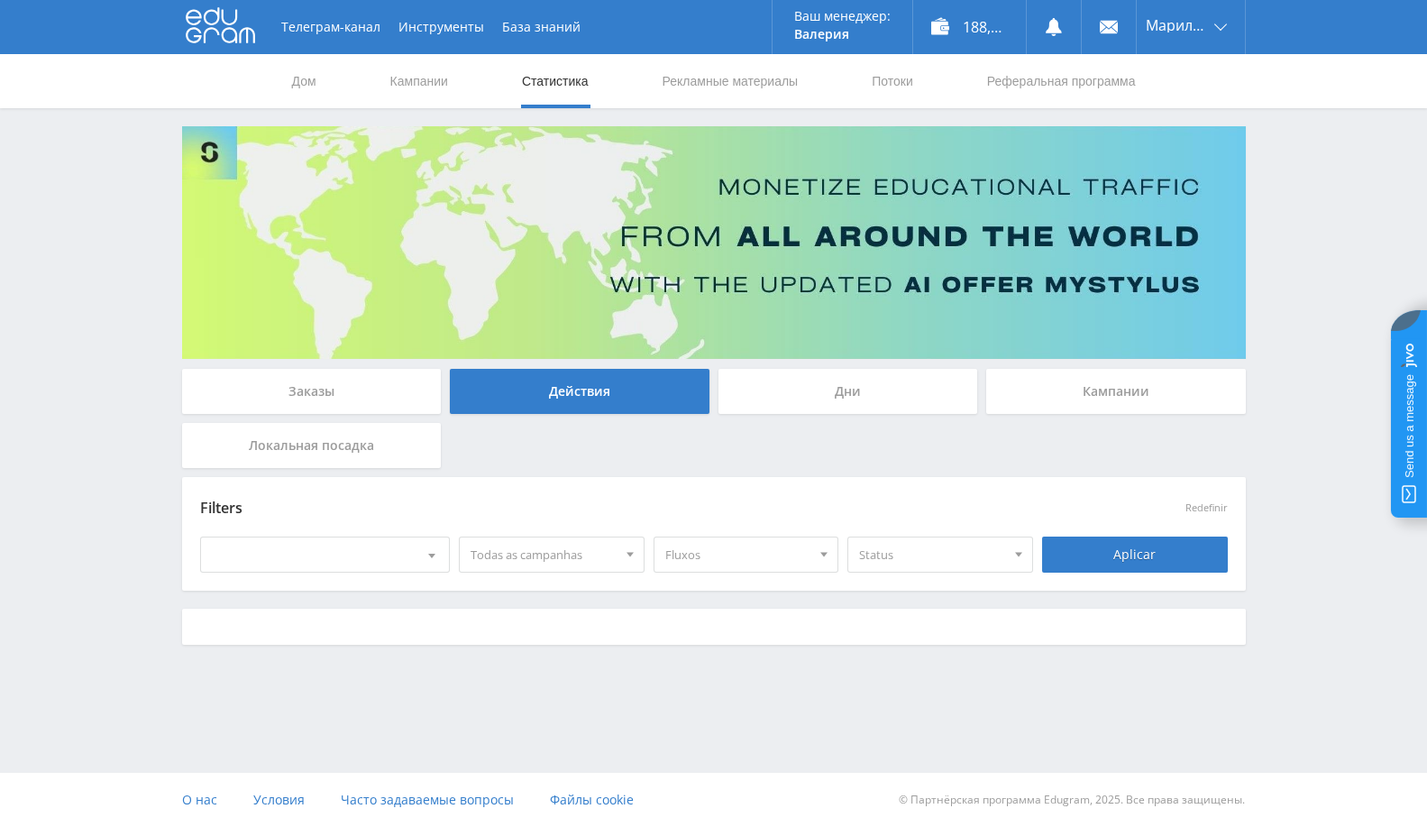
scroll to position [0, 0]
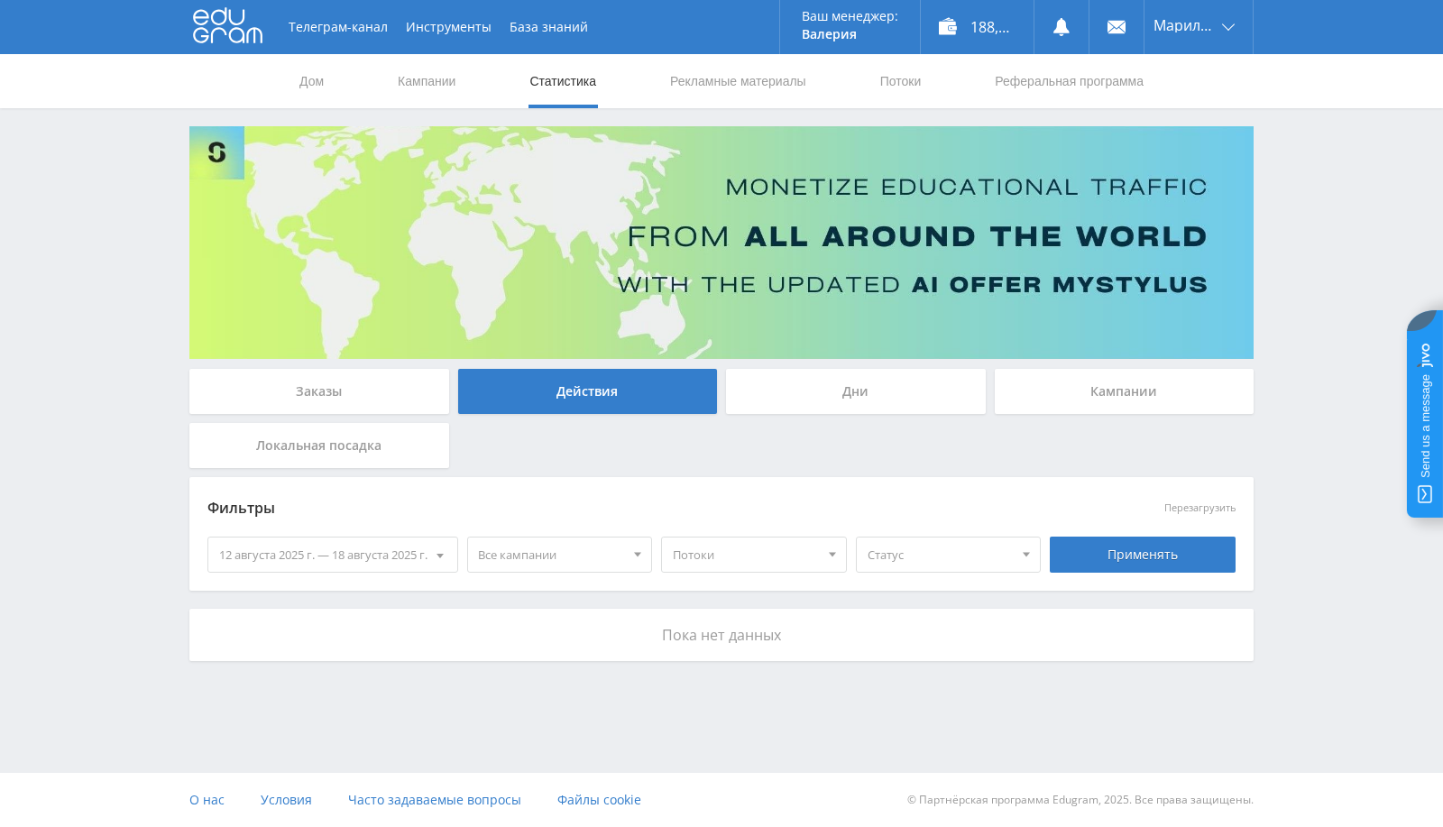
click at [1089, 400] on div "Кампании" at bounding box center [1124, 391] width 260 height 45
click at [0, 0] on input "Кампании" at bounding box center [0, 0] width 0 height 0
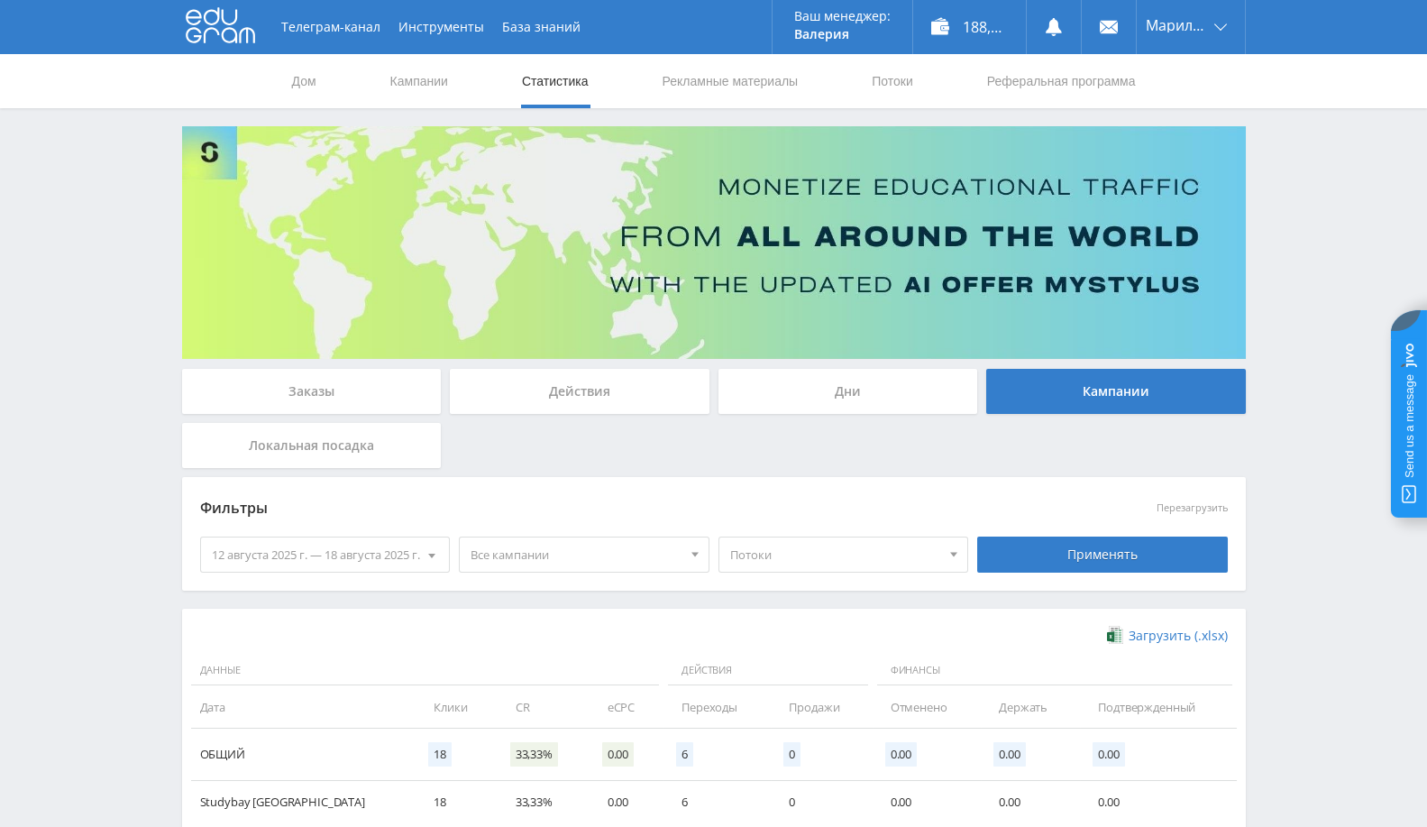
click at [336, 551] on font "12 августа 2025 г. — 18 августа 2025 г." at bounding box center [316, 554] width 208 height 16
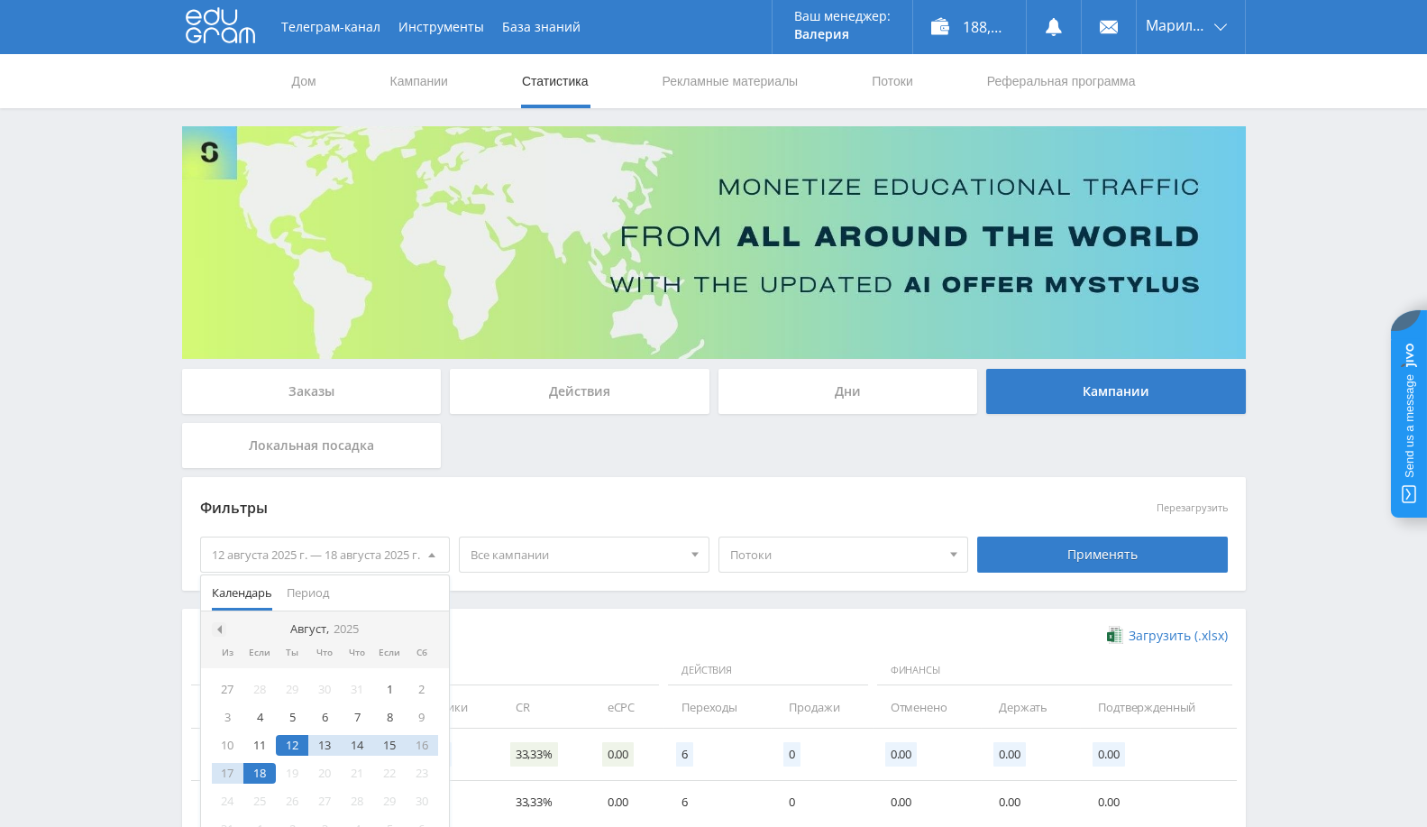
click at [221, 627] on div at bounding box center [219, 629] width 14 height 14
click at [234, 683] on div "1" at bounding box center [228, 689] width 32 height 21
click at [427, 628] on span at bounding box center [429, 629] width 9 height 9
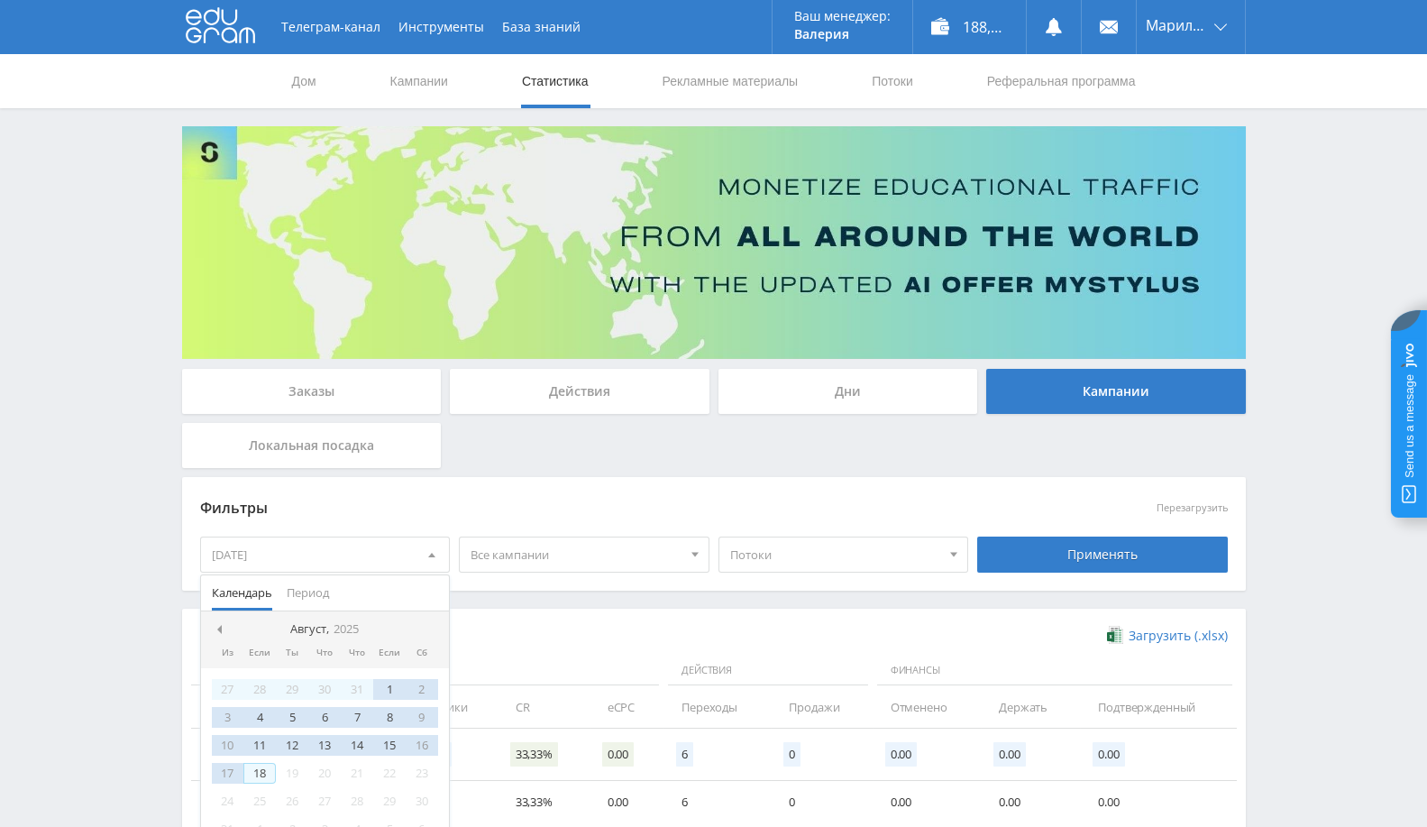
click at [261, 776] on font "18" at bounding box center [259, 773] width 13 height 16
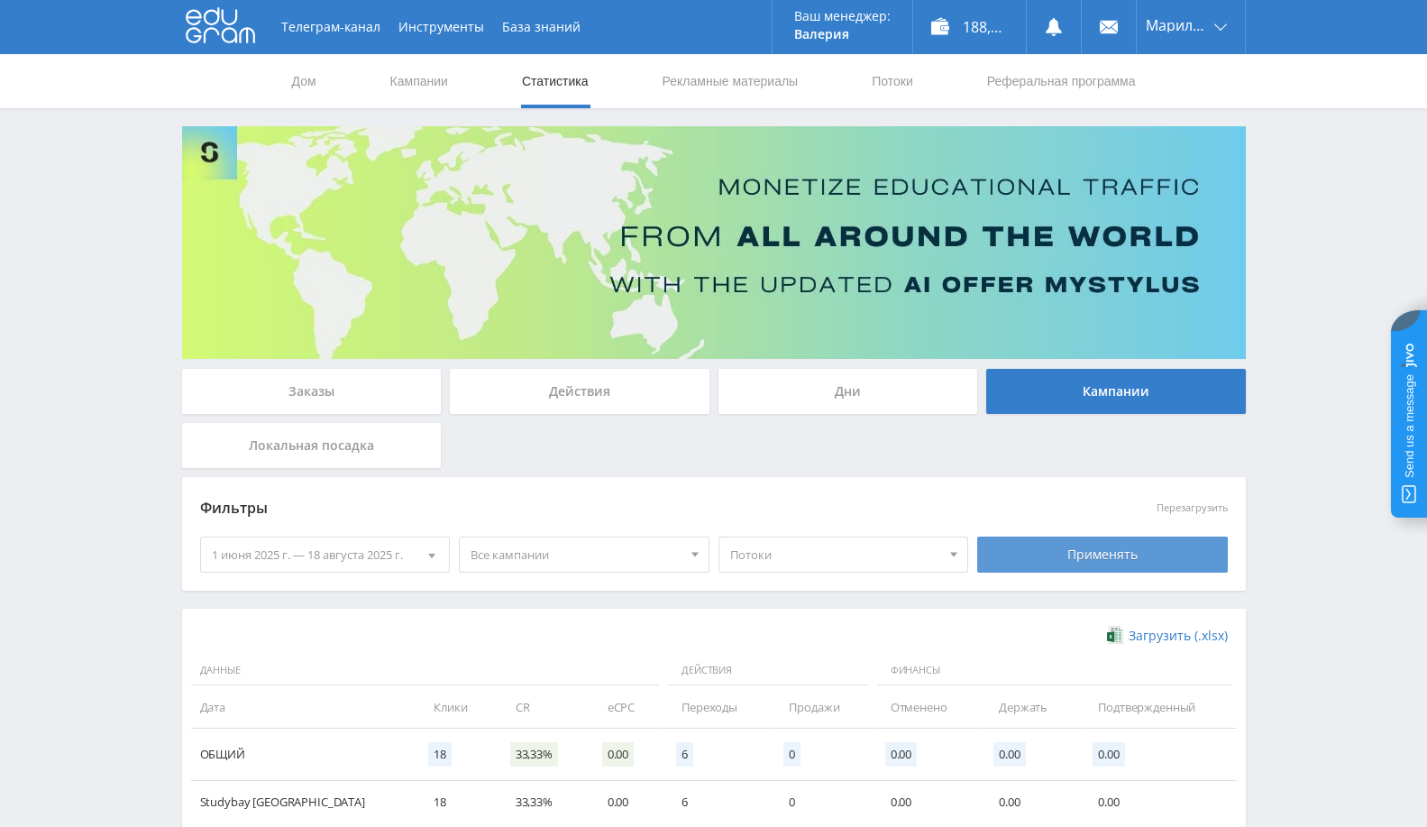
click at [1148, 541] on div "Применять" at bounding box center [1102, 554] width 251 height 36
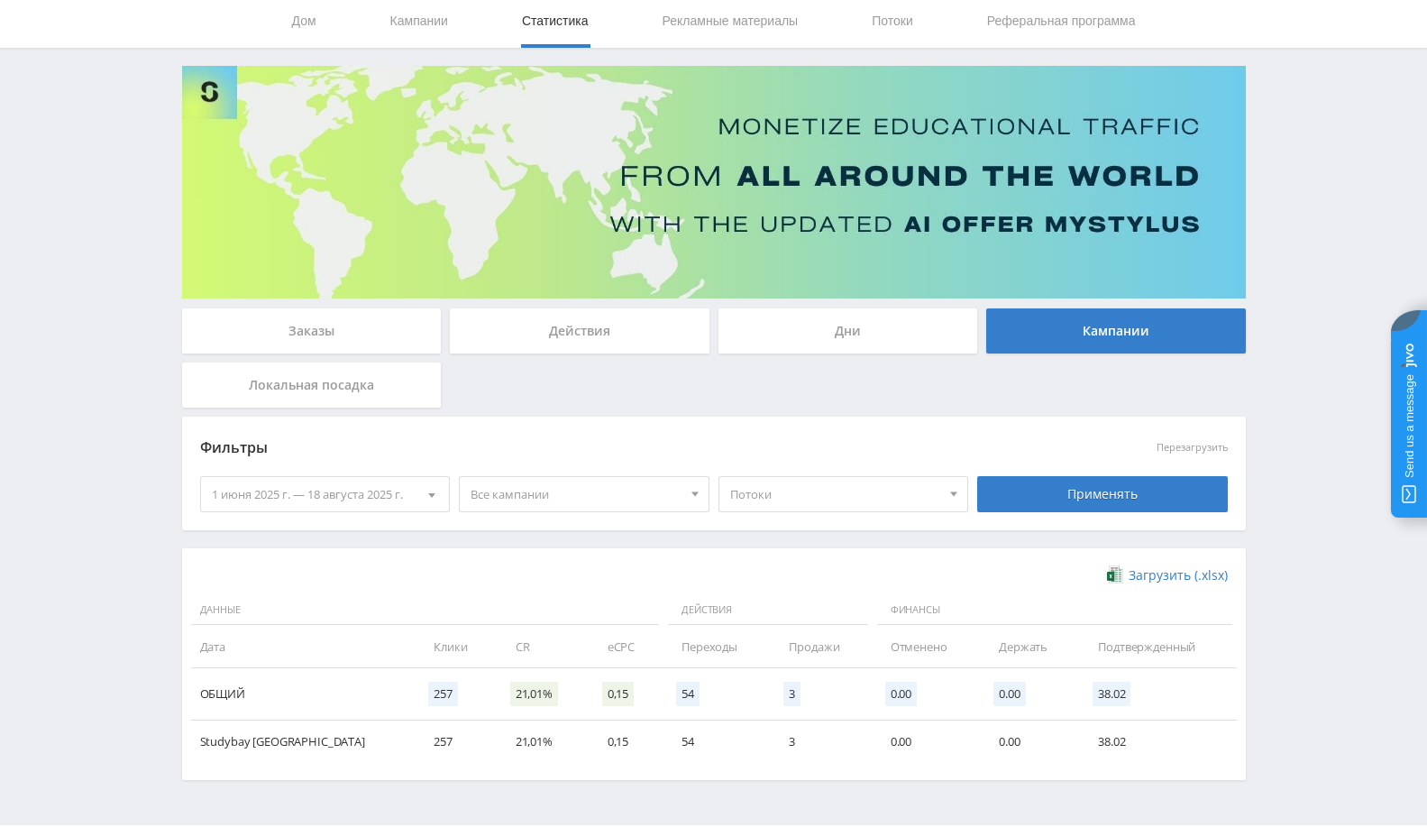
scroll to position [113, 0]
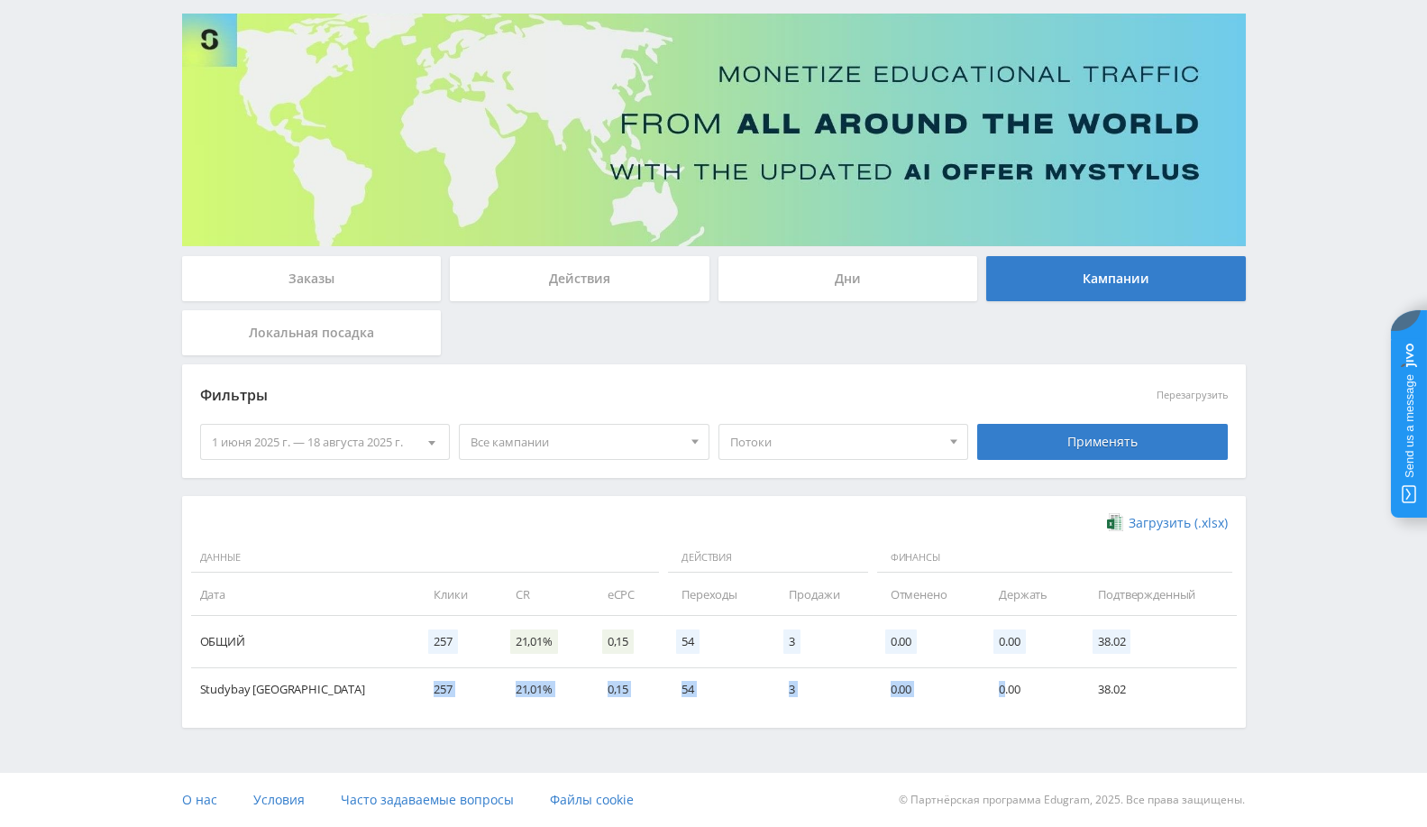
drag, startPoint x: 375, startPoint y: 686, endPoint x: 988, endPoint y: 681, distance: 613.1
click at [988, 681] on tr "Studybay [GEOGRAPHIC_DATA] 257 21,01% 0,15 54 3 0.00 0.00 38.02" at bounding box center [714, 688] width 1046 height 42
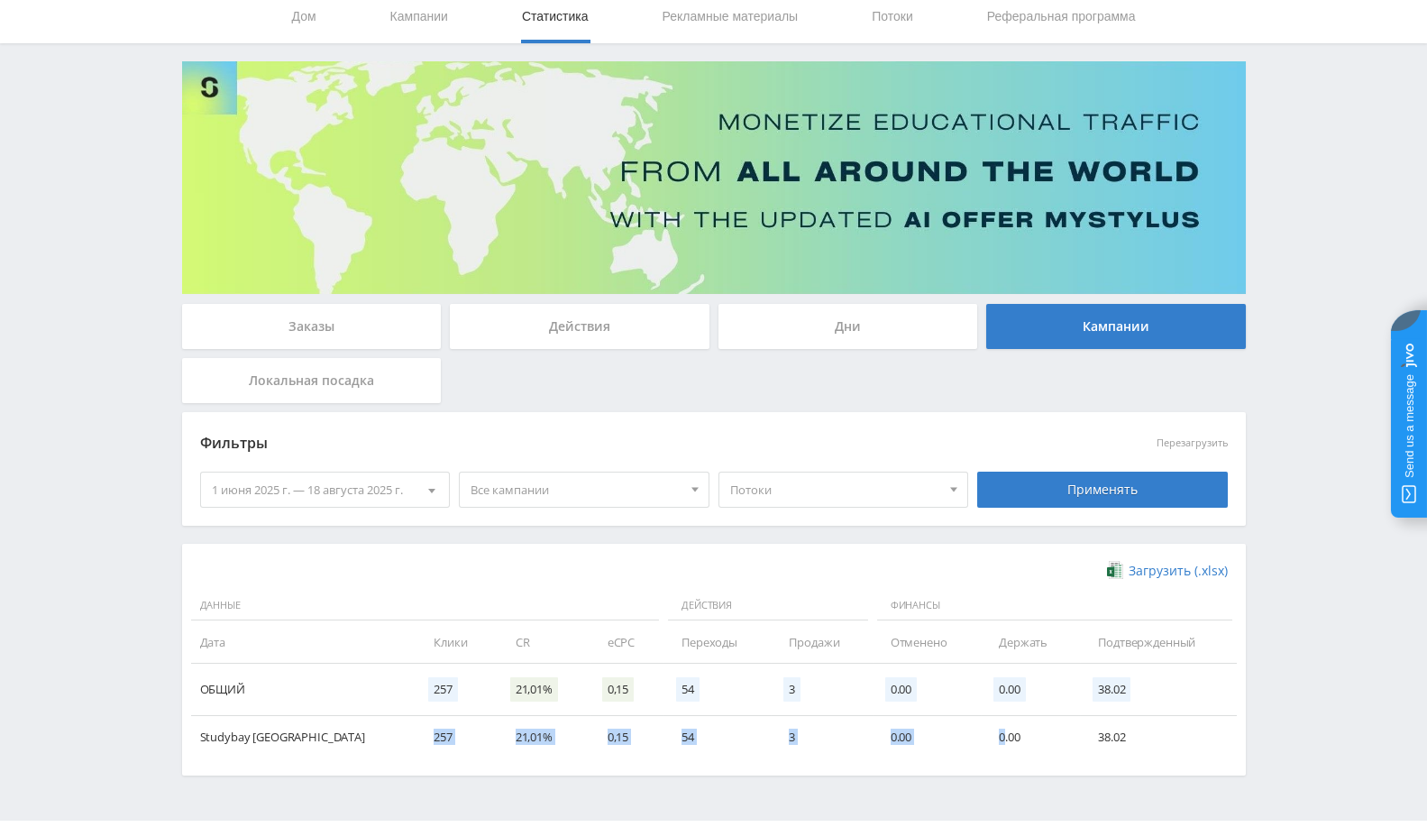
scroll to position [0, 0]
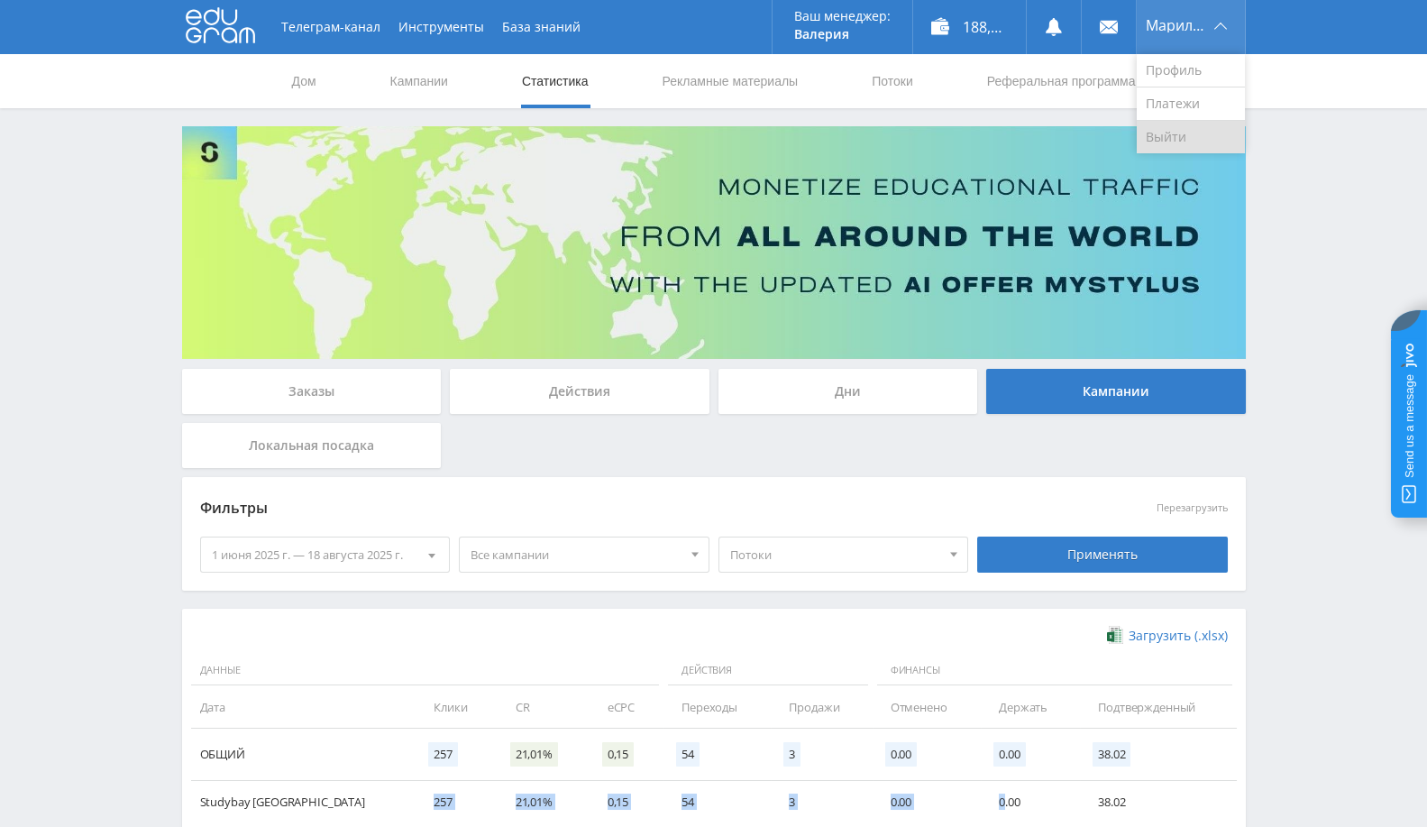
click at [1174, 134] on font "Выйти" at bounding box center [1166, 136] width 41 height 17
